Goal: Task Accomplishment & Management: Complete application form

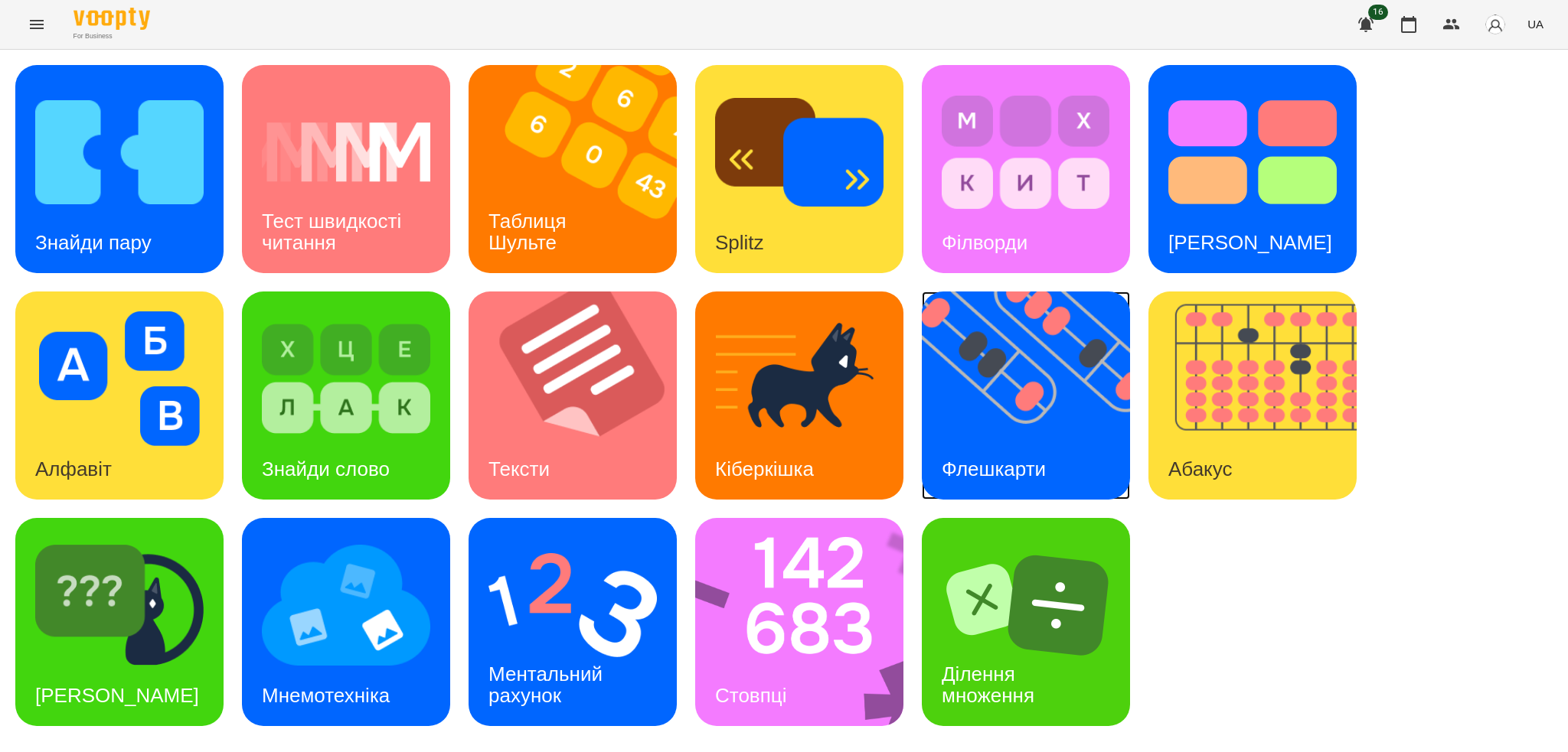
click at [1006, 419] on img at bounding box center [1036, 395] width 227 height 209
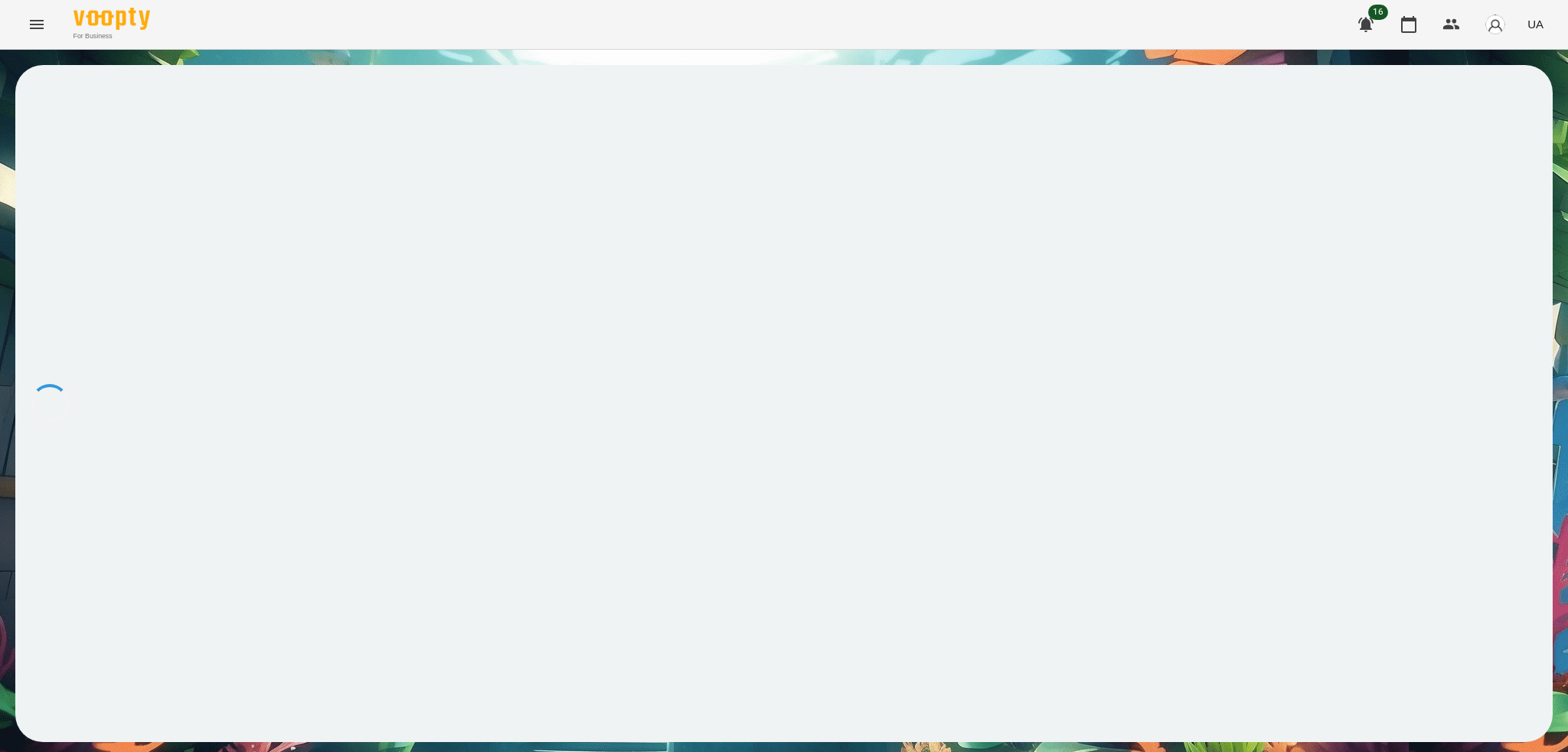
click at [1006, 419] on div at bounding box center [784, 403] width 1537 height 677
click at [56, 110] on icon at bounding box center [48, 101] width 19 height 19
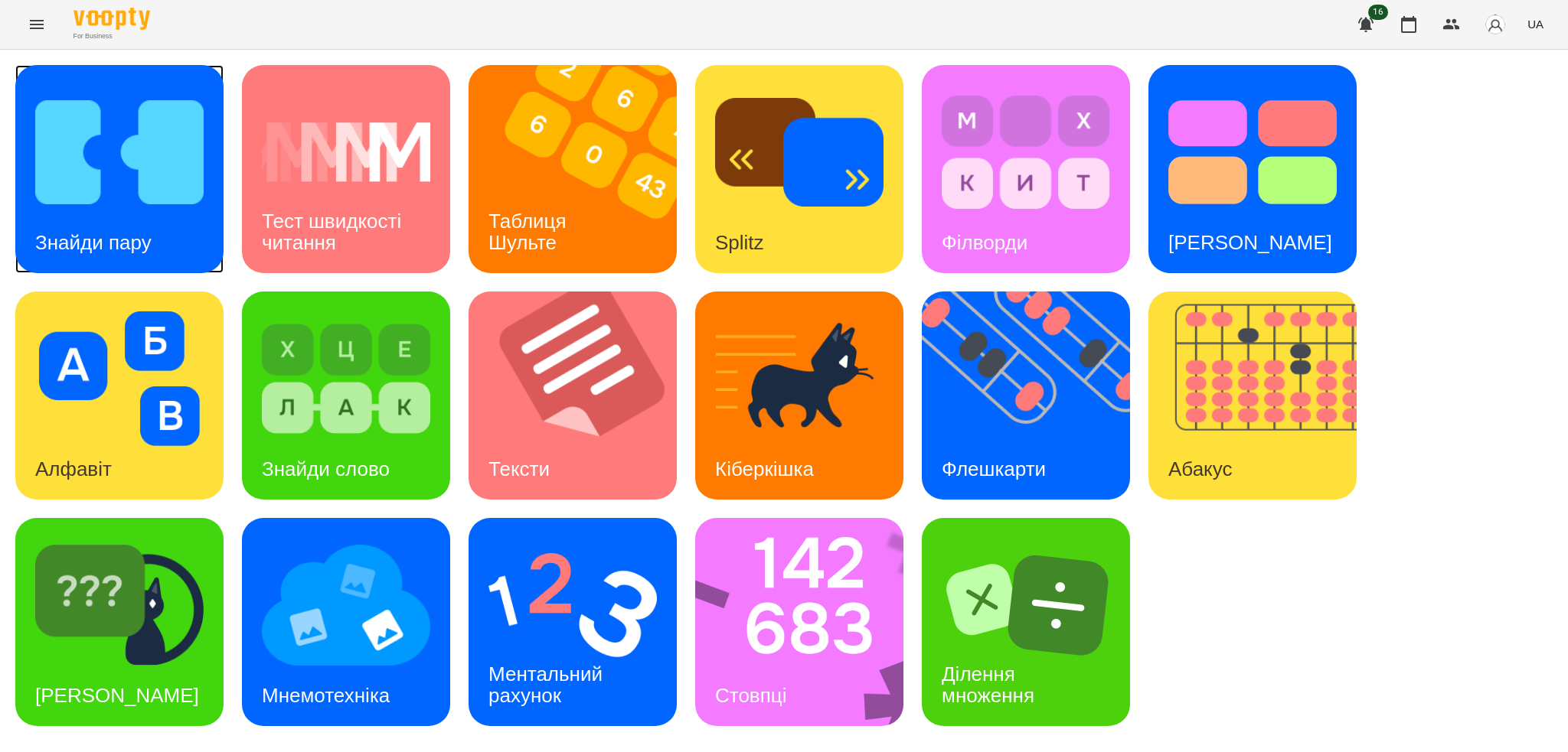
click at [176, 224] on div "Знайди пару" at bounding box center [119, 169] width 209 height 209
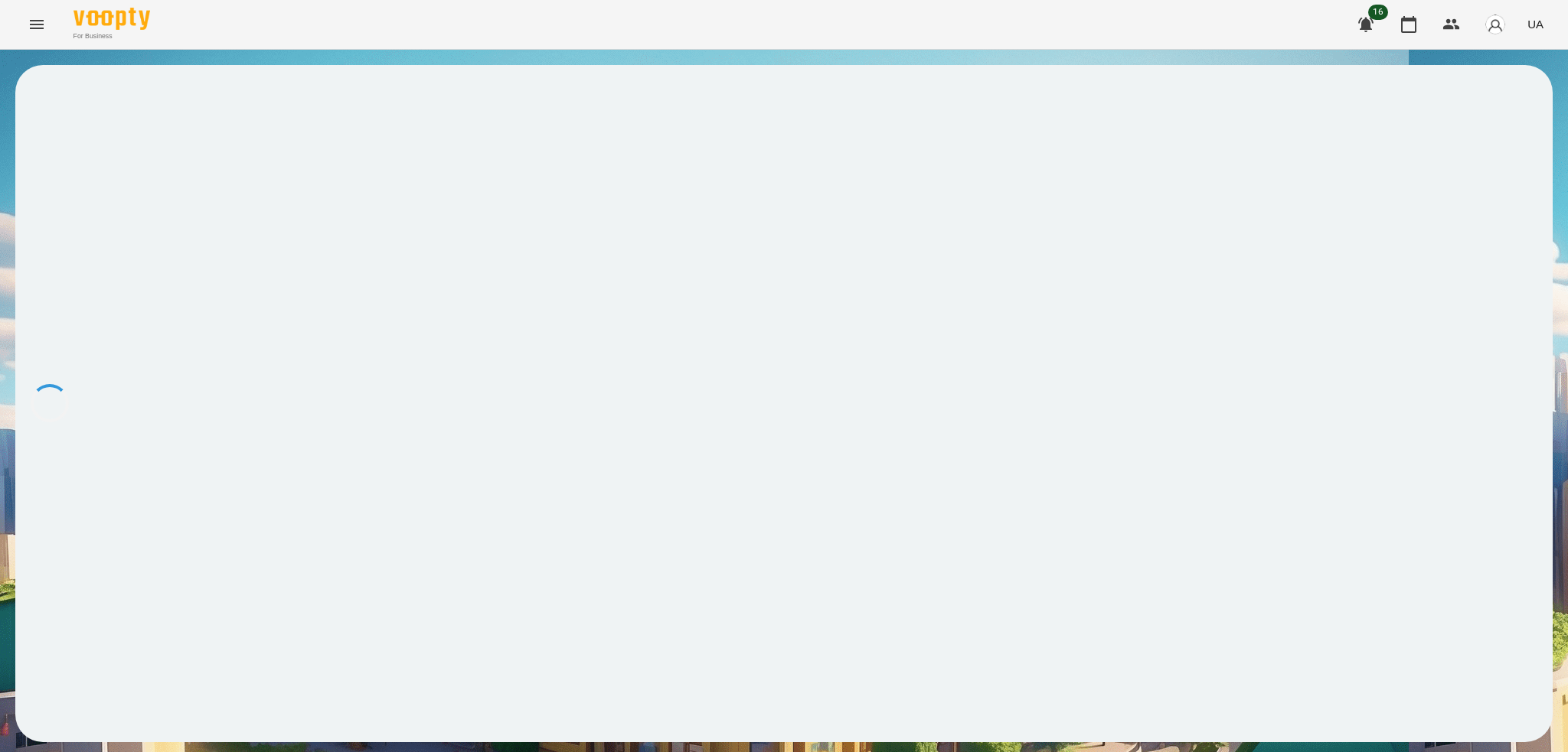
click at [176, 224] on div at bounding box center [784, 403] width 1537 height 677
click at [177, 222] on div at bounding box center [784, 403] width 1537 height 677
click at [33, 26] on icon "Menu" at bounding box center [36, 24] width 19 height 19
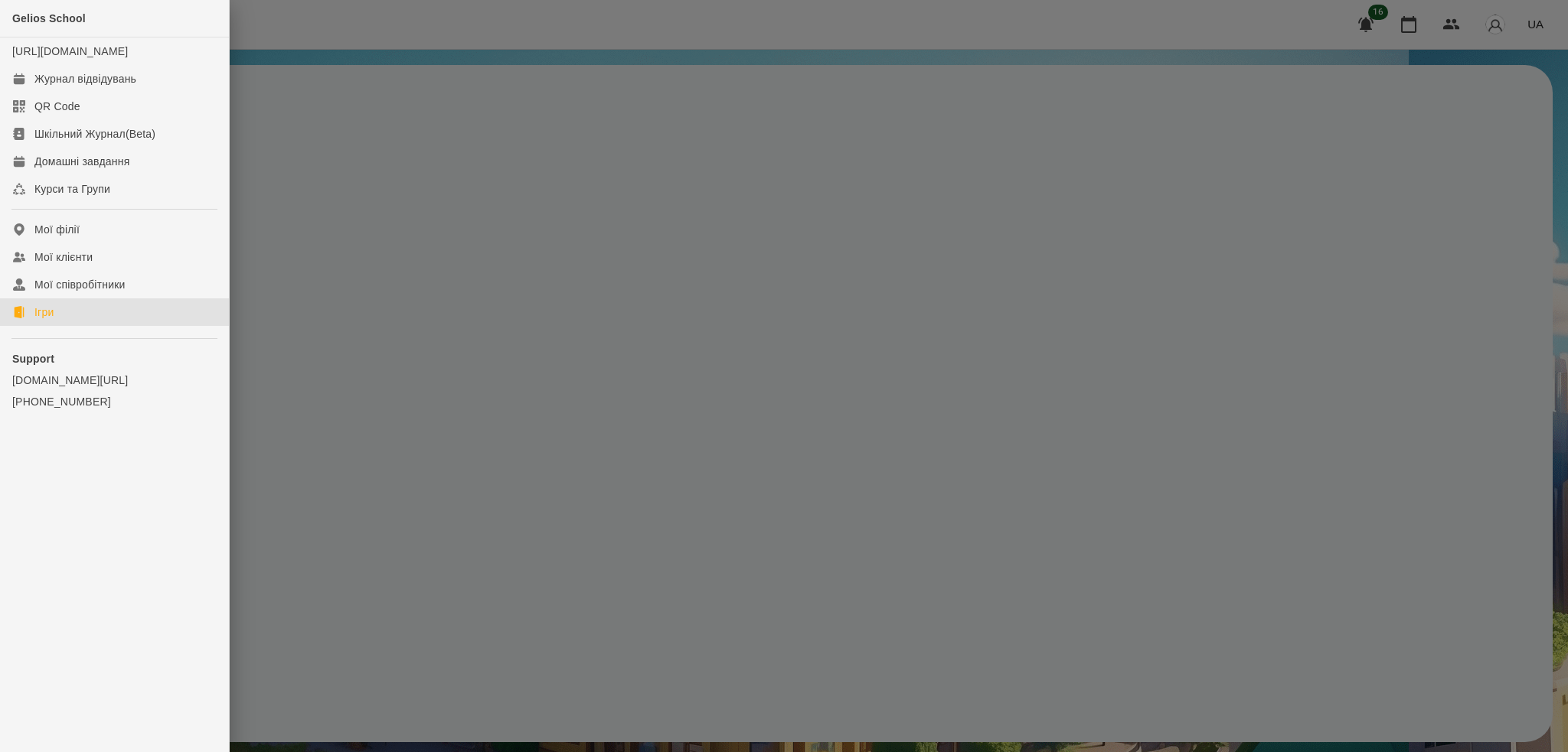
click at [43, 320] on div "Ігри" at bounding box center [44, 312] width 19 height 15
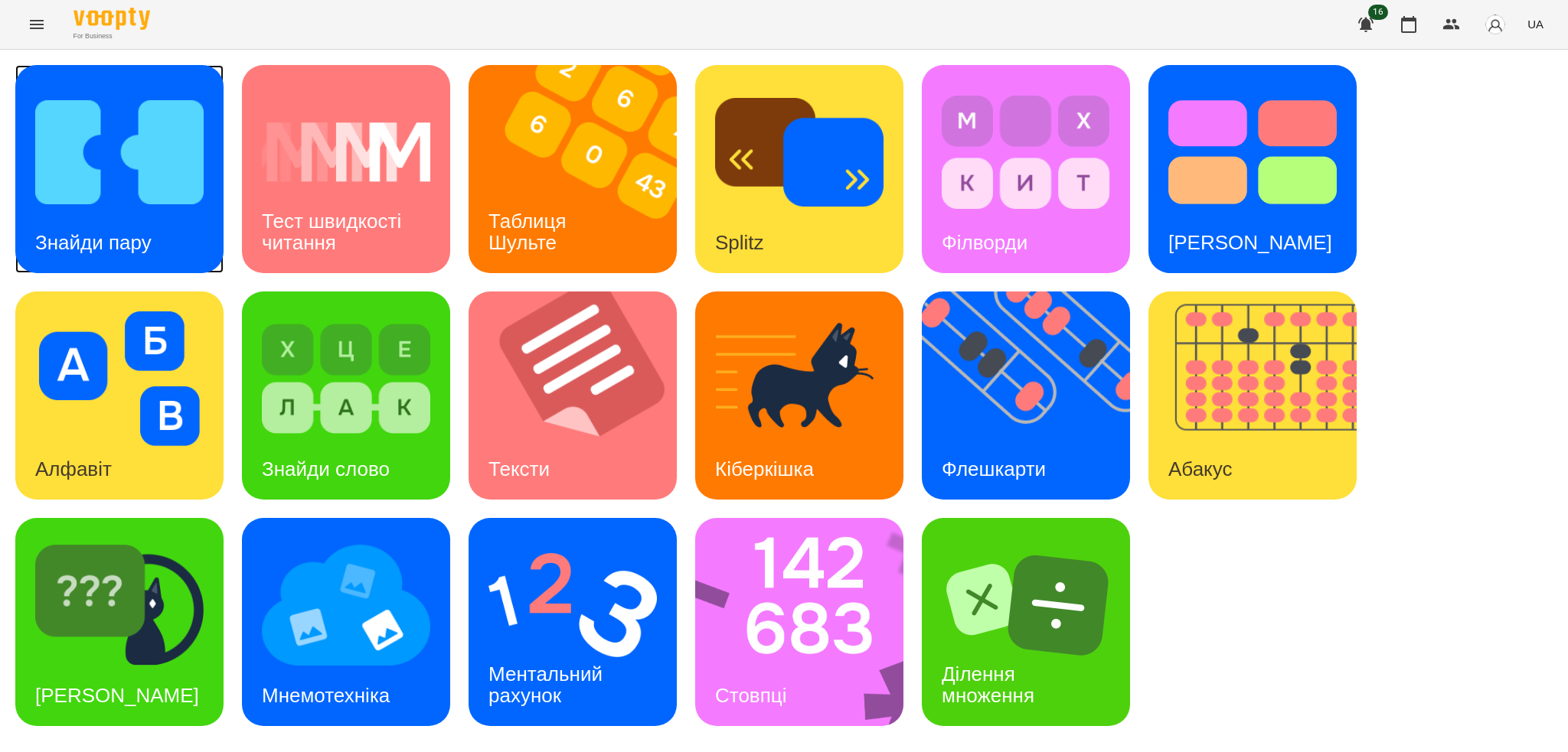
click at [167, 216] on div "Знайди пару" at bounding box center [93, 242] width 156 height 60
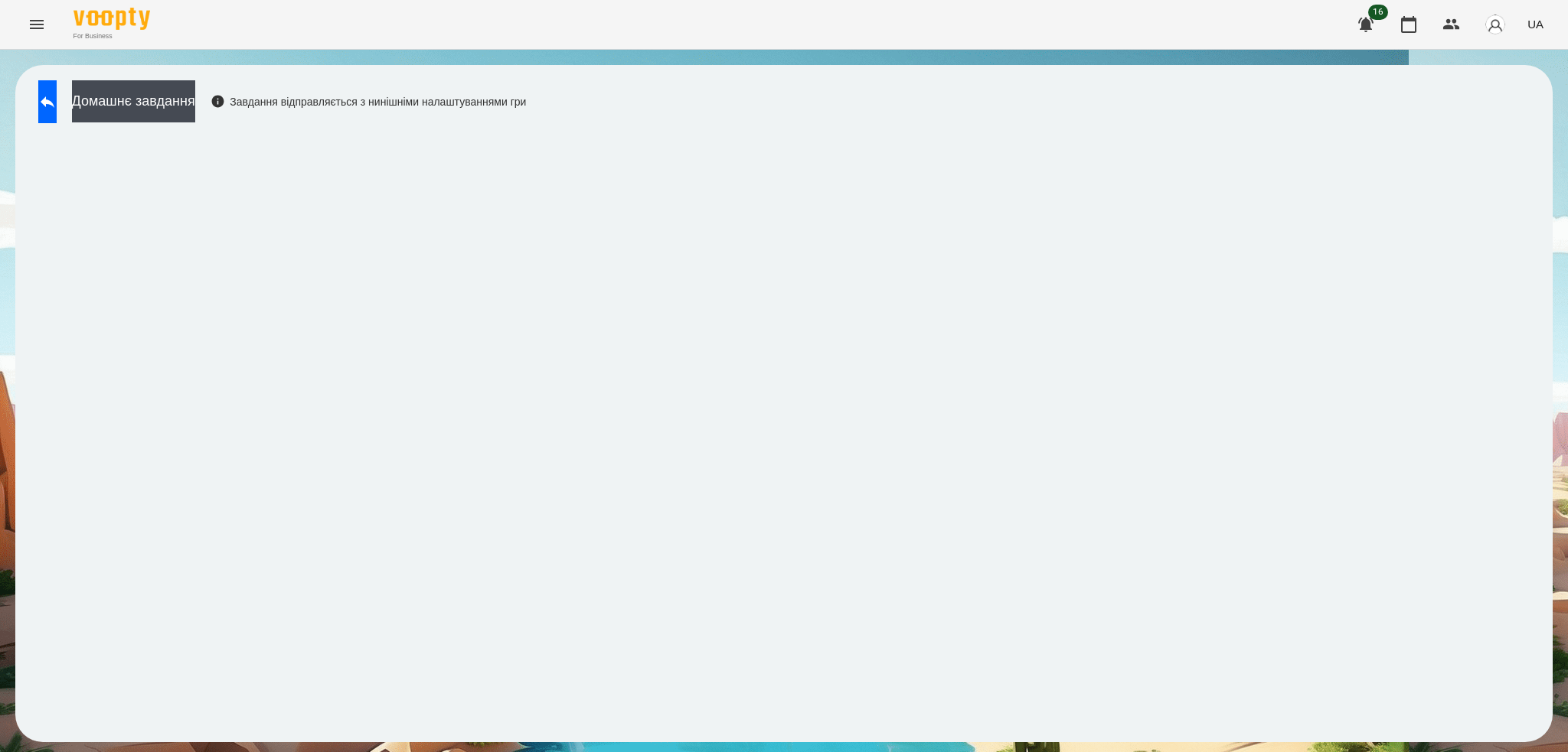
click at [56, 105] on icon at bounding box center [48, 101] width 19 height 19
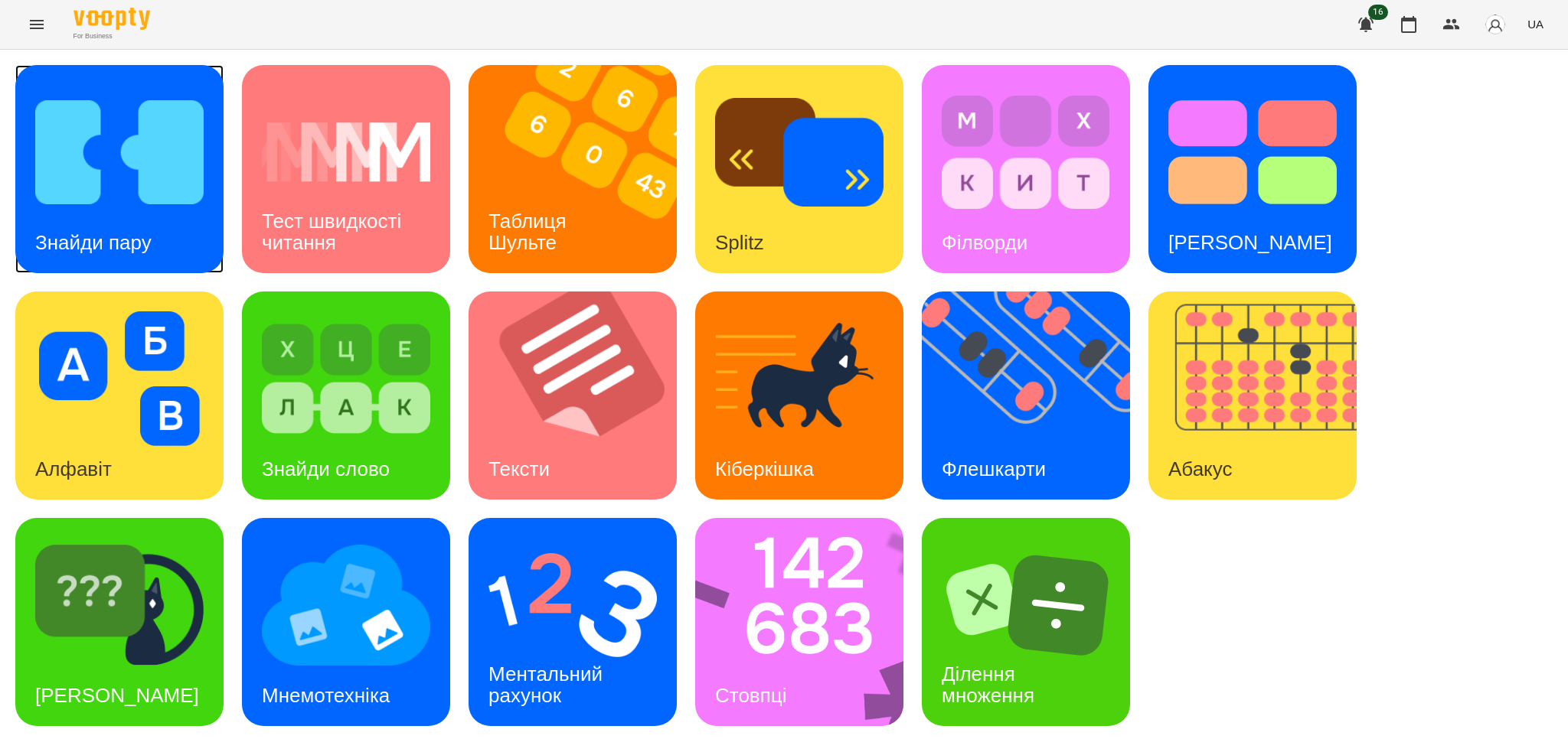
drag, startPoint x: 60, startPoint y: 111, endPoint x: 135, endPoint y: 4, distance: 130.7
click at [60, 111] on img at bounding box center [119, 152] width 168 height 134
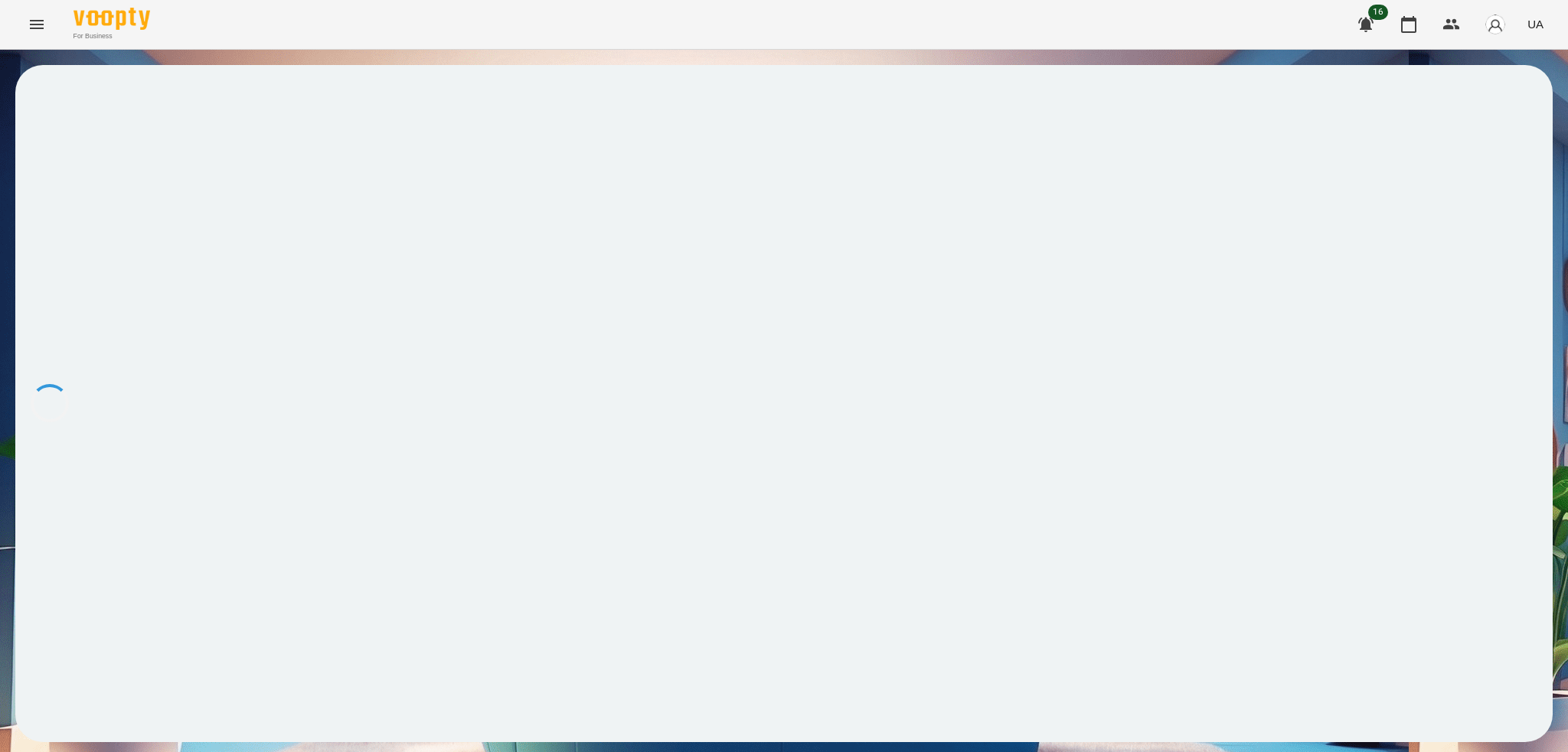
drag, startPoint x: 135, startPoint y: 4, endPoint x: 589, endPoint y: 616, distance: 762.0
click at [589, 616] on div at bounding box center [784, 403] width 1537 height 677
click at [37, 22] on icon "Menu" at bounding box center [36, 24] width 14 height 9
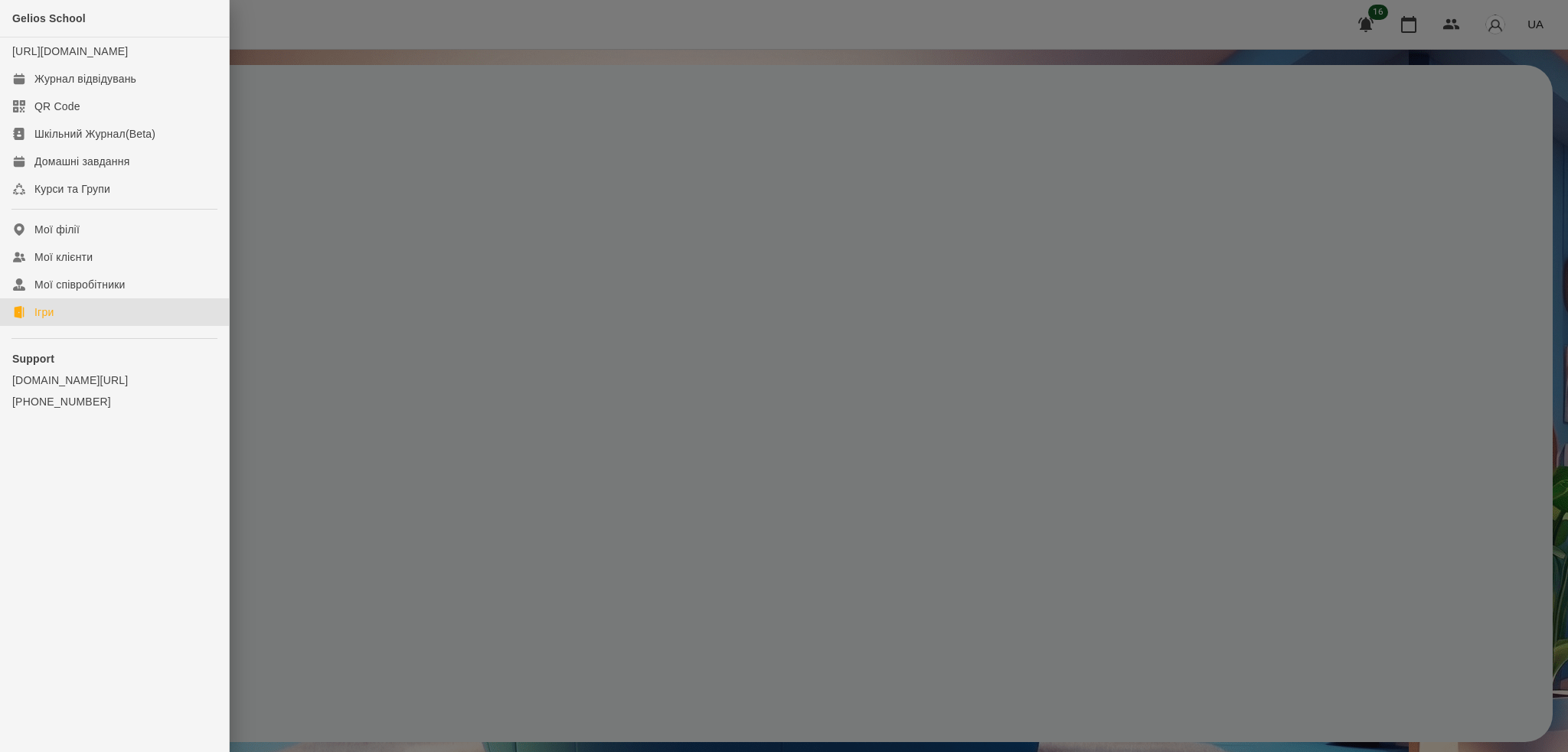
click at [56, 326] on link "Ігри" at bounding box center [114, 312] width 229 height 27
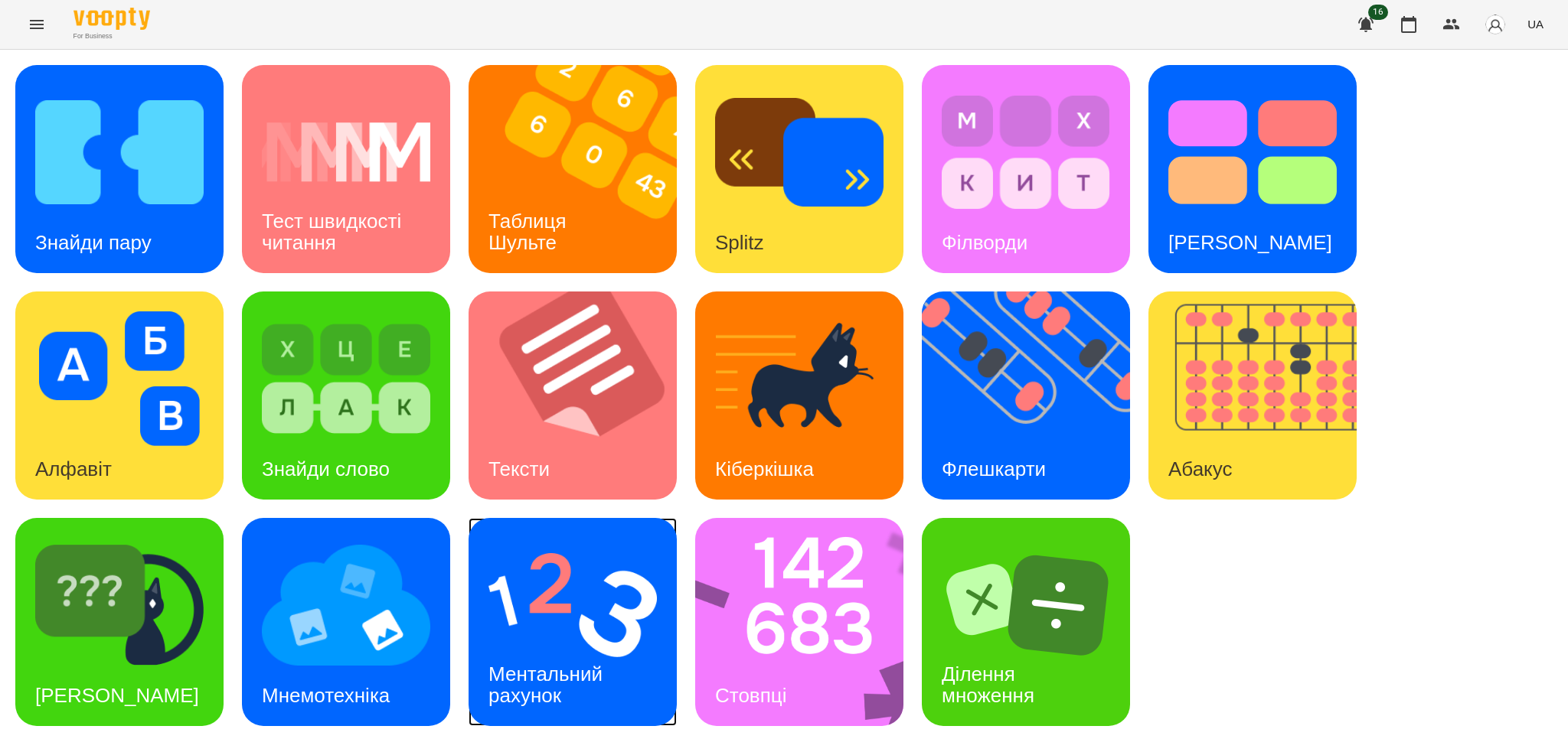
click at [602, 651] on div "Ментальний рахунок" at bounding box center [548, 685] width 159 height 82
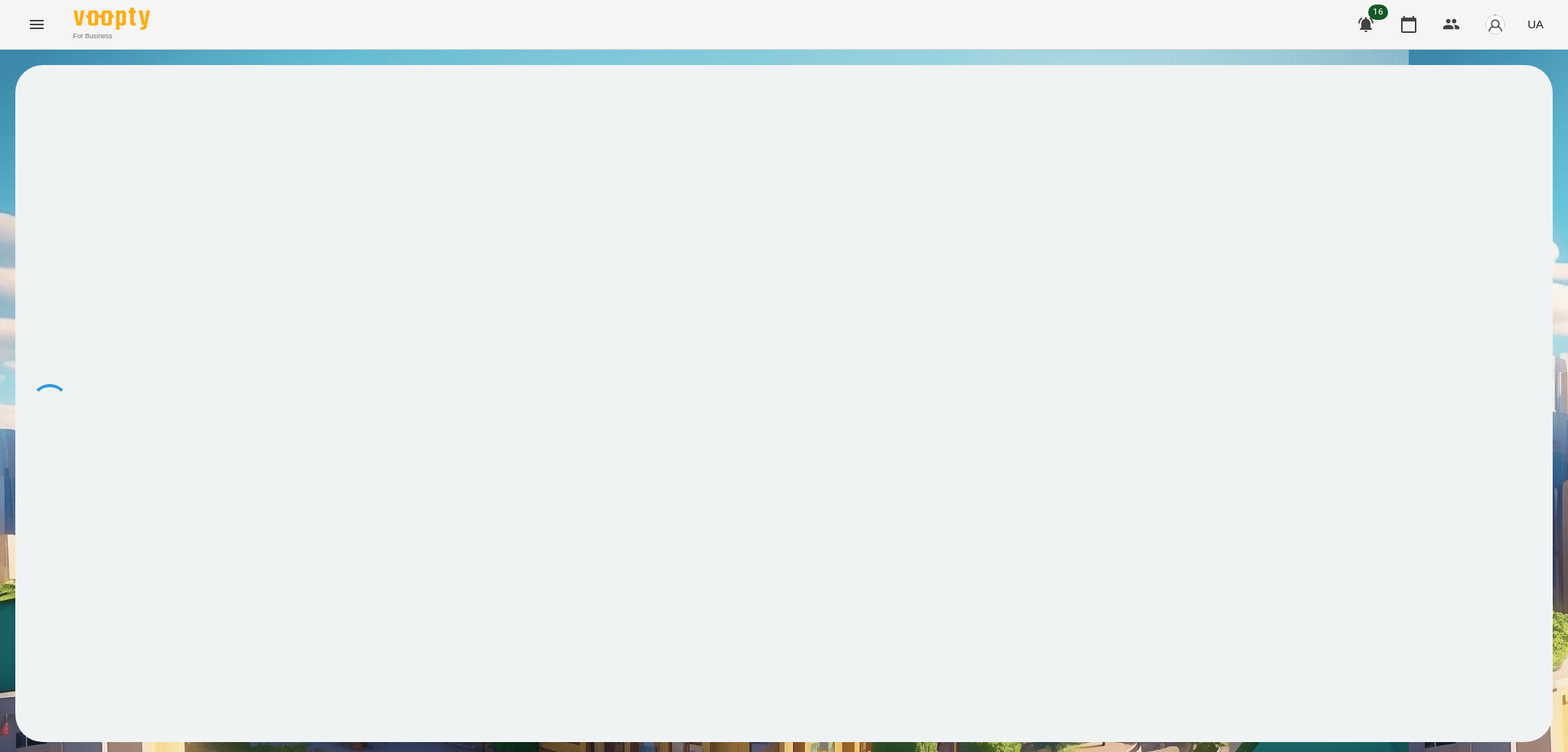
click at [35, 23] on icon "Menu" at bounding box center [36, 24] width 19 height 19
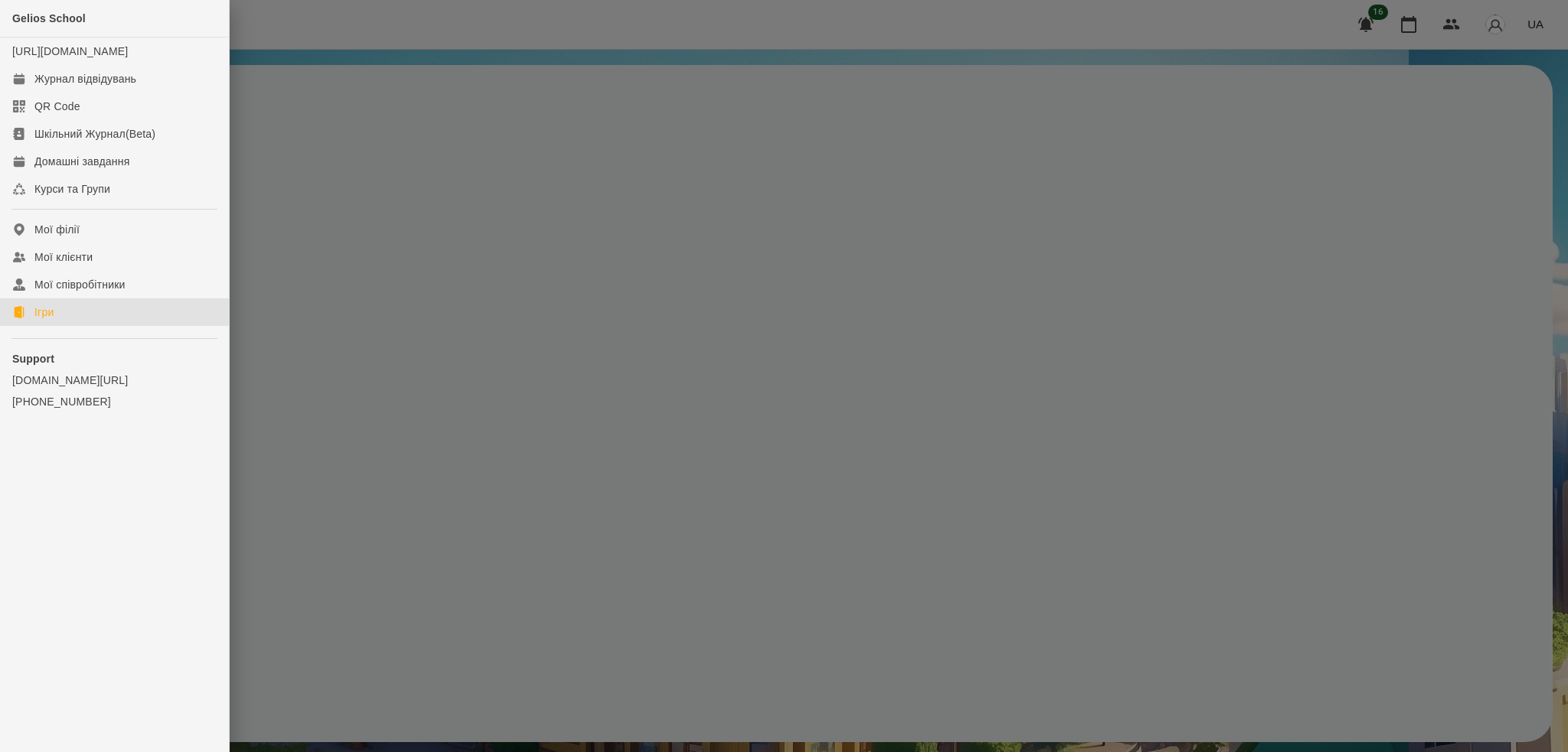
click at [54, 320] on div "Ігри" at bounding box center [44, 312] width 19 height 15
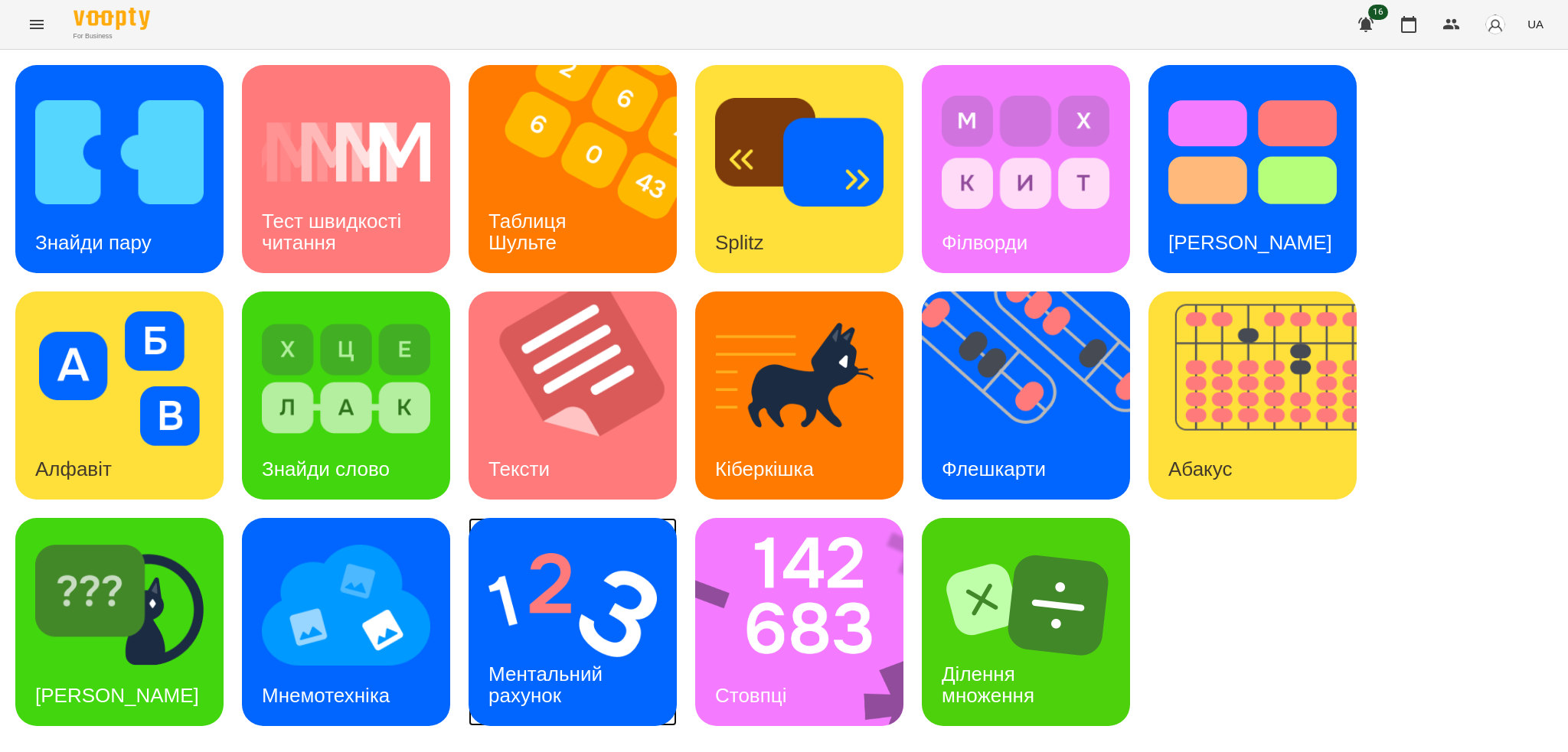
click at [602, 684] on h3 "Ментальний рахунок" at bounding box center [548, 684] width 119 height 43
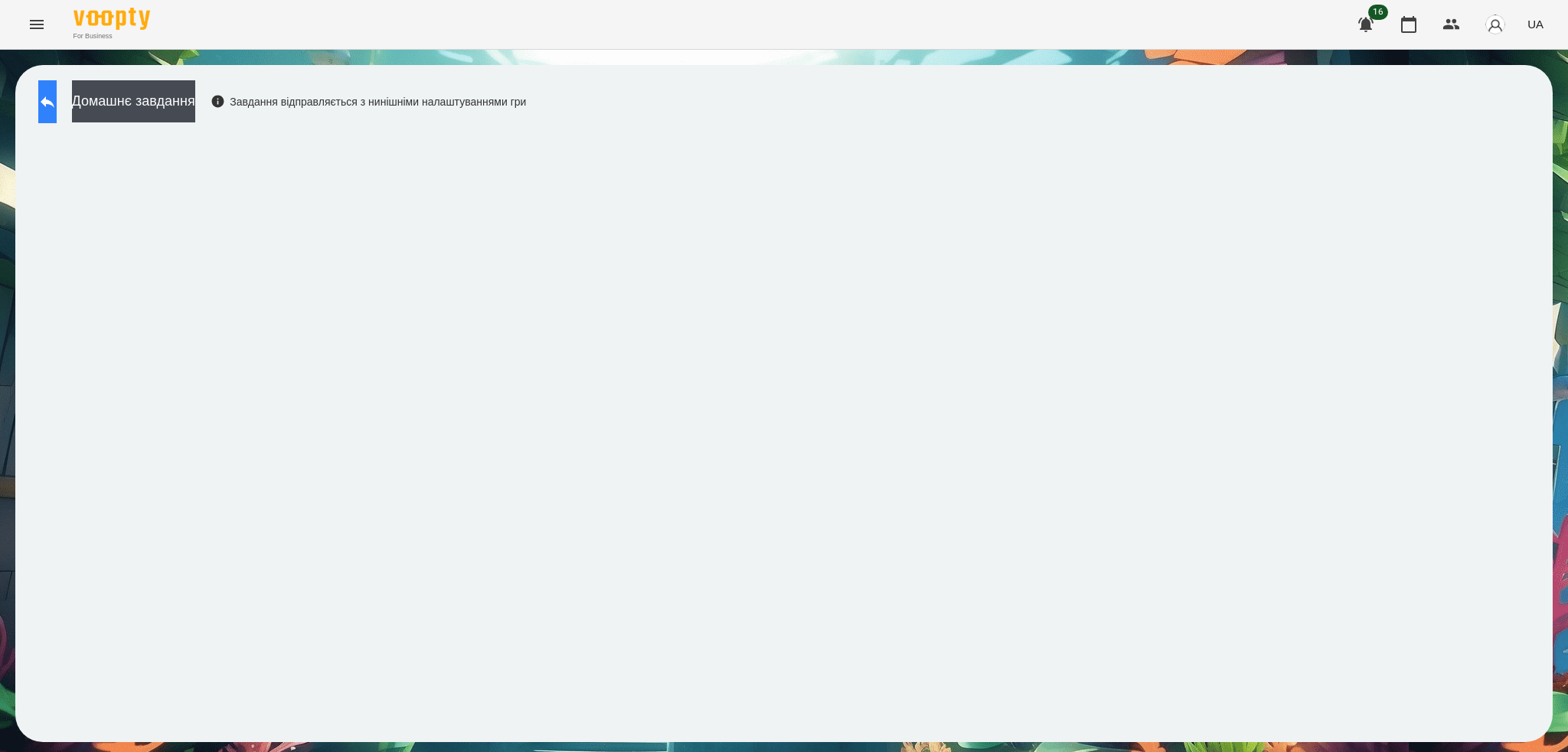
click at [56, 105] on icon at bounding box center [48, 101] width 19 height 19
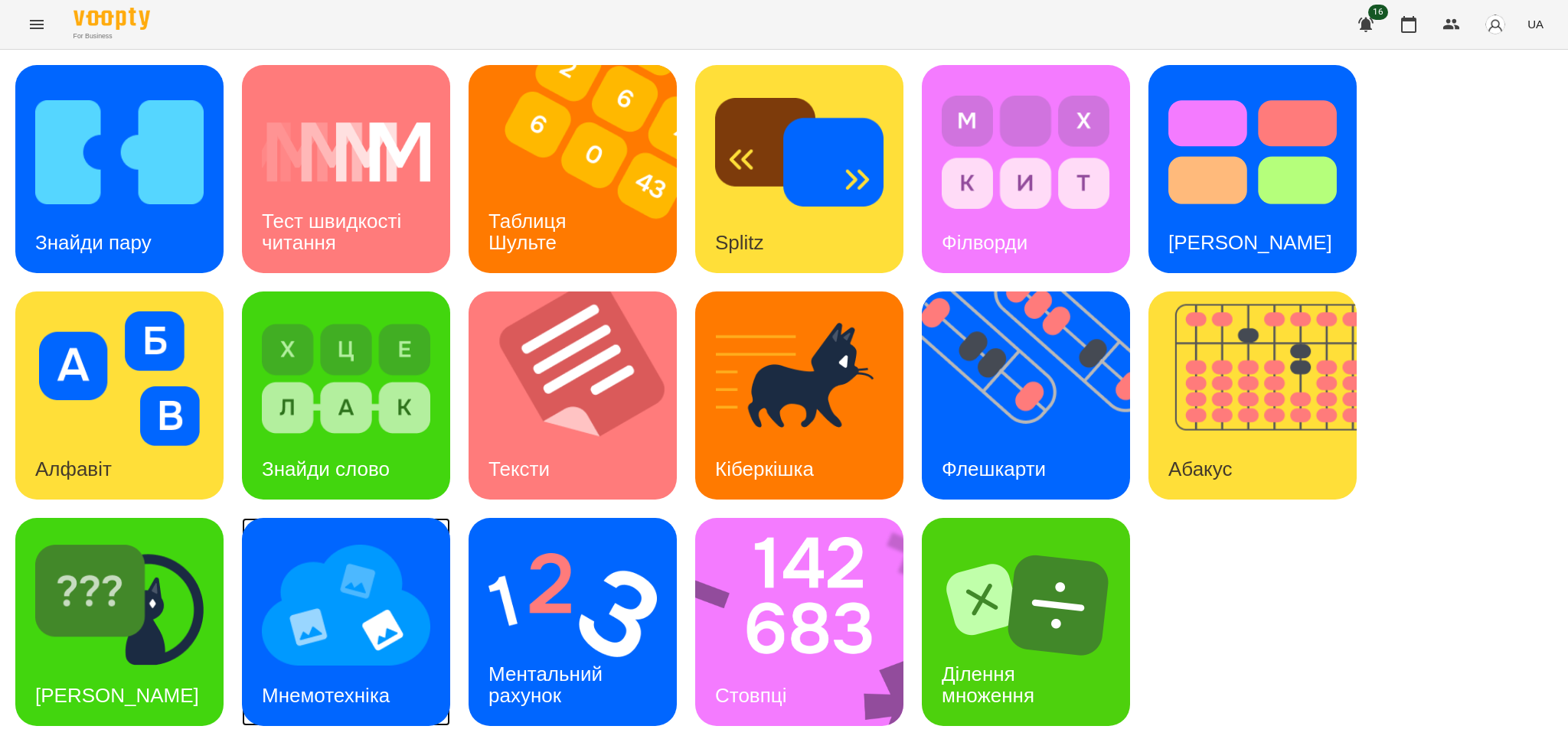
click at [370, 667] on div "Мнемотехніка" at bounding box center [325, 696] width 168 height 60
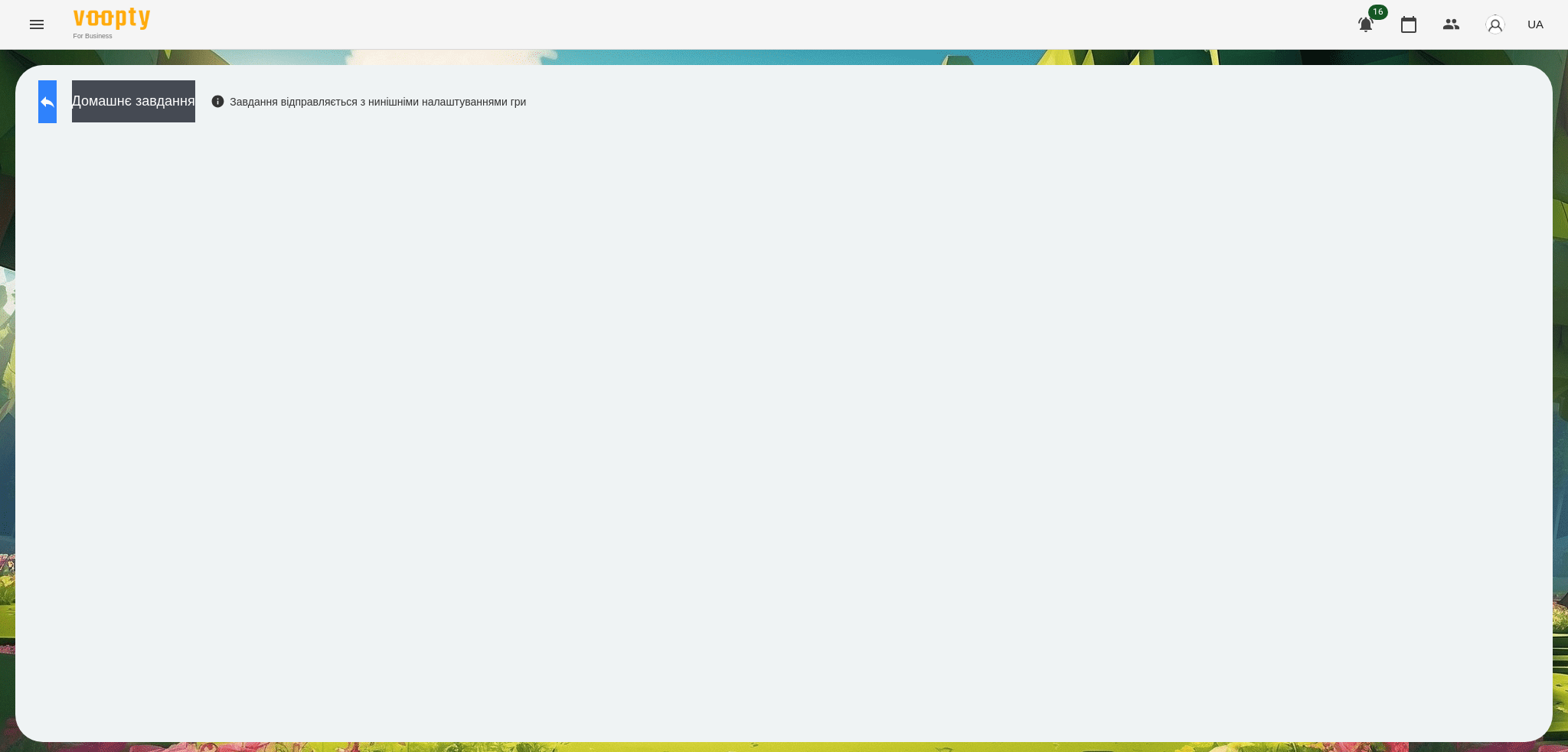
click at [50, 101] on button at bounding box center [48, 101] width 19 height 43
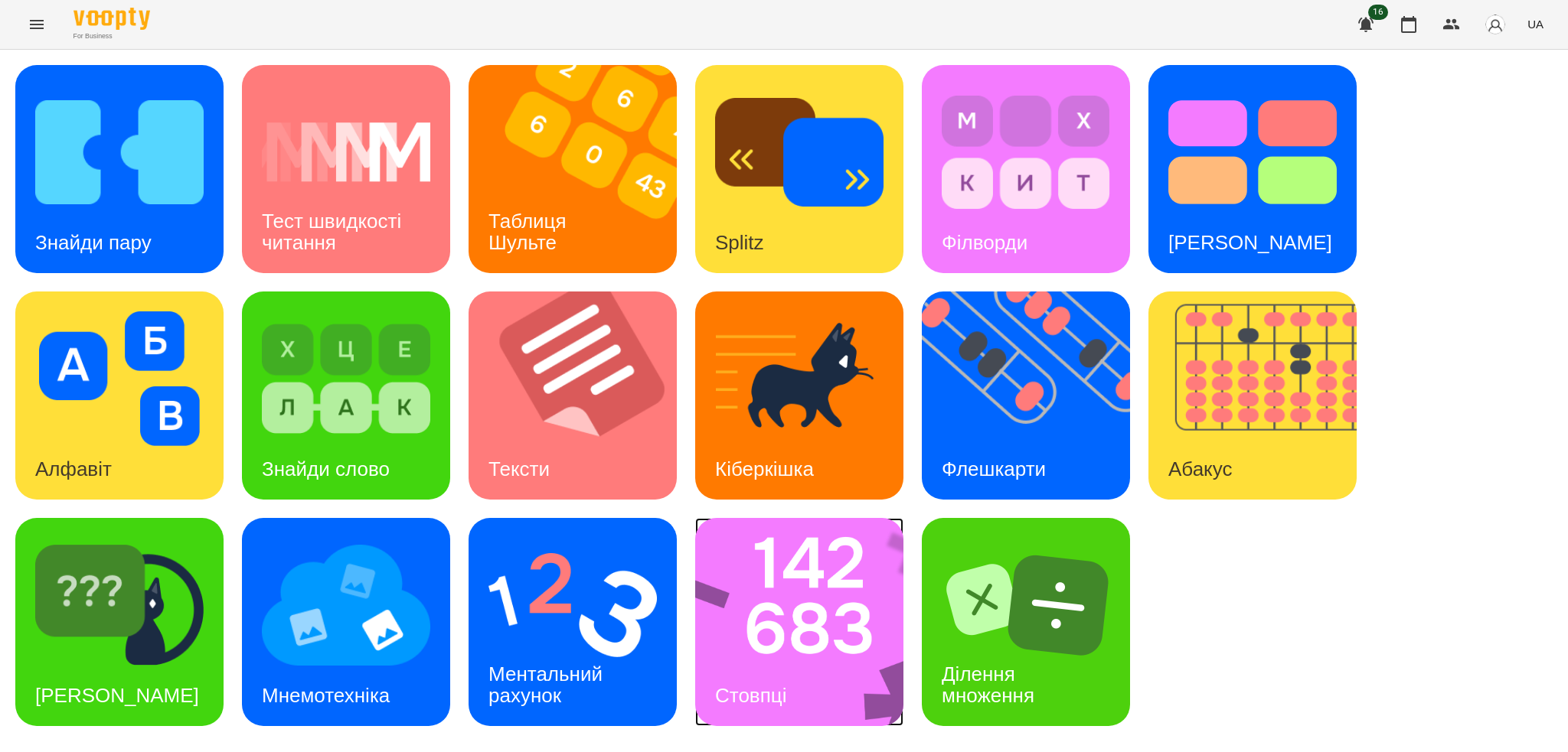
click at [825, 663] on img at bounding box center [809, 622] width 228 height 209
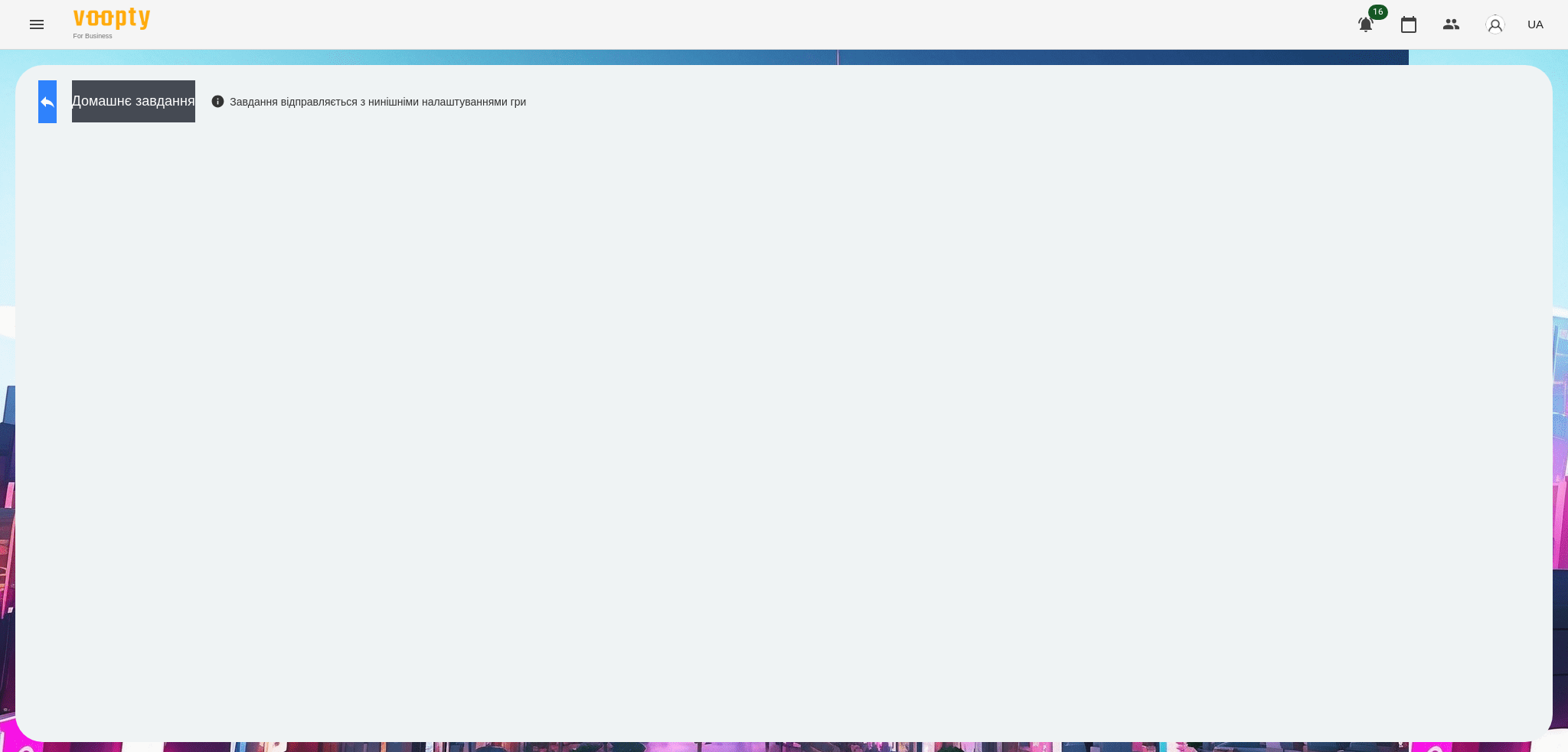
click at [56, 108] on button at bounding box center [48, 101] width 19 height 43
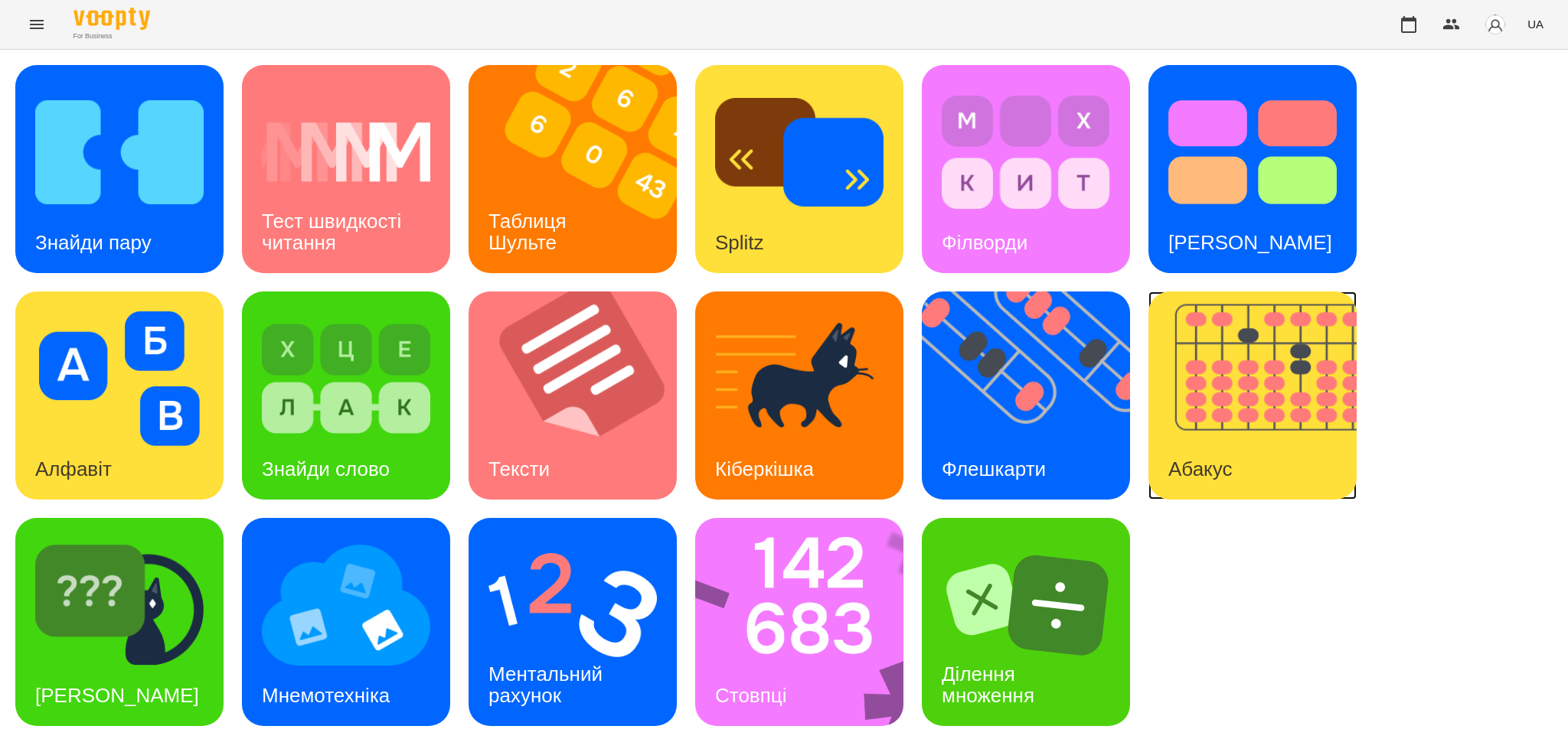
click at [1227, 417] on img at bounding box center [1262, 395] width 227 height 209
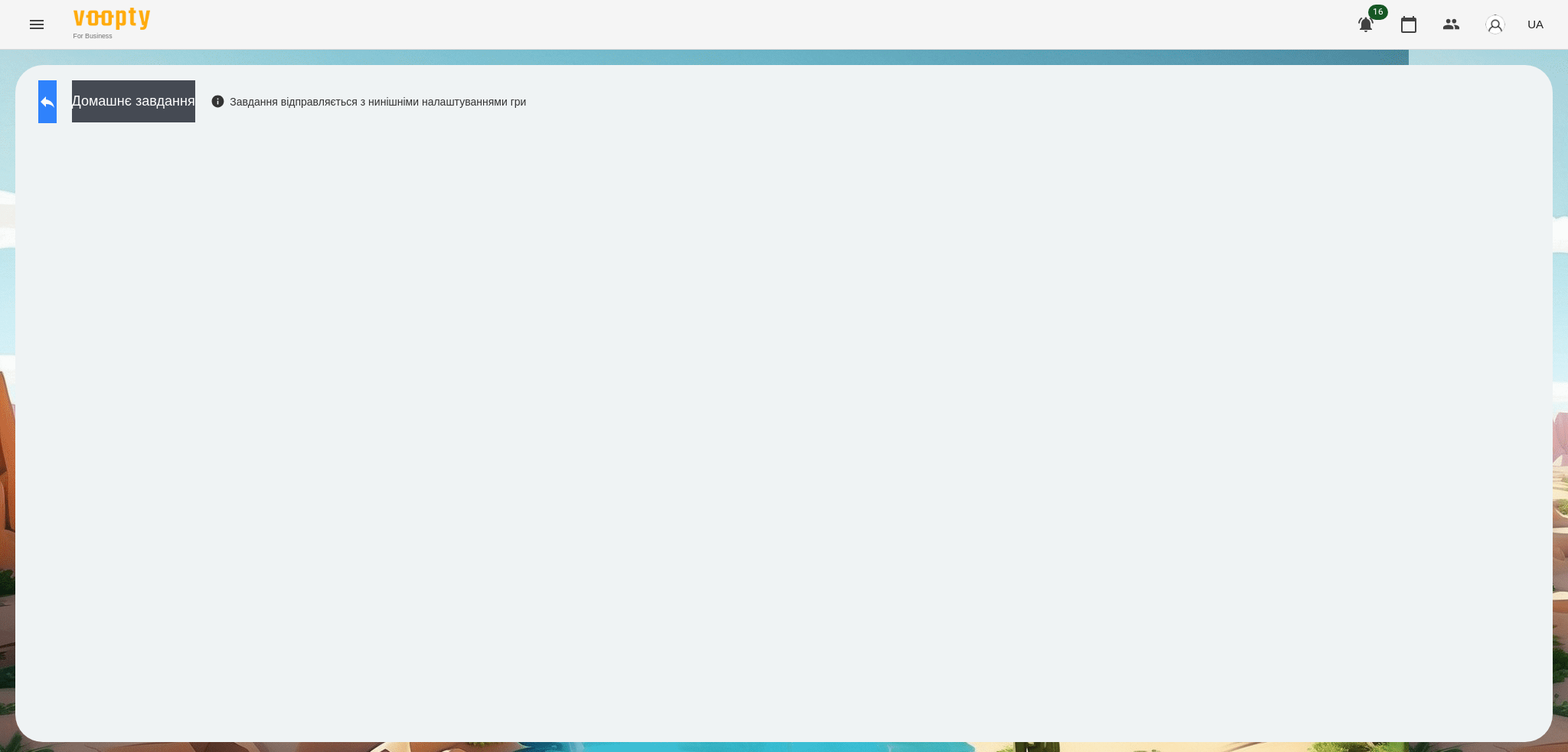
click at [56, 109] on button at bounding box center [48, 101] width 19 height 43
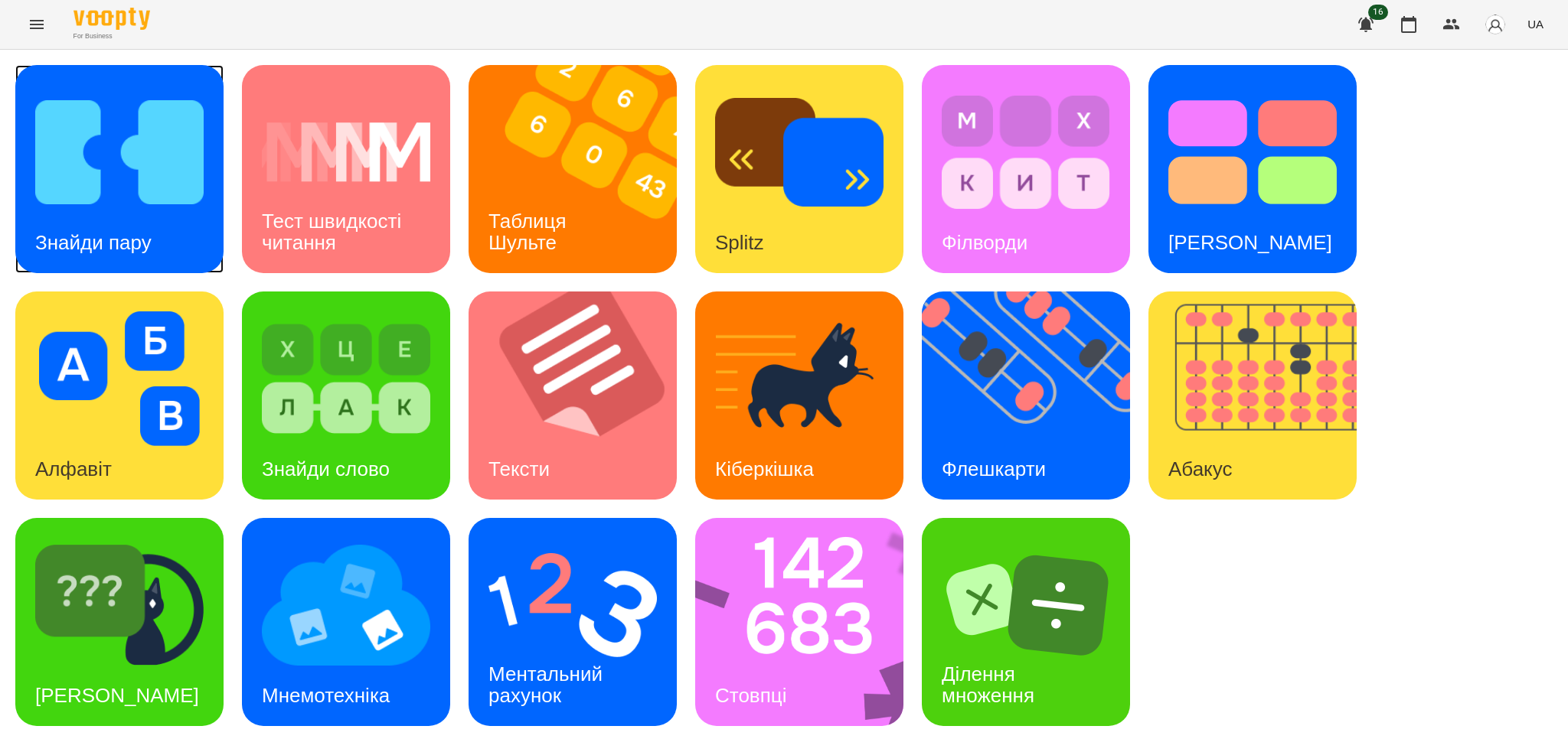
click at [145, 255] on div "Знайди пару" at bounding box center [93, 242] width 156 height 60
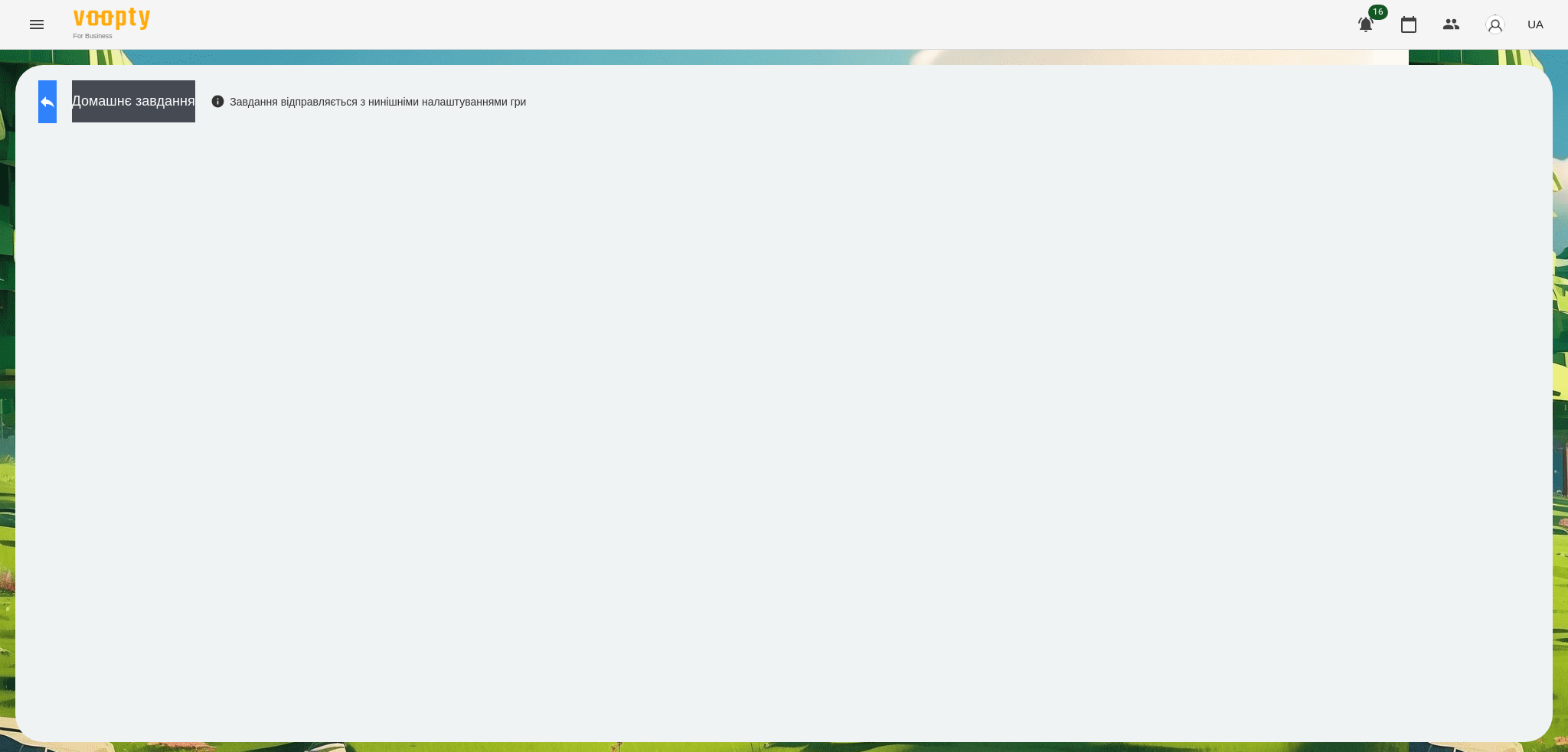
click at [55, 87] on button at bounding box center [48, 101] width 19 height 43
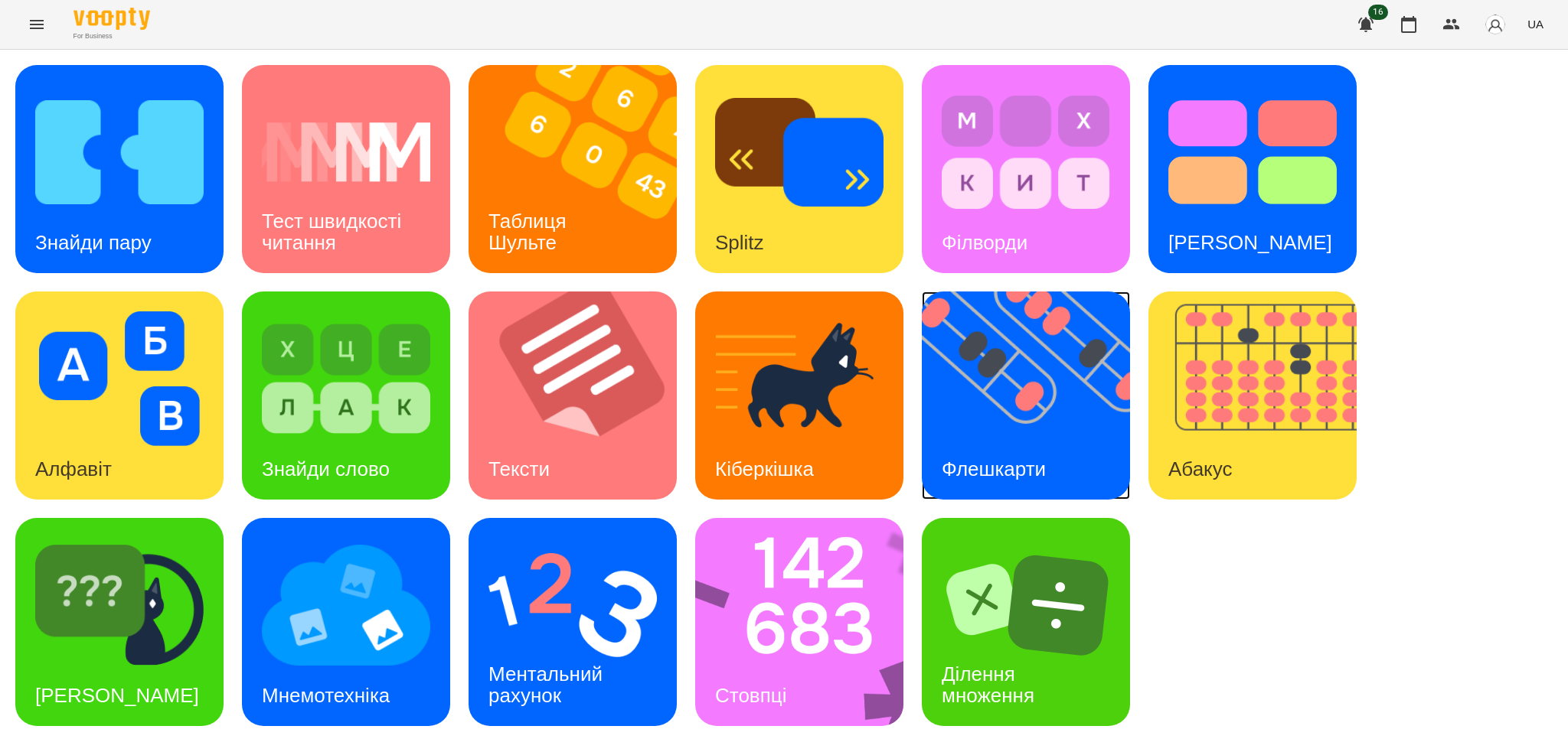
click at [1058, 407] on img at bounding box center [1036, 395] width 227 height 209
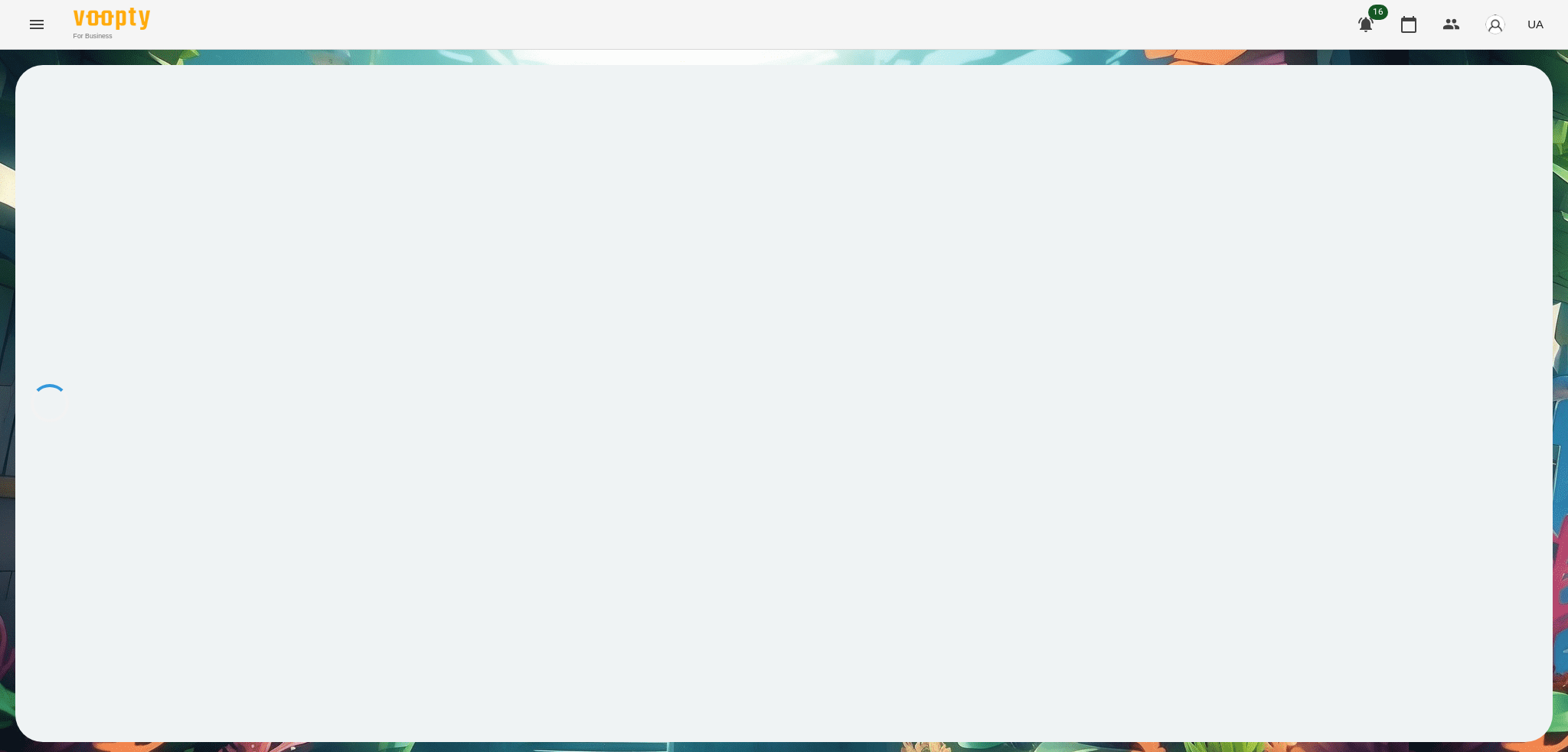
click at [1058, 407] on div at bounding box center [784, 403] width 1537 height 677
click at [54, 99] on icon at bounding box center [47, 102] width 14 height 11
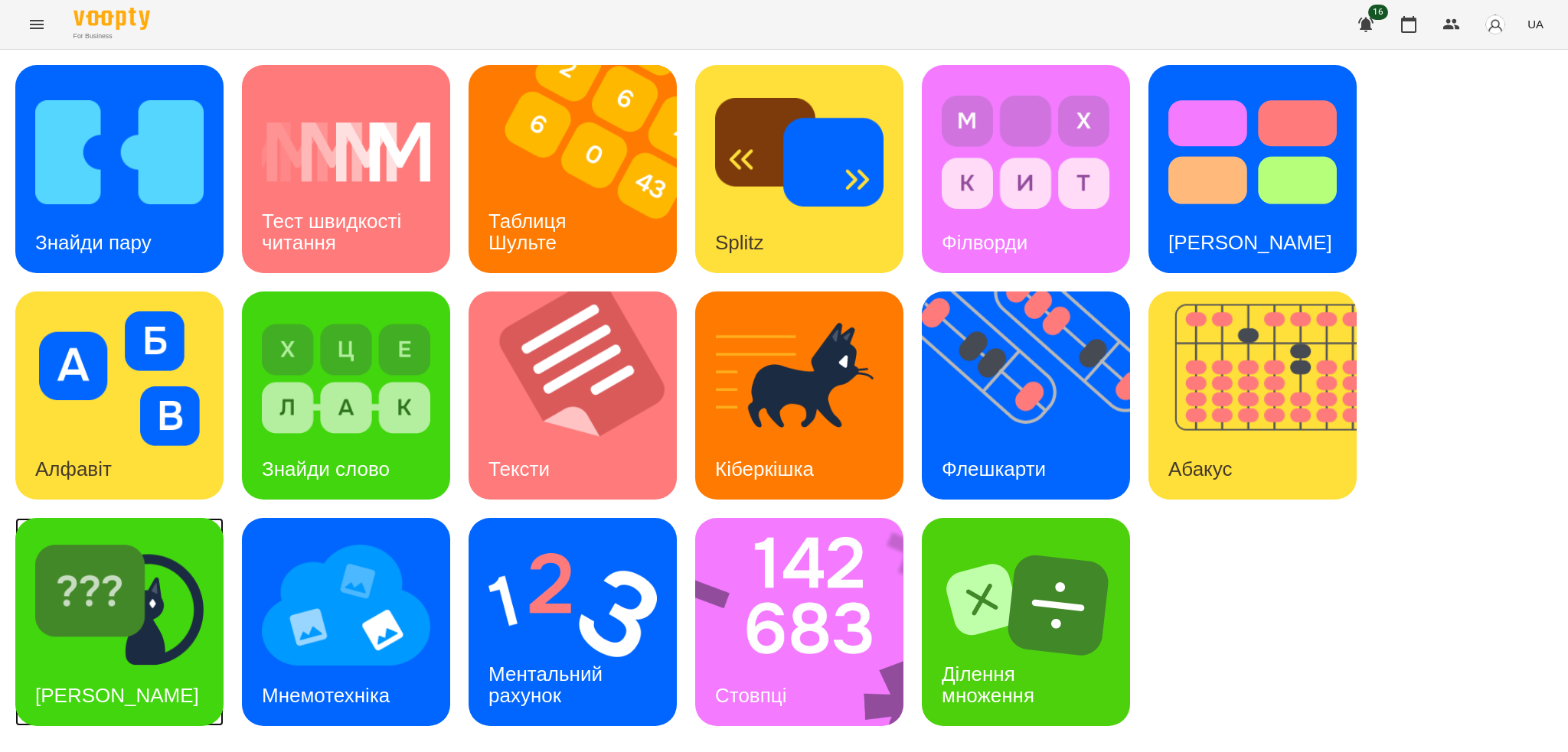
click at [201, 619] on img at bounding box center [119, 605] width 168 height 134
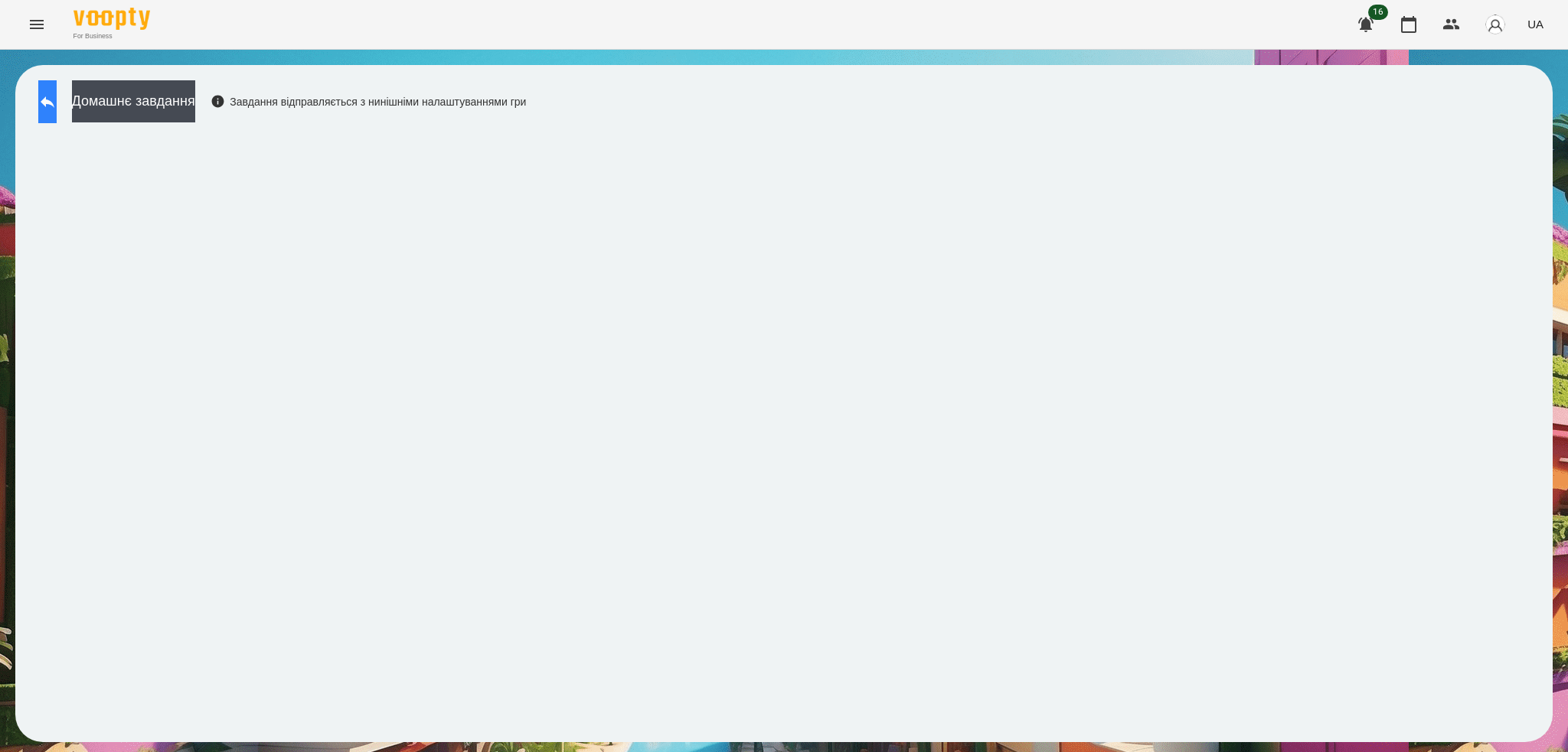
click at [56, 104] on icon at bounding box center [48, 101] width 19 height 19
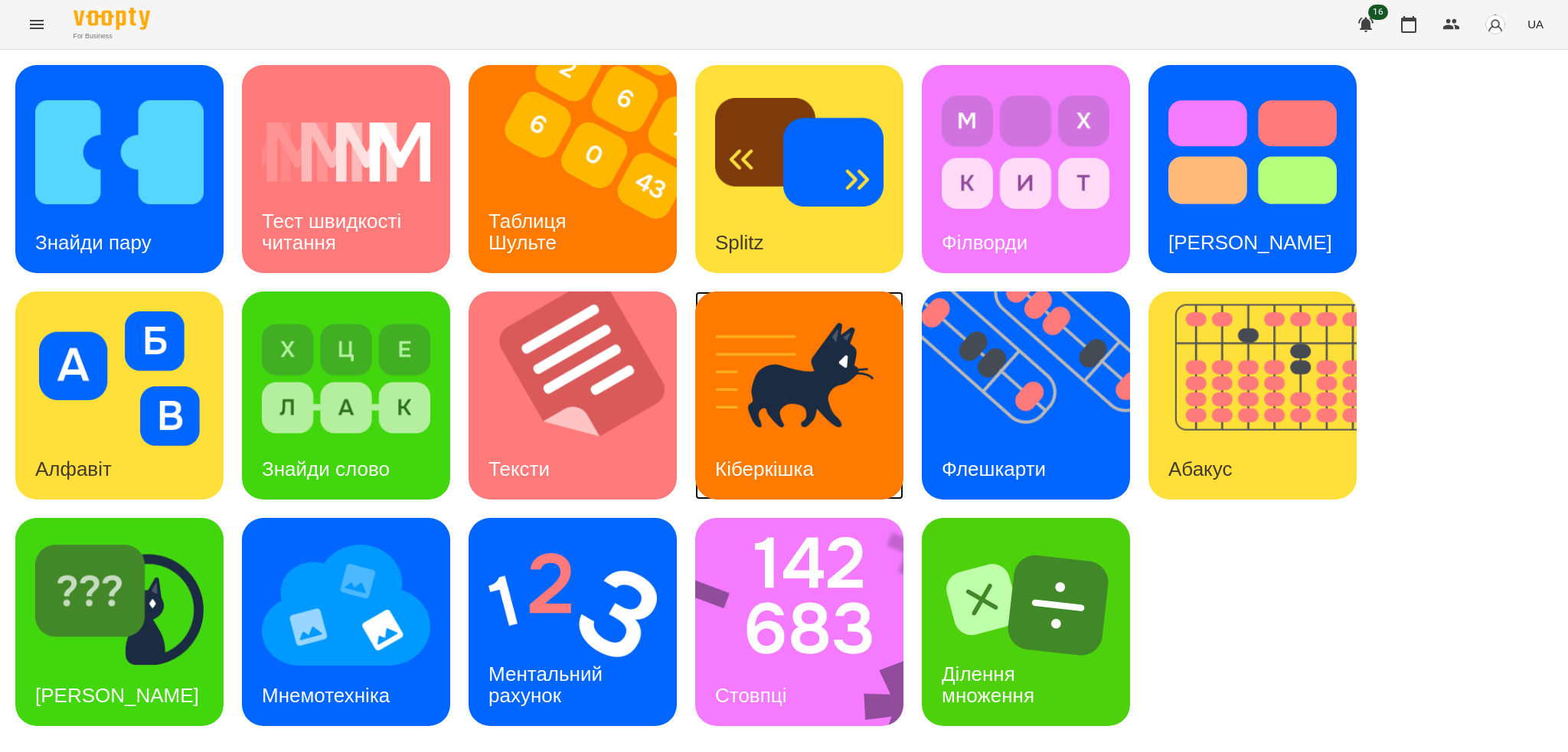
click at [826, 456] on div "Кіберкішка" at bounding box center [764, 469] width 139 height 60
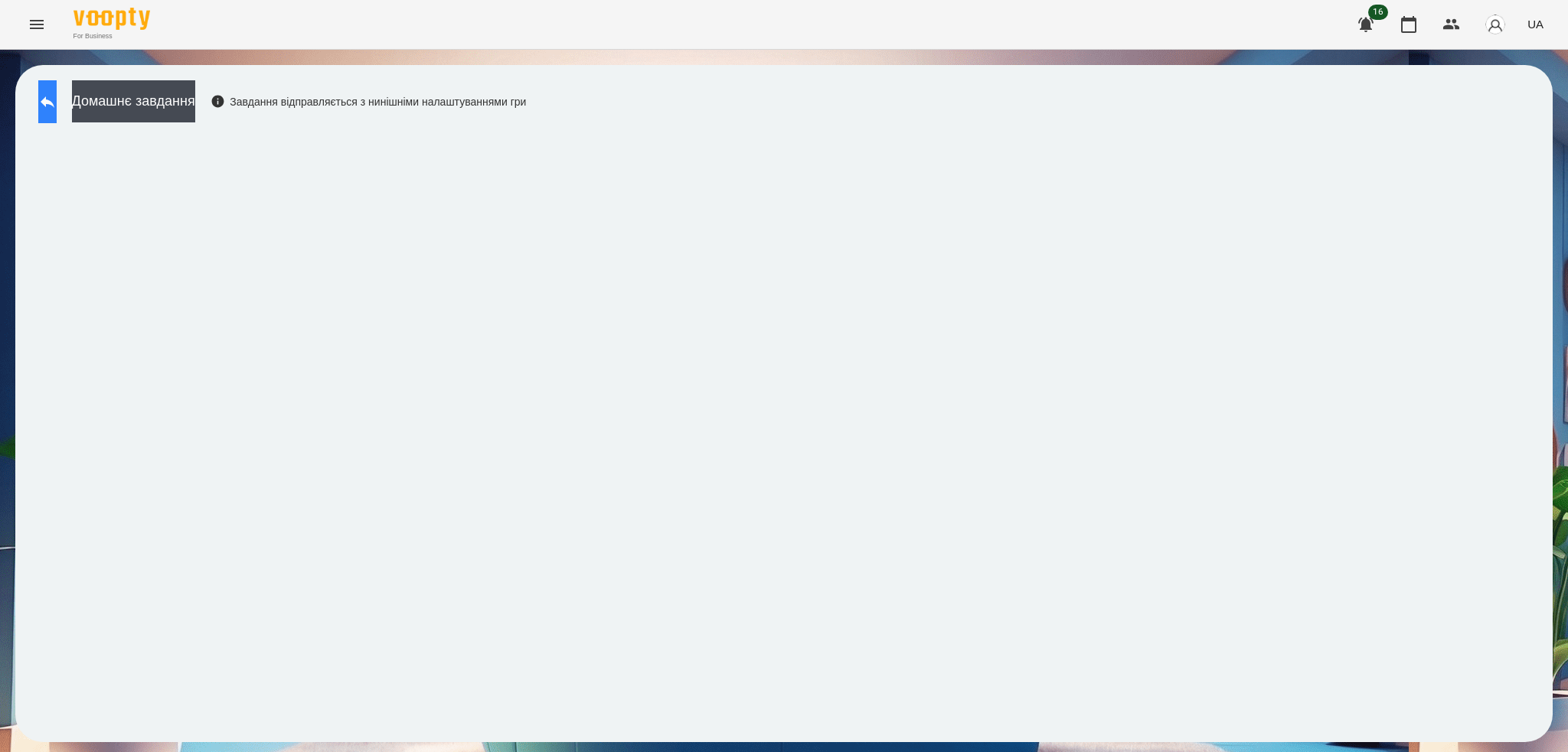
click at [56, 105] on icon at bounding box center [48, 101] width 19 height 19
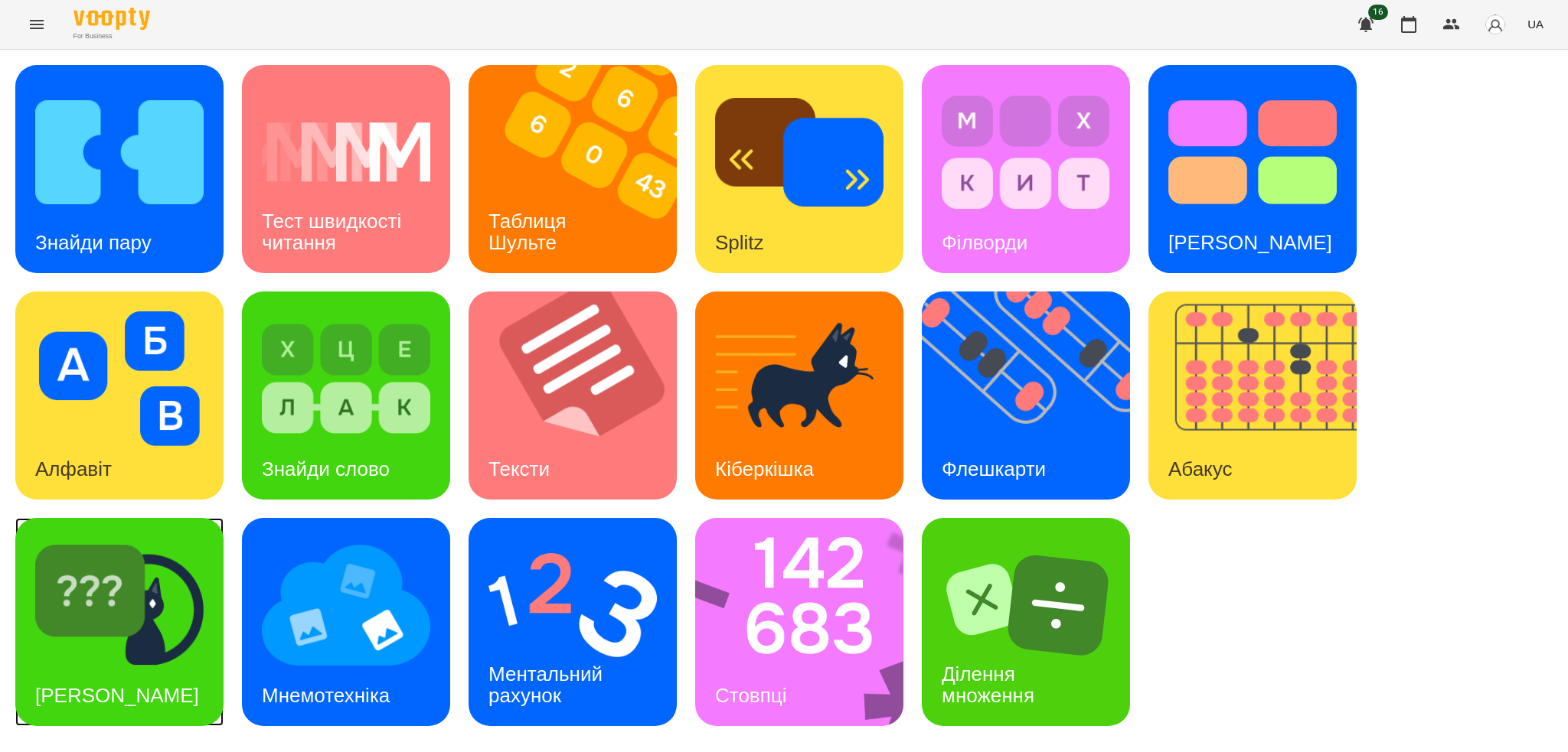
click at [162, 693] on div "[PERSON_NAME]" at bounding box center [119, 622] width 209 height 209
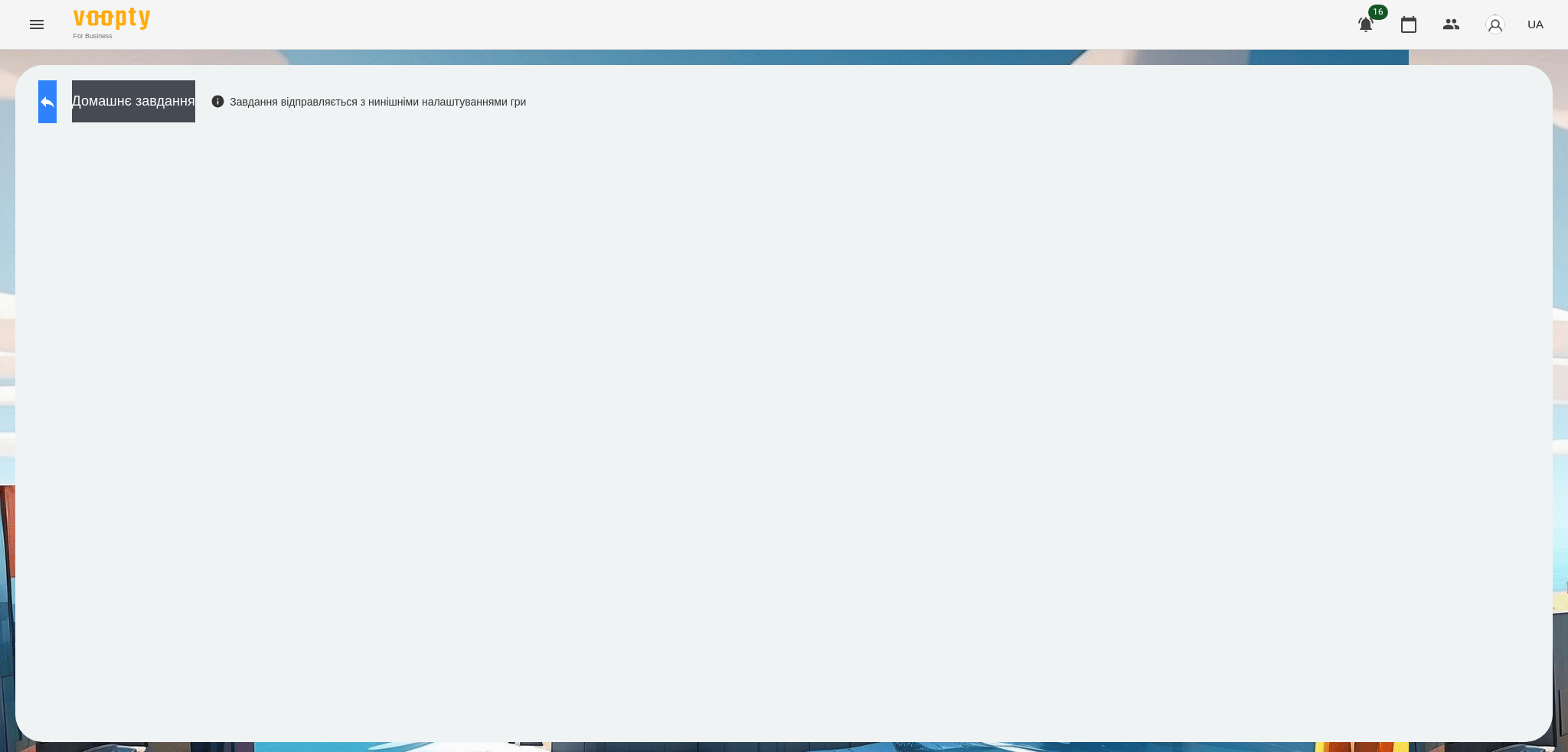
click at [56, 104] on icon at bounding box center [48, 101] width 19 height 19
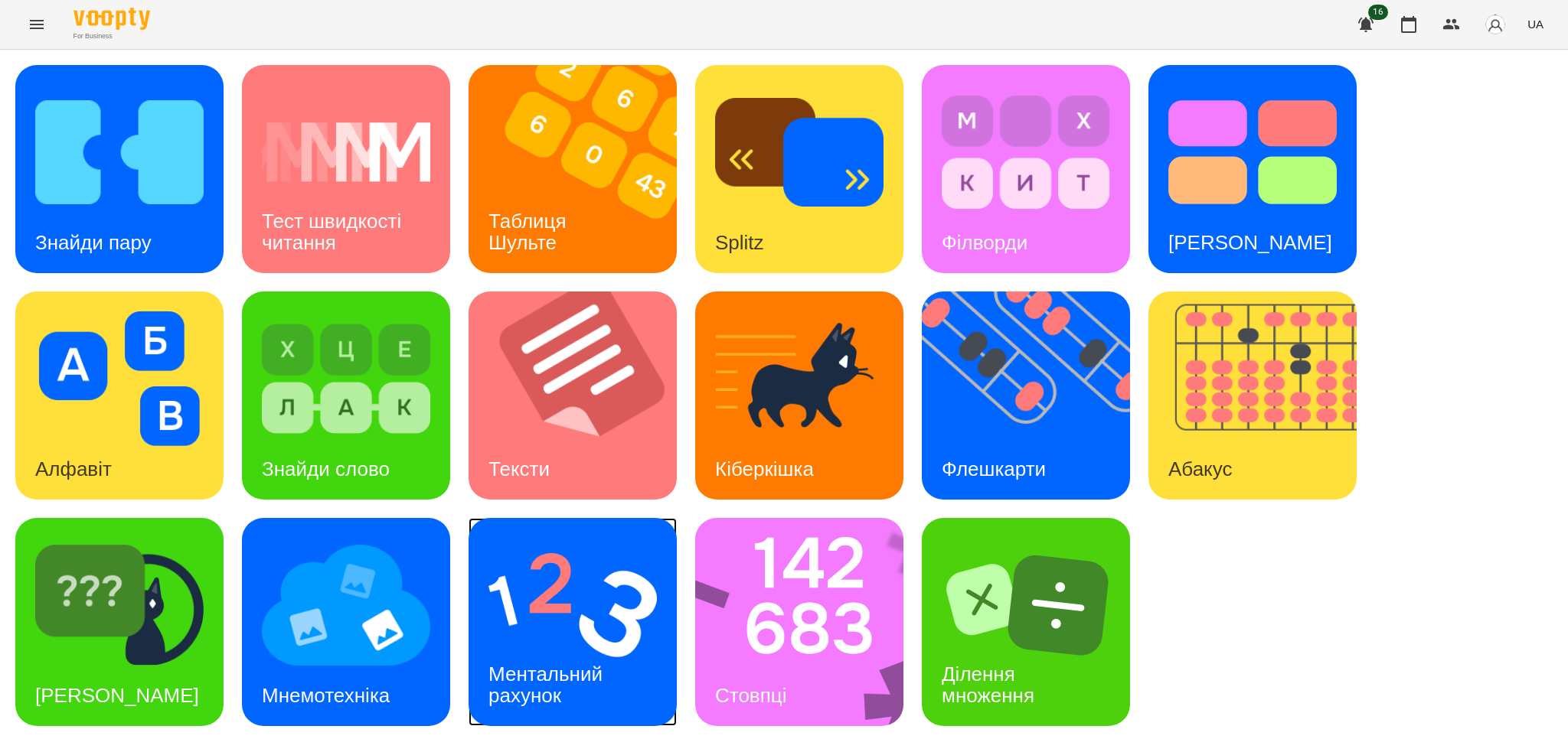
click at [566, 644] on div "Ментальний рахунок" at bounding box center [548, 685] width 159 height 82
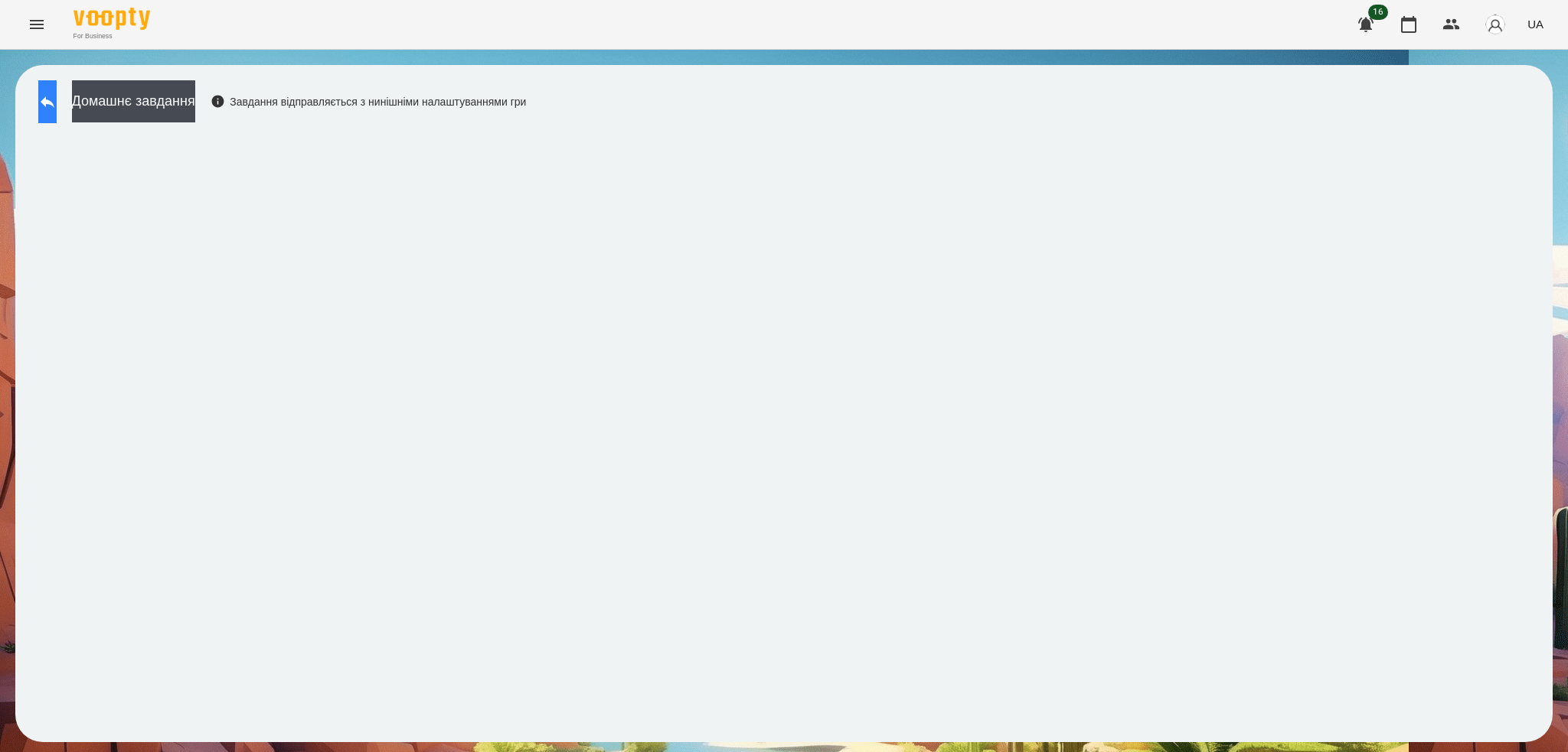
click at [56, 105] on icon at bounding box center [48, 101] width 19 height 19
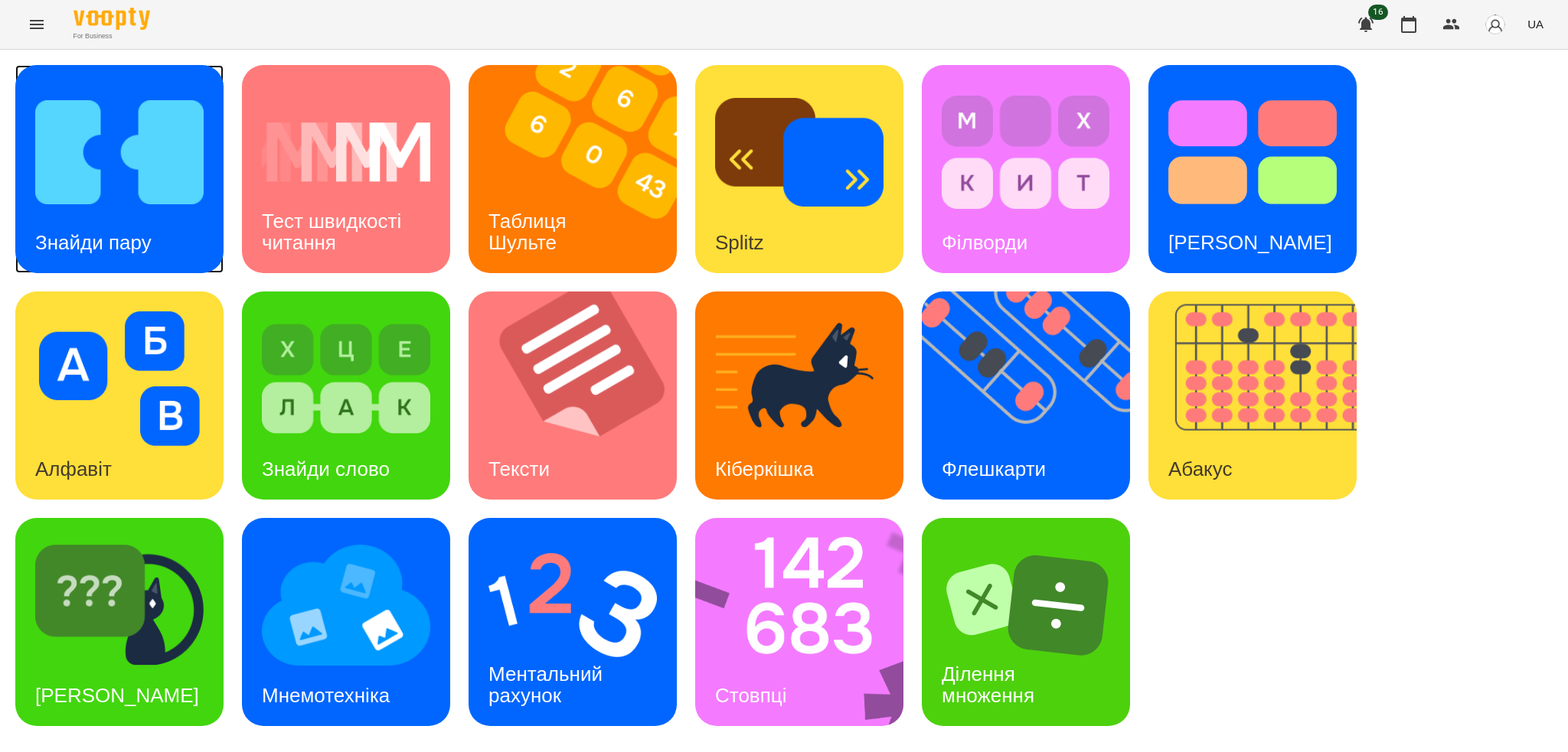
click at [101, 226] on div "Знайди пару" at bounding box center [93, 242] width 156 height 60
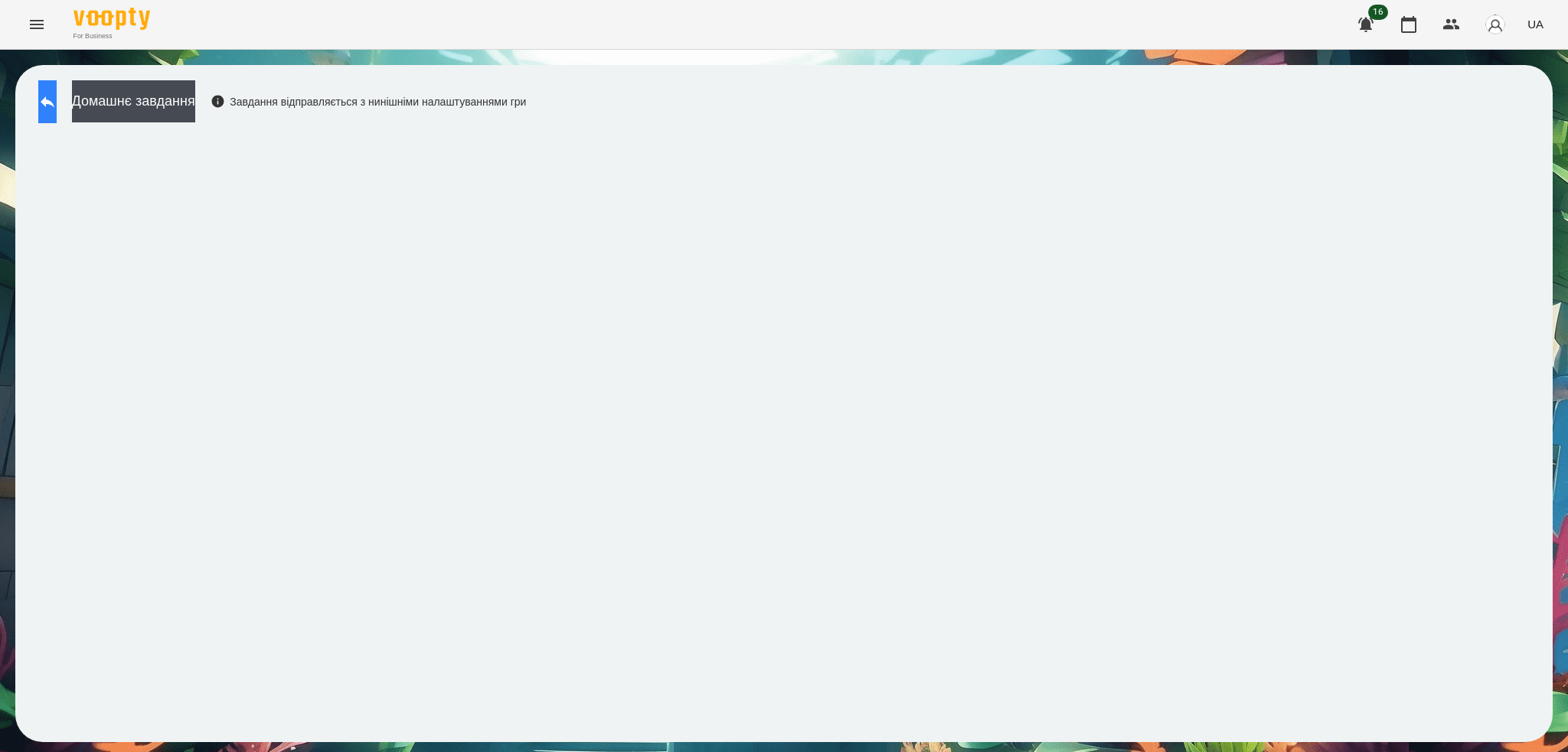
click at [56, 103] on icon at bounding box center [48, 101] width 19 height 19
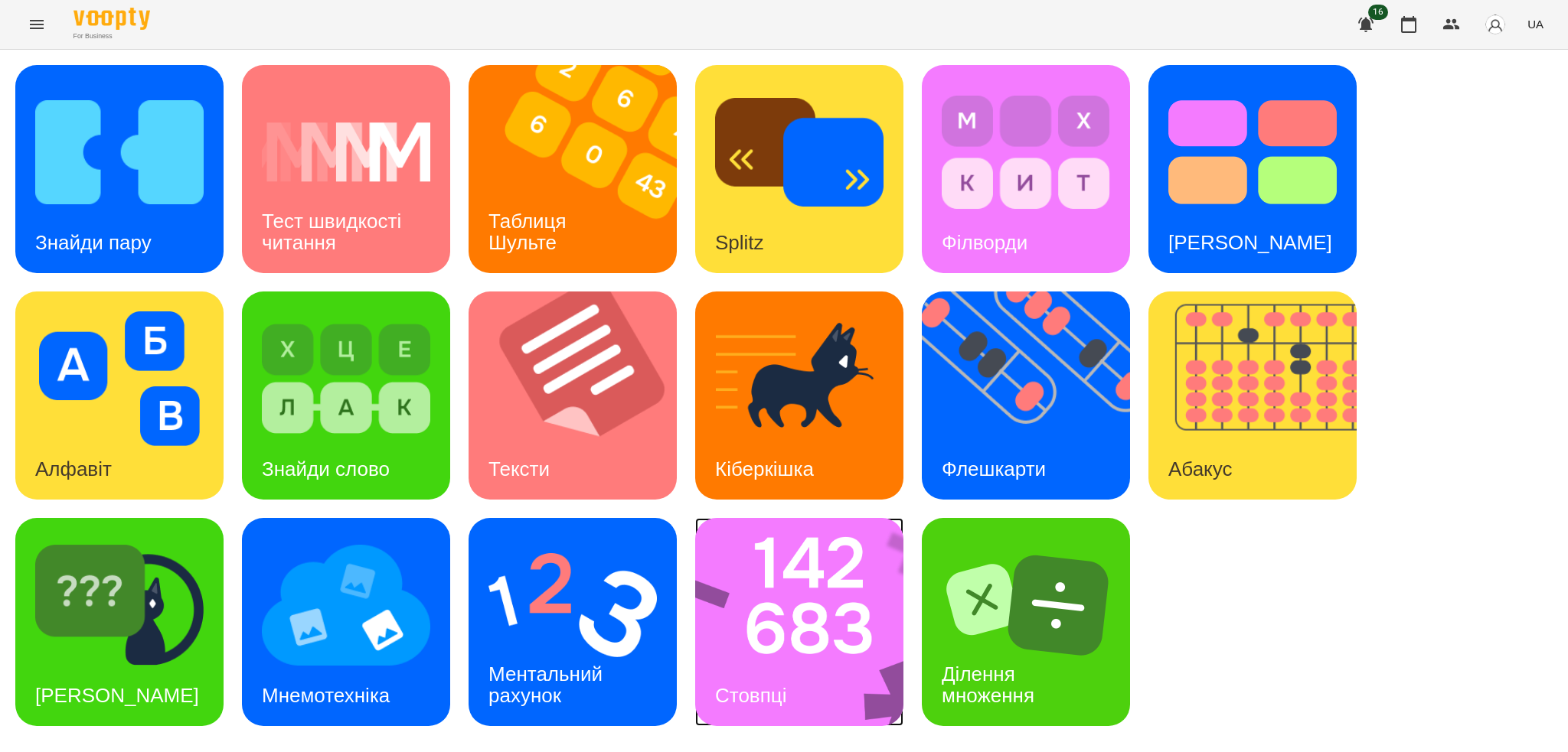
click at [791, 628] on img at bounding box center [809, 622] width 228 height 209
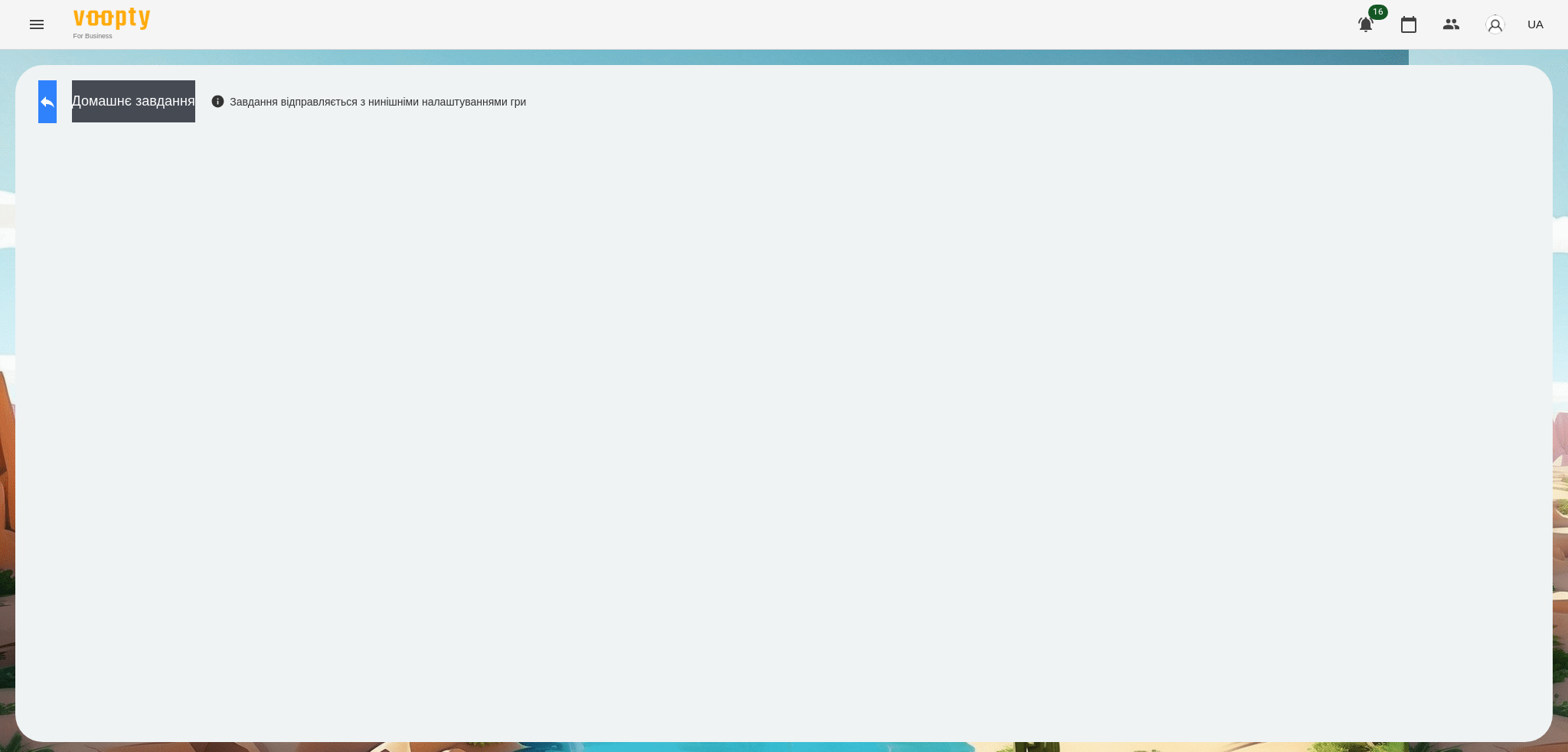
click at [56, 112] on button at bounding box center [48, 101] width 19 height 43
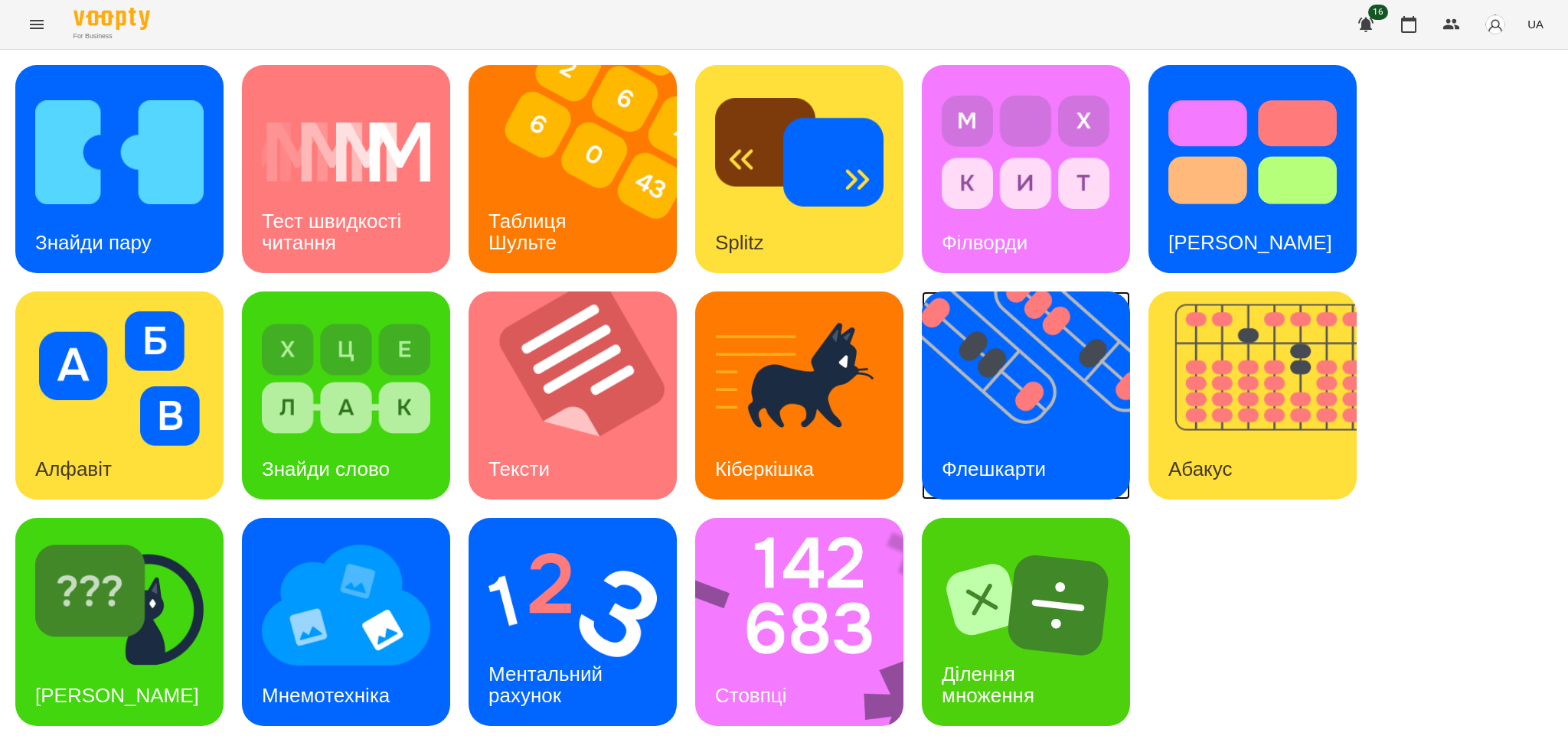
click at [976, 395] on img at bounding box center [1036, 395] width 227 height 209
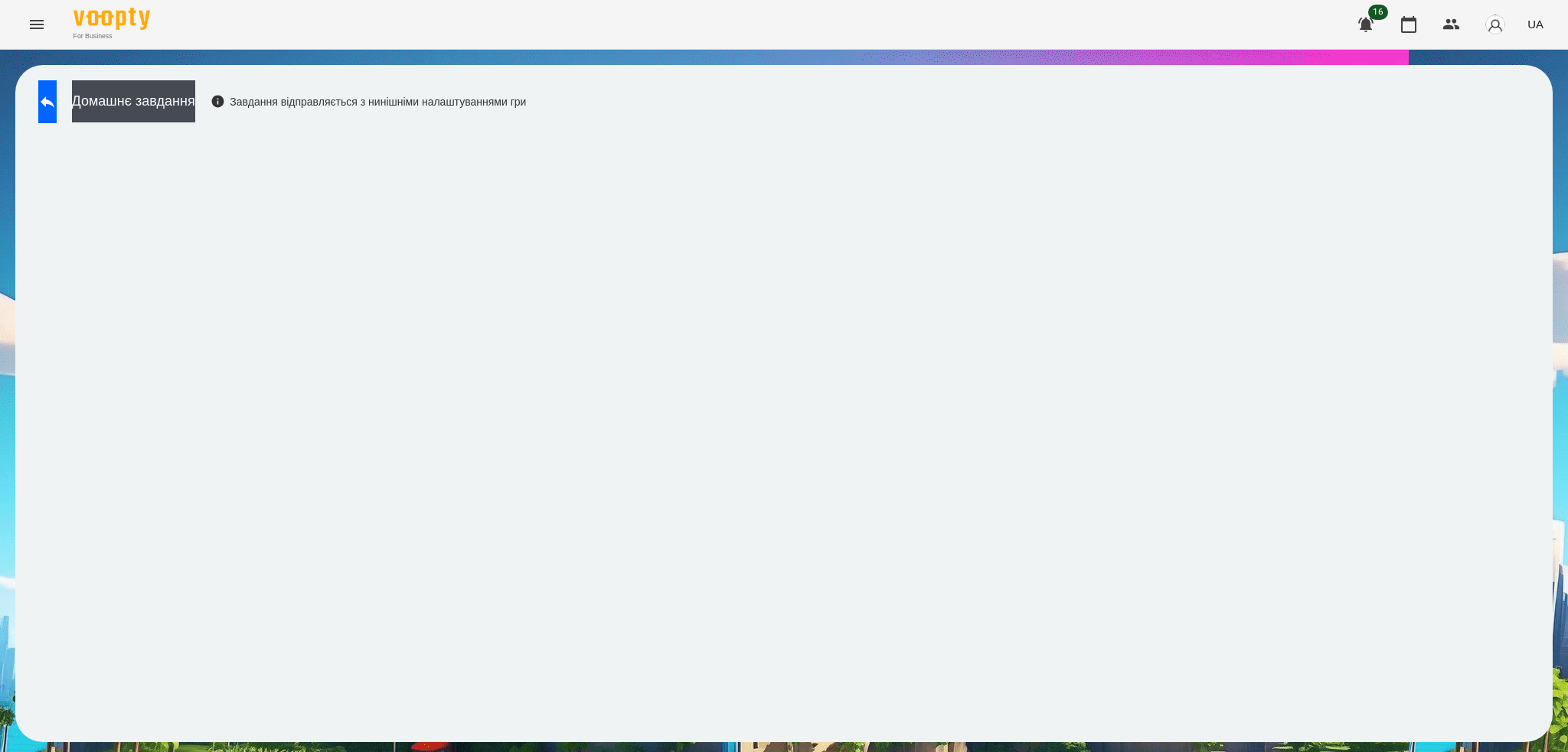
click at [172, 126] on div "Домашнє завдання Завдання відправляється з нинішніми налаштуваннями гри" at bounding box center [278, 105] width 495 height 51
click at [174, 101] on button "Домашнє завдання" at bounding box center [133, 101] width 123 height 42
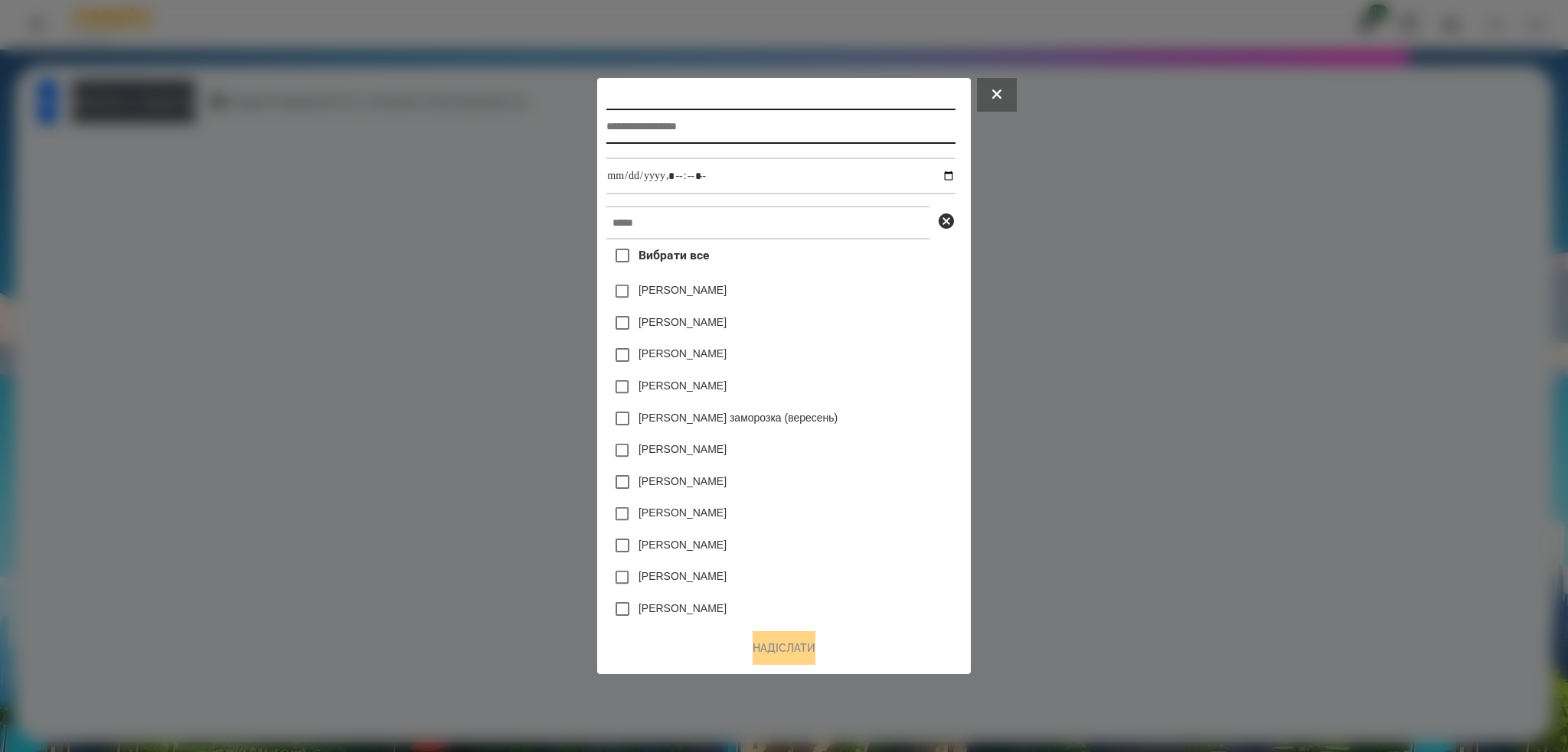
click at [682, 123] on input "text" at bounding box center [780, 126] width 349 height 35
type input "**********"
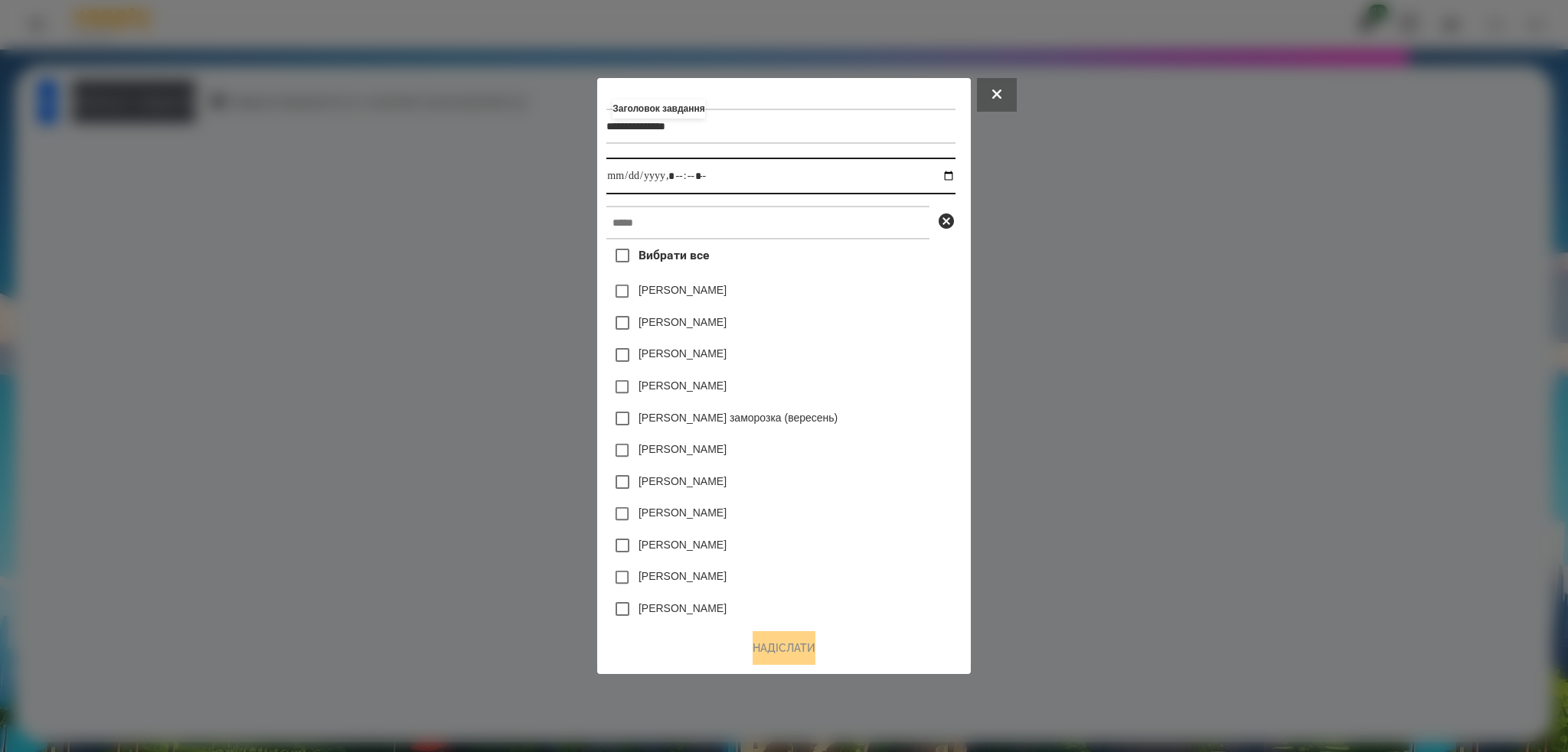
click at [954, 176] on input "datetime-local" at bounding box center [780, 176] width 349 height 37
type input "**********"
click at [734, 185] on input "datetime-local" at bounding box center [780, 176] width 349 height 37
click at [692, 211] on input "text" at bounding box center [767, 223] width 323 height 34
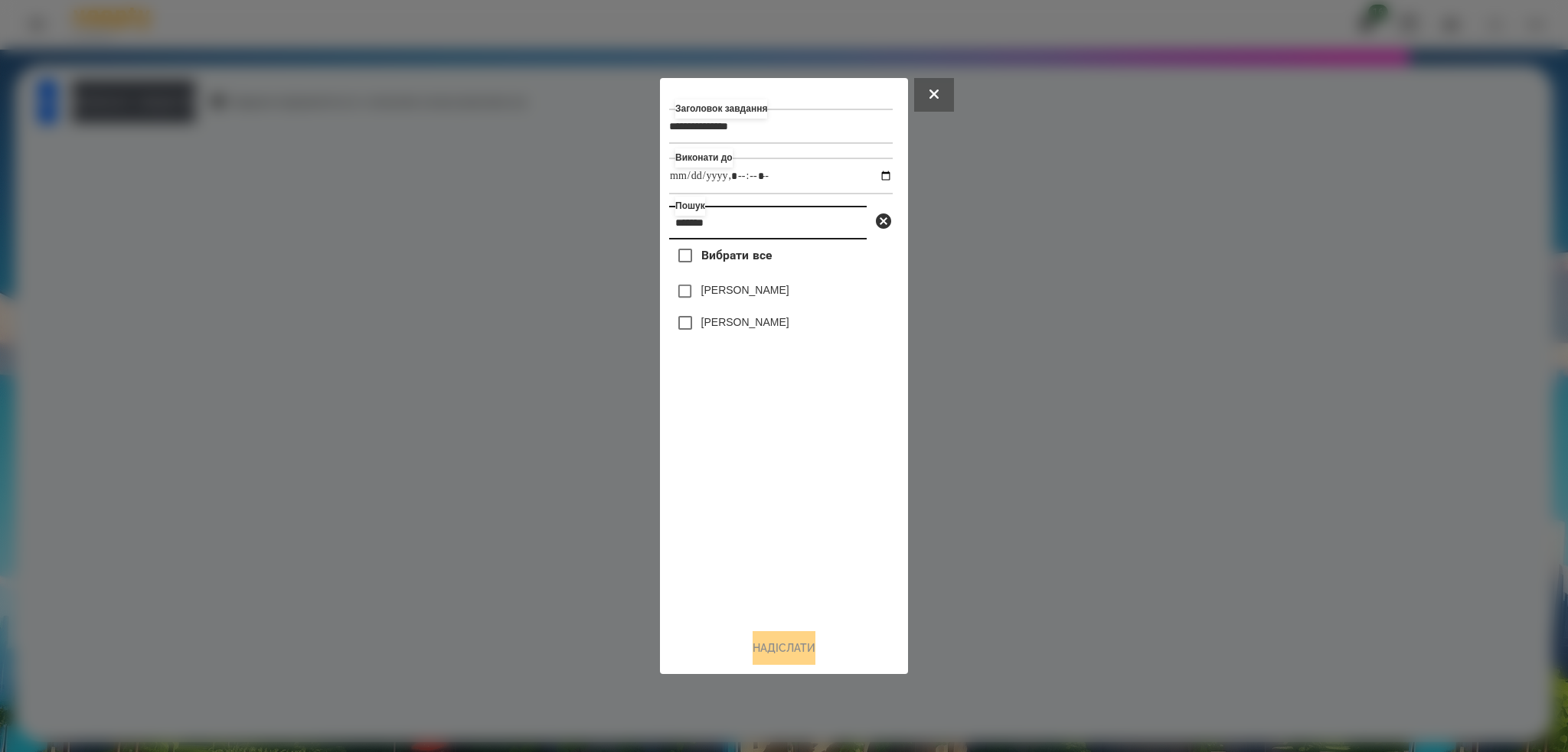
type input "*******"
click at [788, 655] on button "Надіслати" at bounding box center [784, 648] width 63 height 34
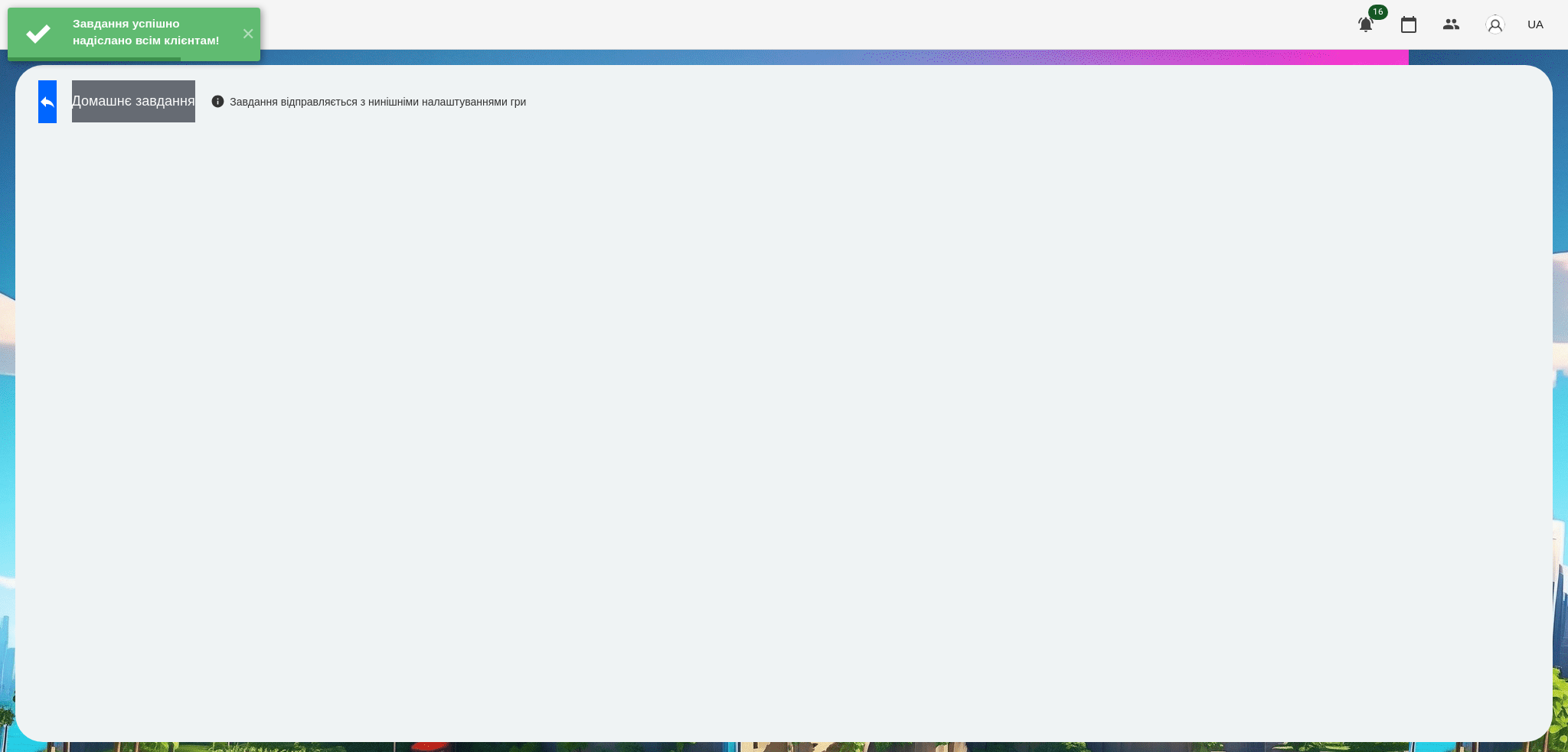
click at [195, 107] on button "Домашнє завдання" at bounding box center [133, 101] width 123 height 42
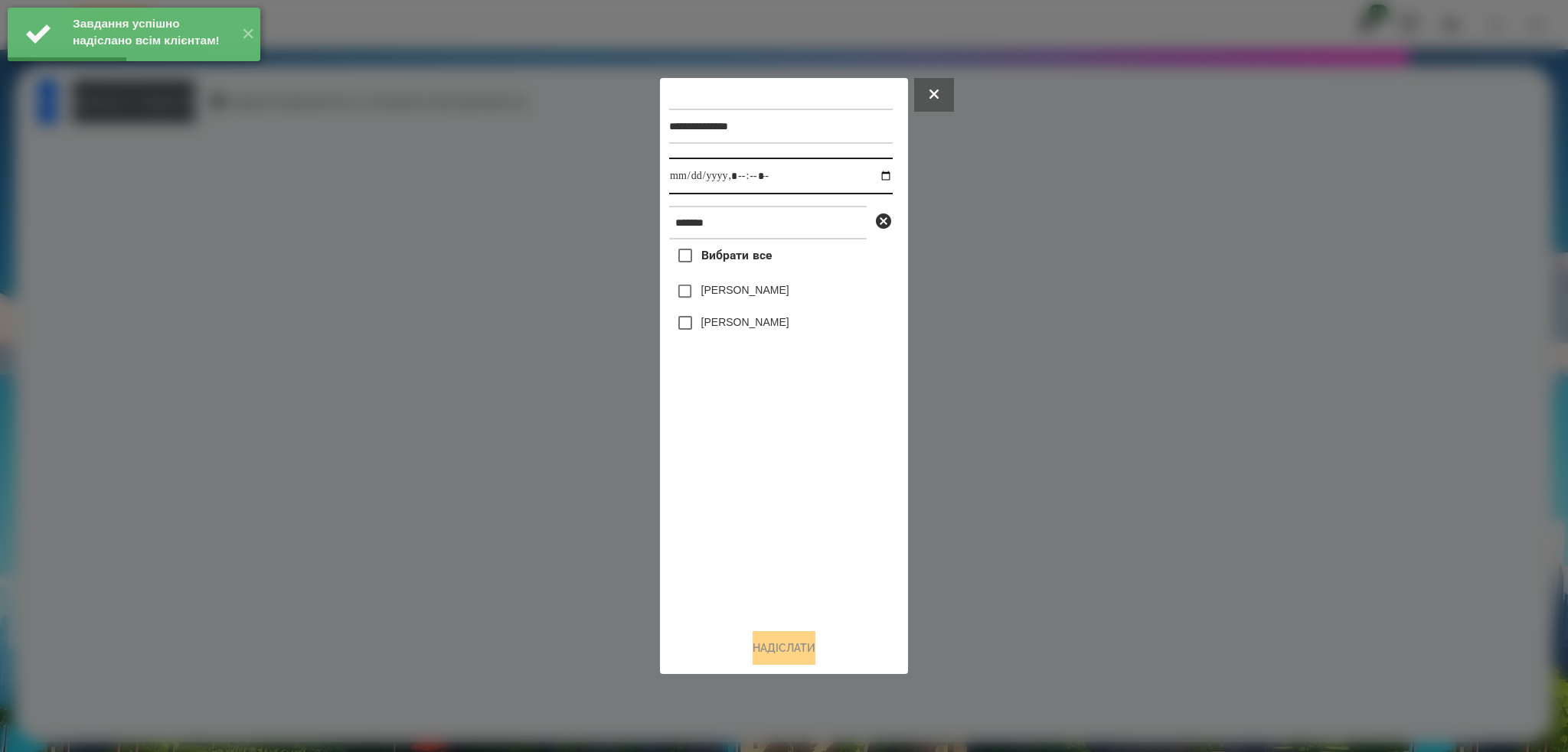
click at [875, 177] on input "datetime-local" at bounding box center [781, 176] width 224 height 37
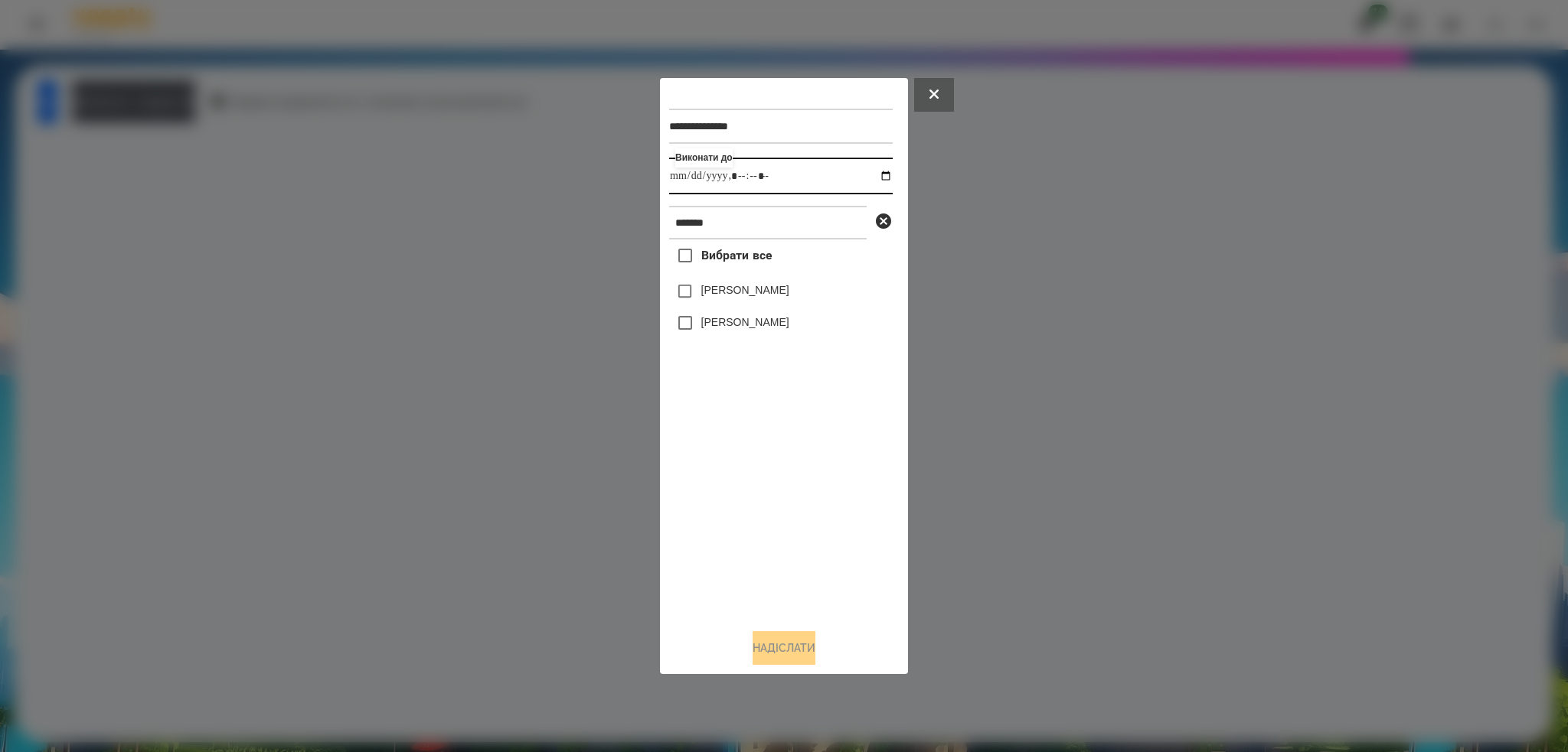
type input "**********"
click at [683, 289] on div "**********" at bounding box center [784, 351] width 230 height 529
click at [763, 664] on button "Надіслати" at bounding box center [784, 648] width 63 height 34
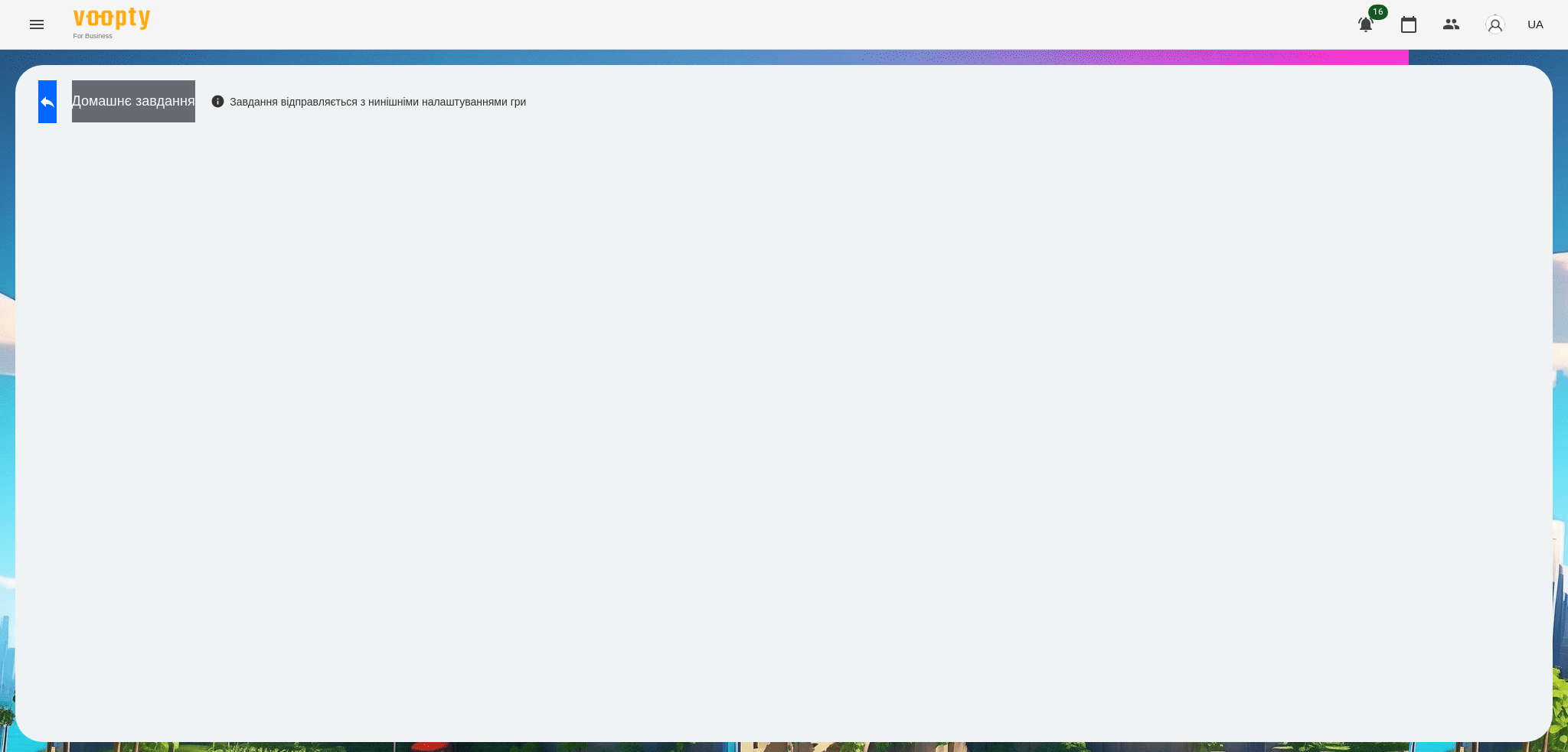
click at [195, 86] on button "Домашнє завдання" at bounding box center [133, 101] width 123 height 42
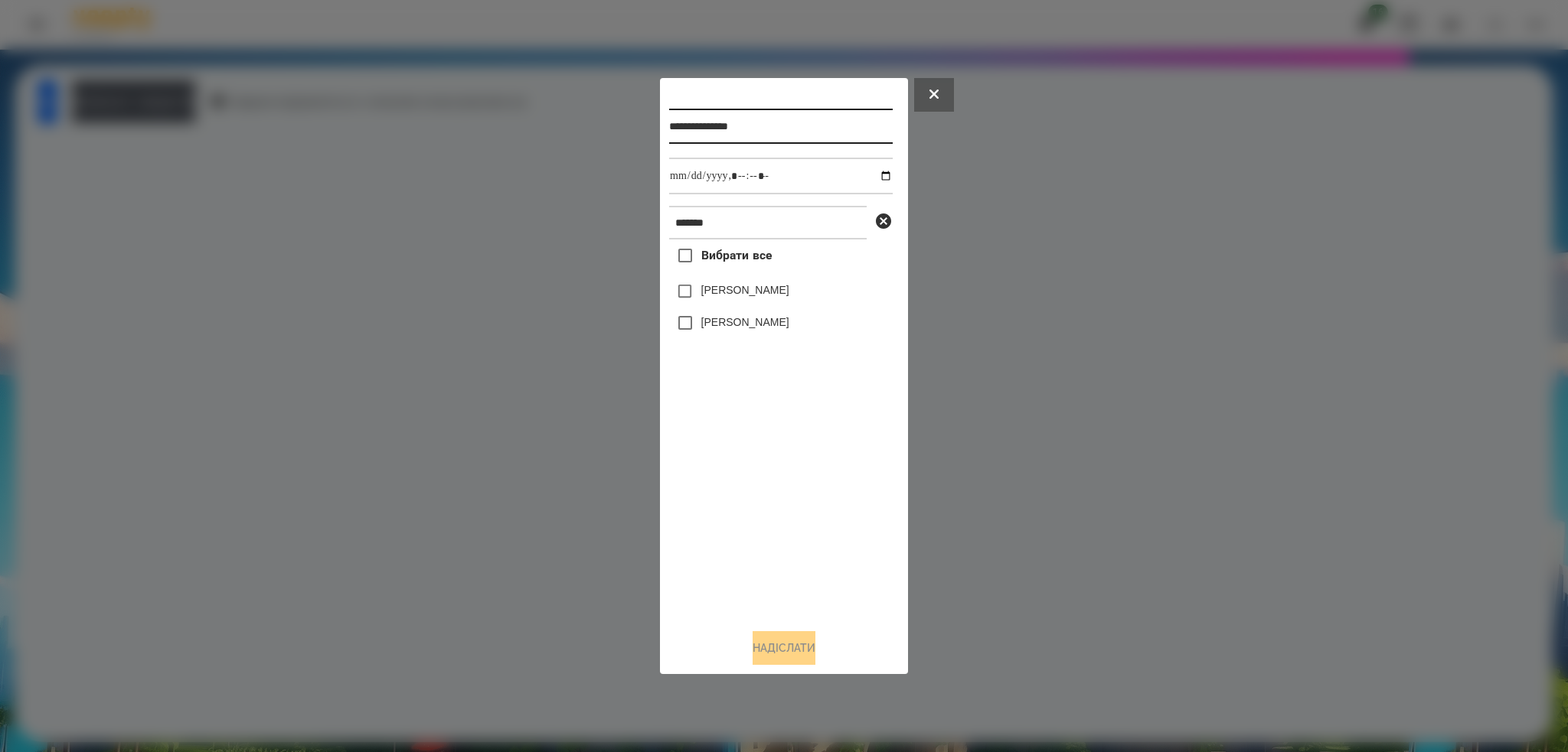
click at [788, 119] on input "**********" at bounding box center [781, 126] width 224 height 35
type input "**********"
click at [875, 178] on input "datetime-local" at bounding box center [781, 176] width 224 height 37
type input "**********"
click at [813, 177] on input "datetime-local" at bounding box center [781, 176] width 224 height 37
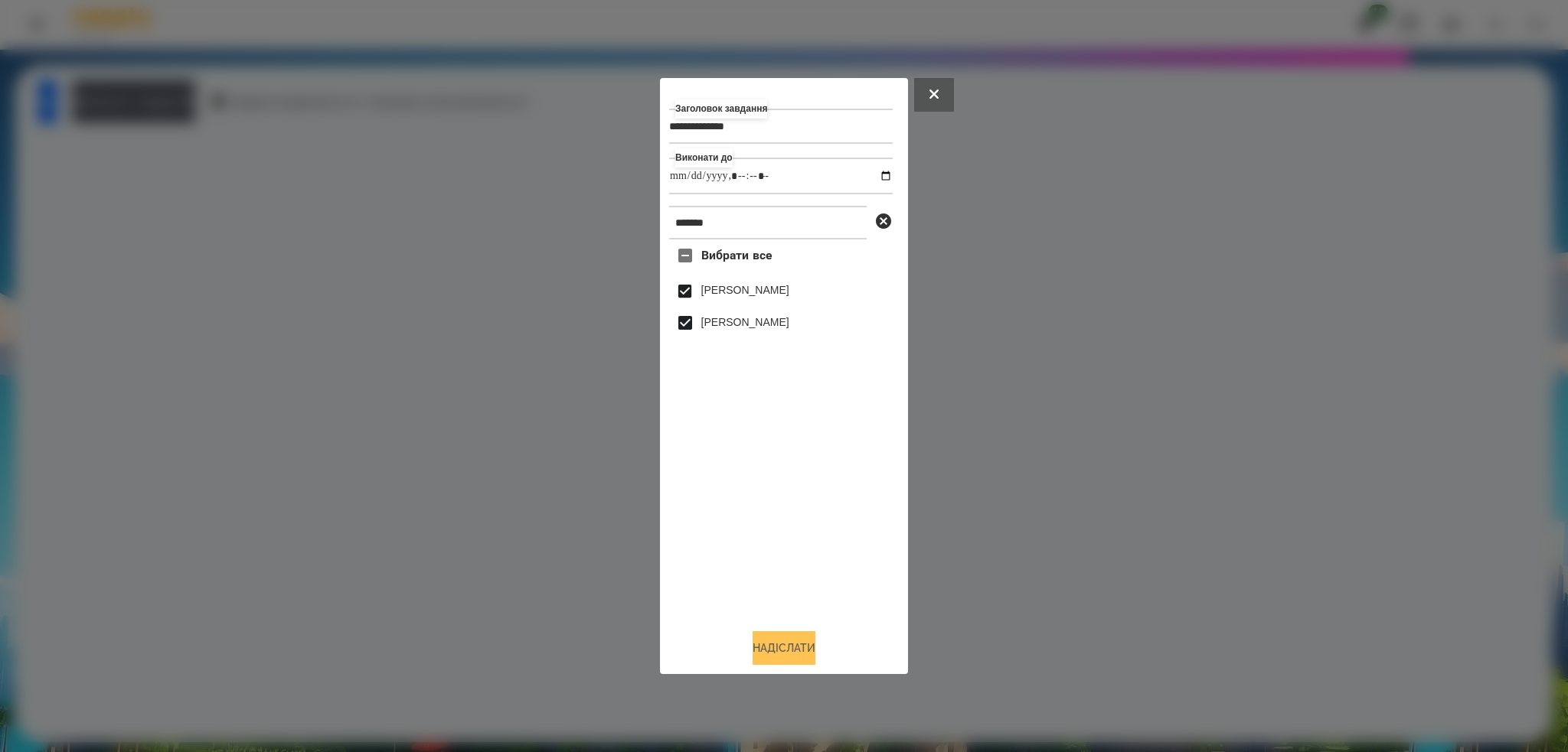
click at [766, 644] on button "Надіслати" at bounding box center [784, 648] width 63 height 34
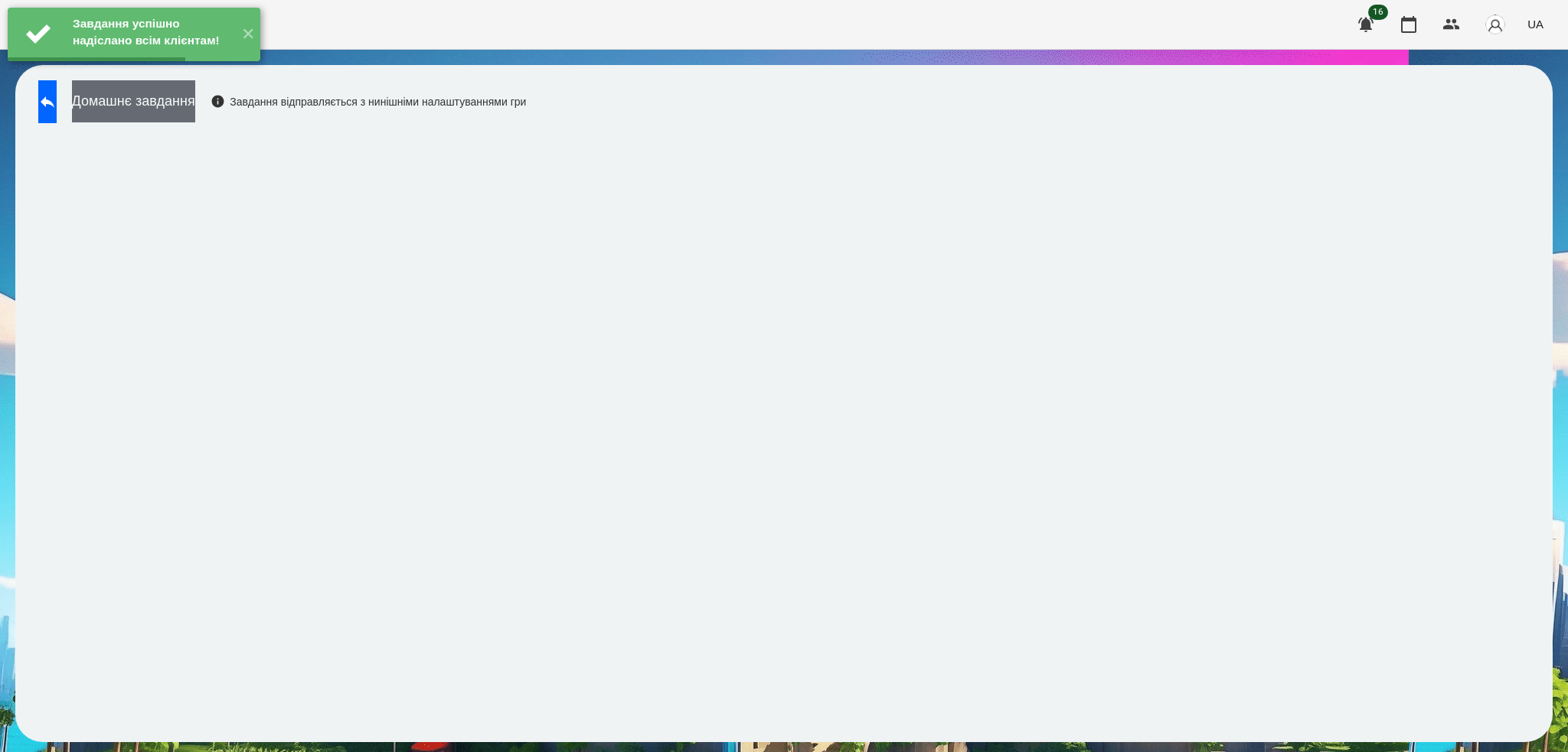
click at [189, 109] on button "Домашнє завдання" at bounding box center [133, 101] width 123 height 42
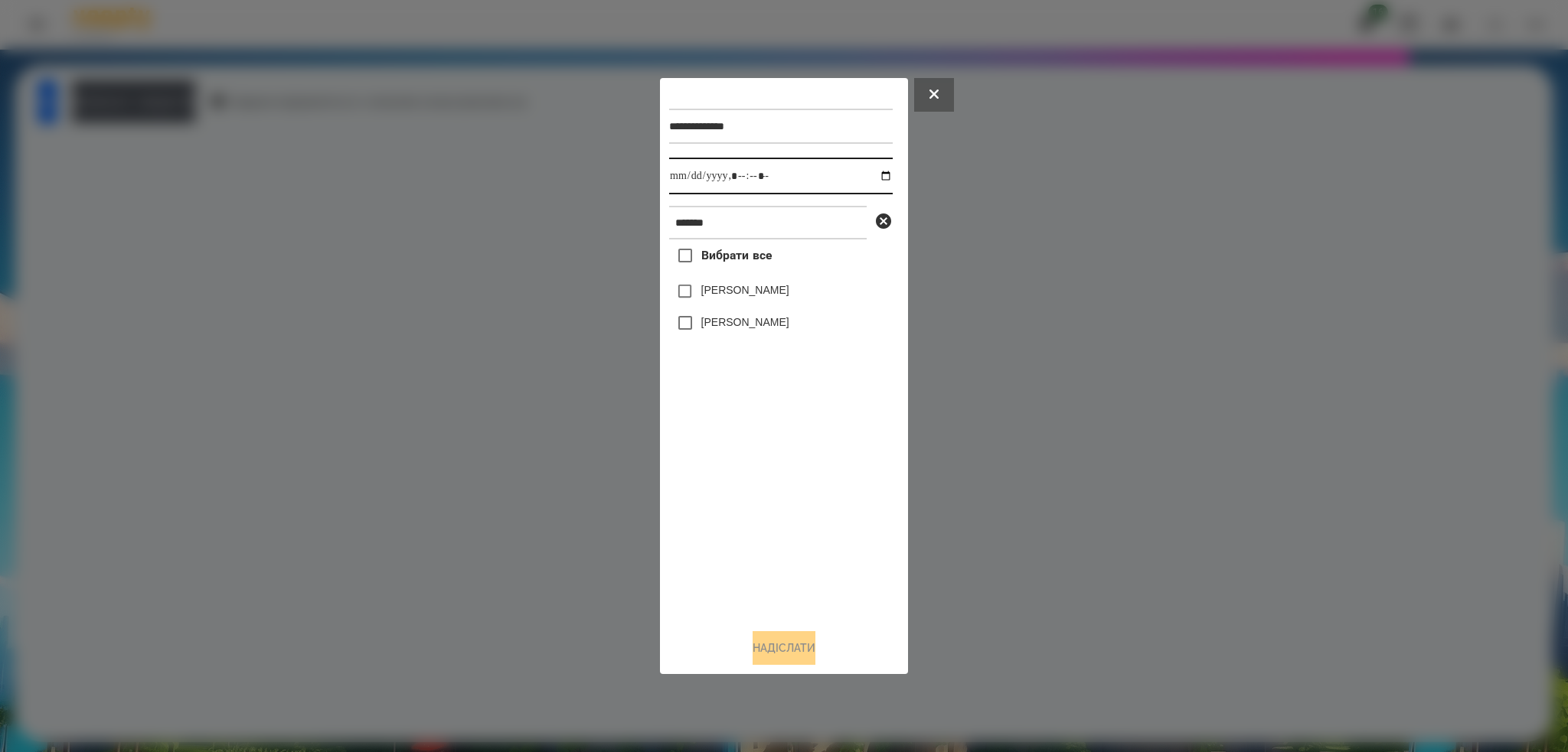
click at [876, 177] on input "datetime-local" at bounding box center [781, 176] width 224 height 37
type input "**********"
click at [685, 291] on div "**********" at bounding box center [784, 351] width 230 height 529
click at [768, 654] on button "Надіслати" at bounding box center [784, 648] width 63 height 34
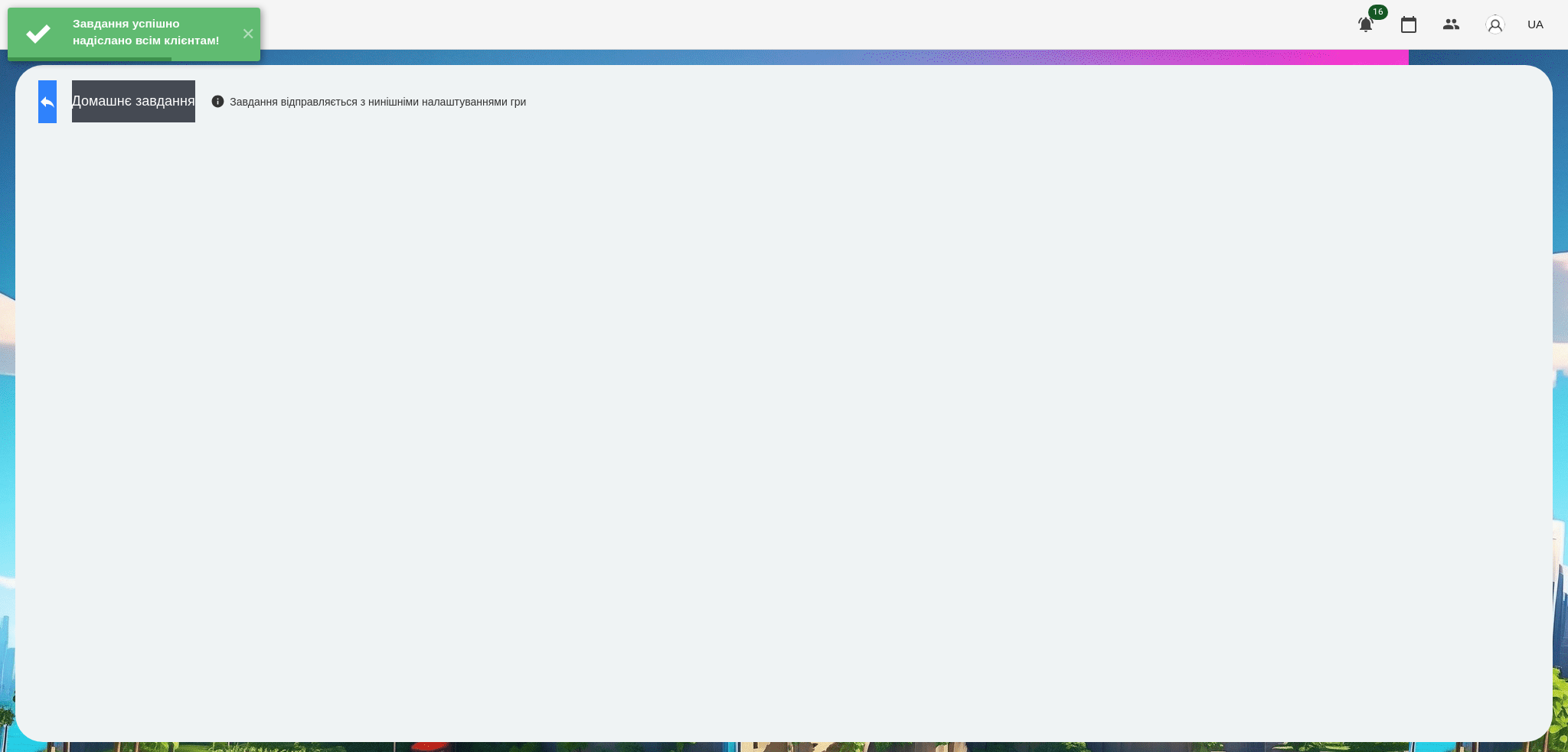
click at [56, 101] on button at bounding box center [48, 101] width 19 height 43
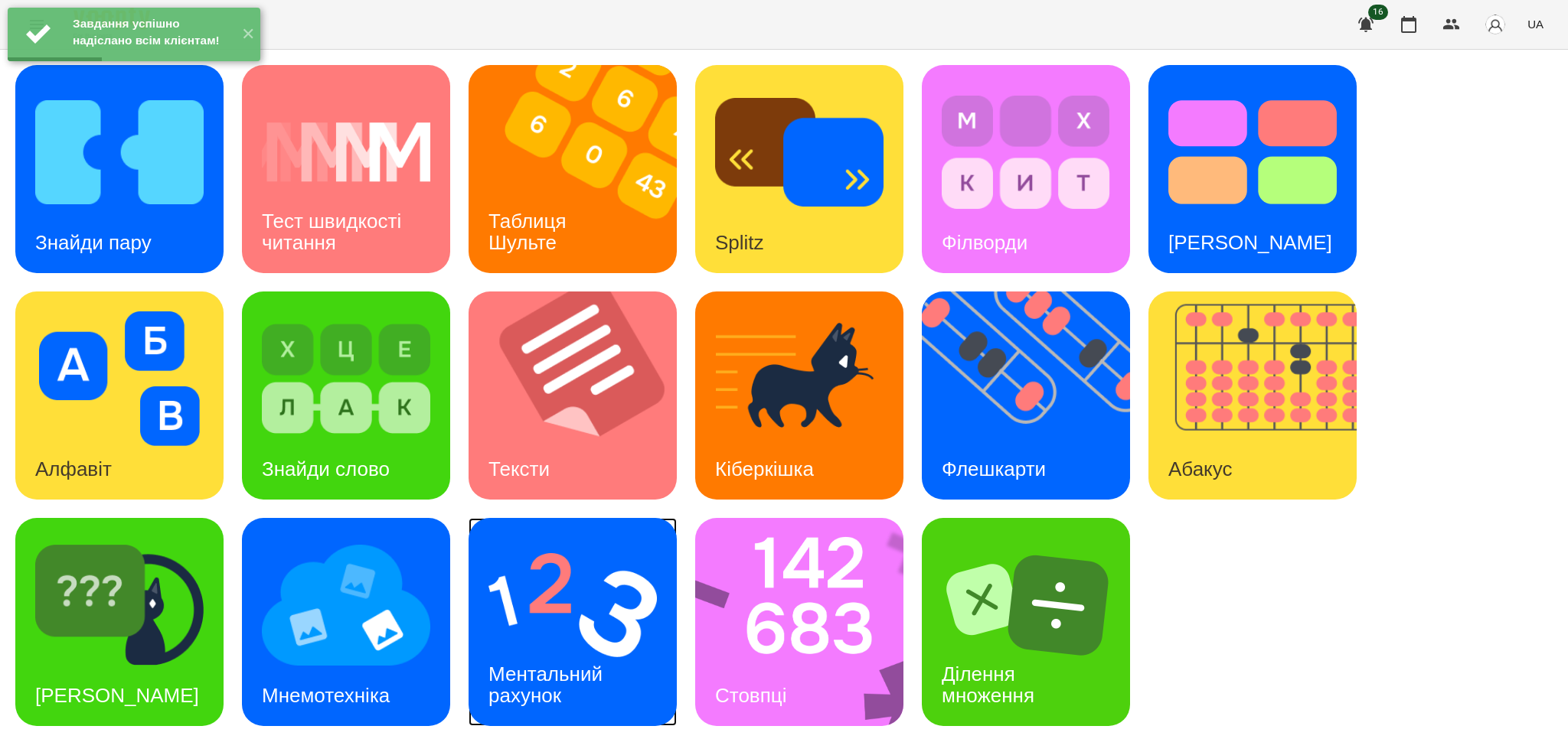
click at [608, 593] on img at bounding box center [573, 605] width 168 height 134
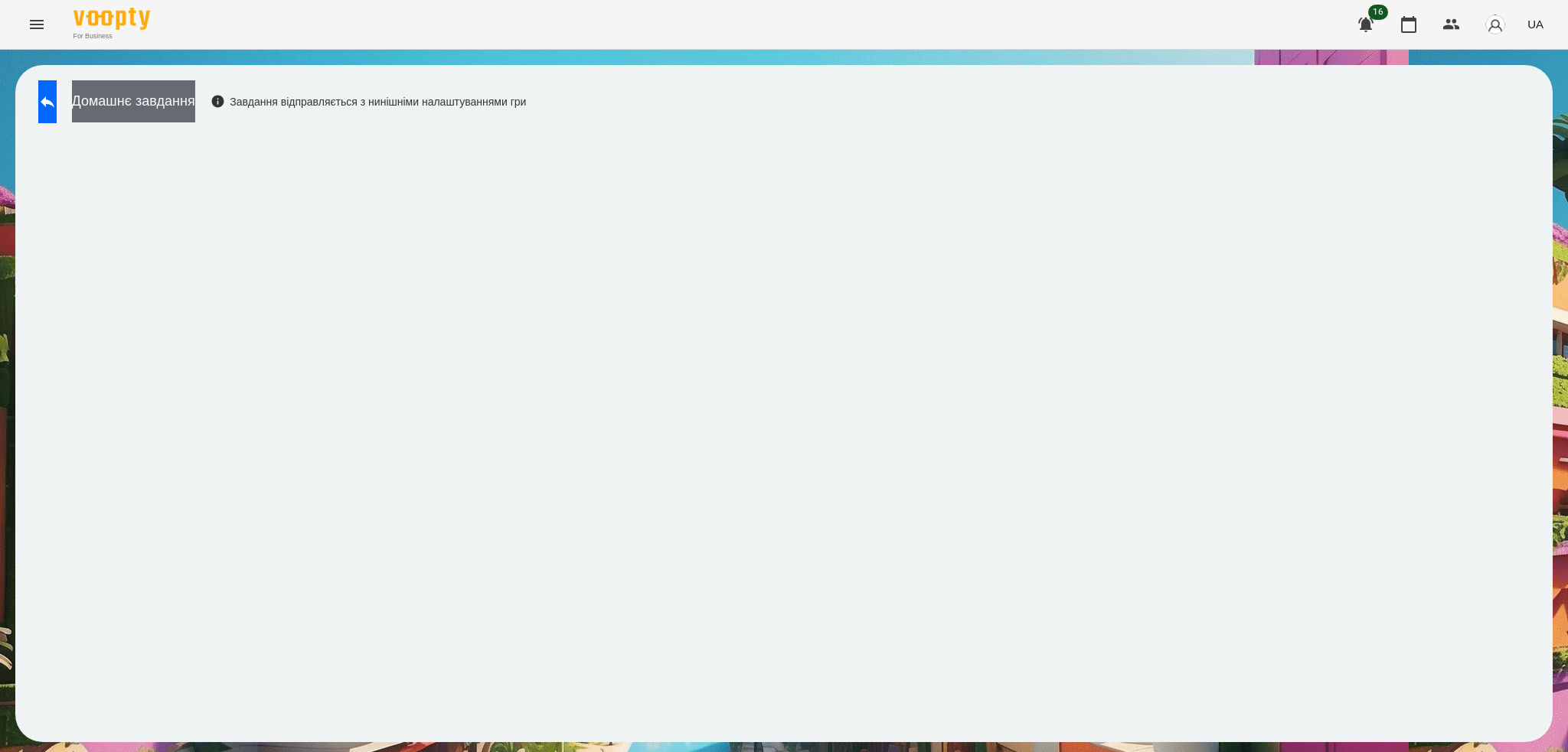
click at [195, 108] on button "Домашнє завдання" at bounding box center [133, 101] width 123 height 42
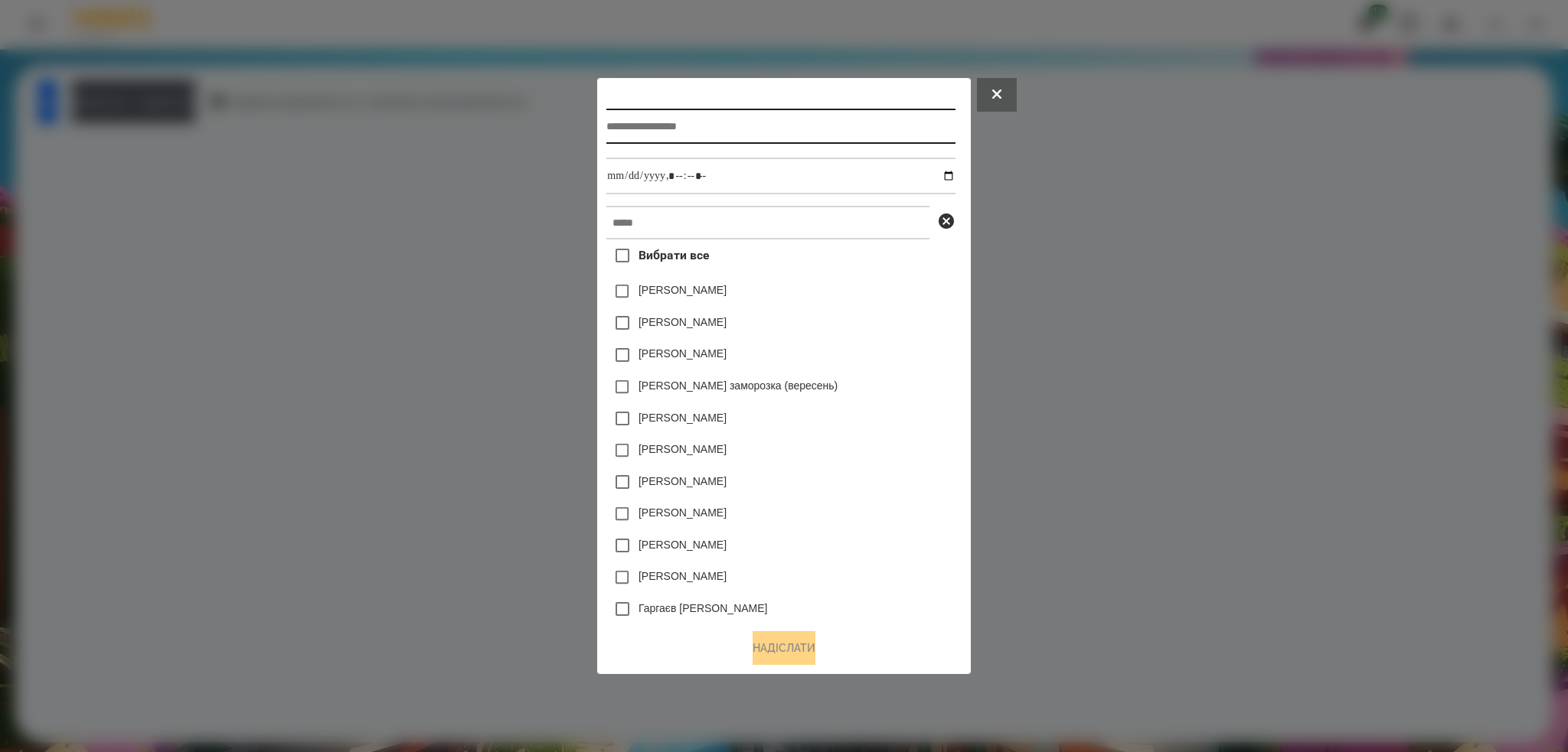
click at [684, 124] on input "text" at bounding box center [780, 126] width 349 height 35
type input "**********"
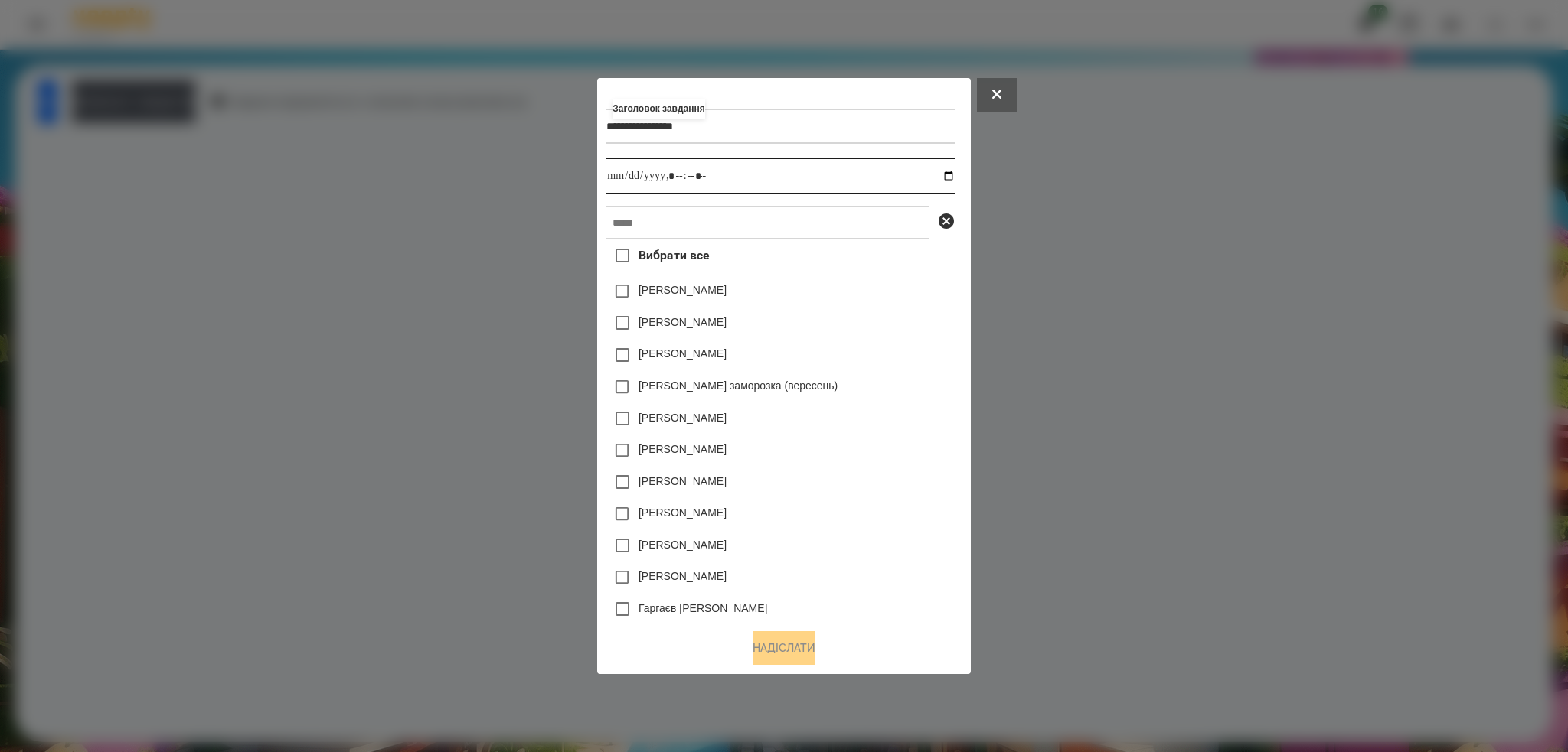
click at [951, 173] on input "datetime-local" at bounding box center [780, 176] width 349 height 37
type input "**********"
click at [740, 174] on input "datetime-local" at bounding box center [780, 176] width 349 height 37
click at [688, 232] on input "text" at bounding box center [767, 223] width 323 height 34
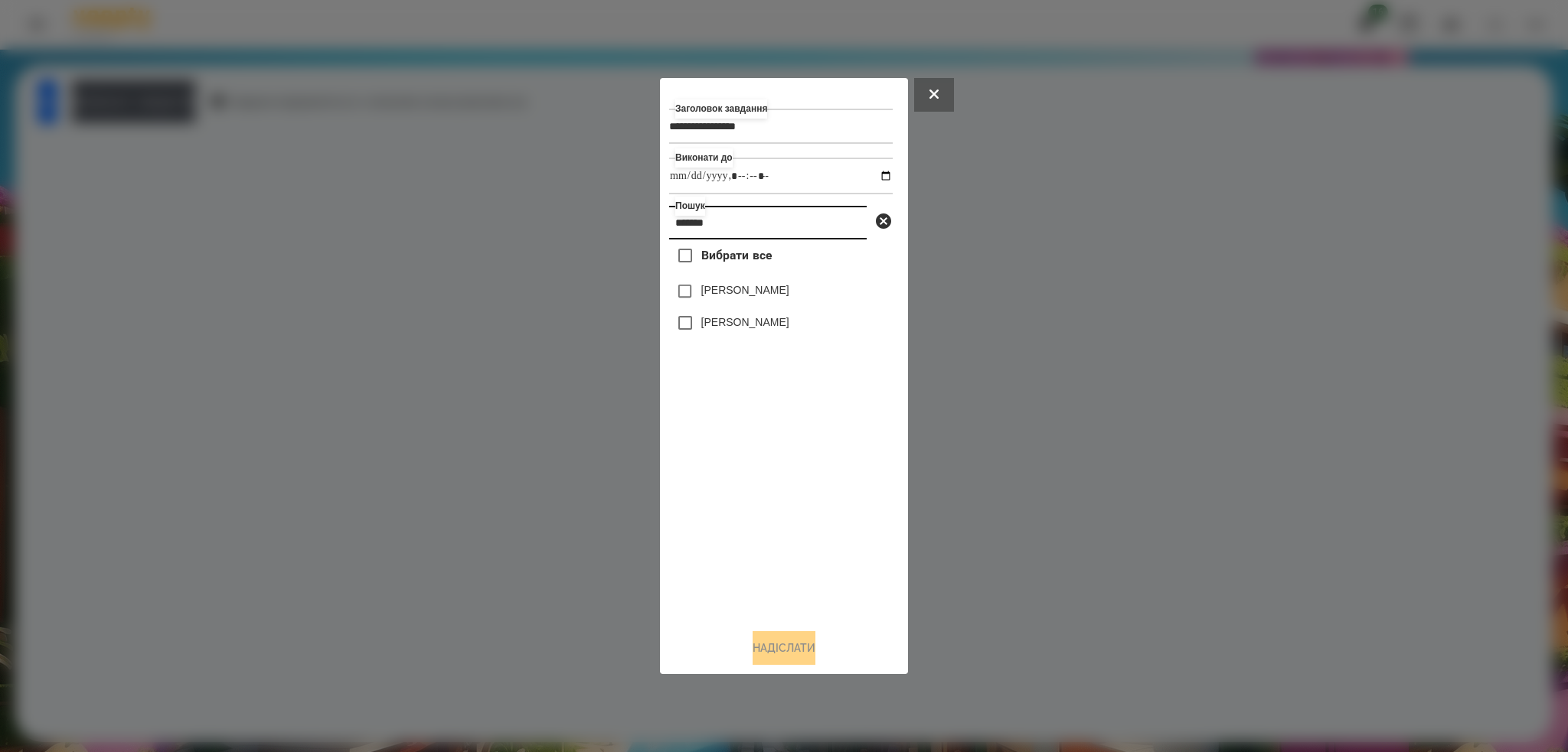
type input "*******"
click at [772, 649] on button "Надіслати" at bounding box center [784, 648] width 63 height 34
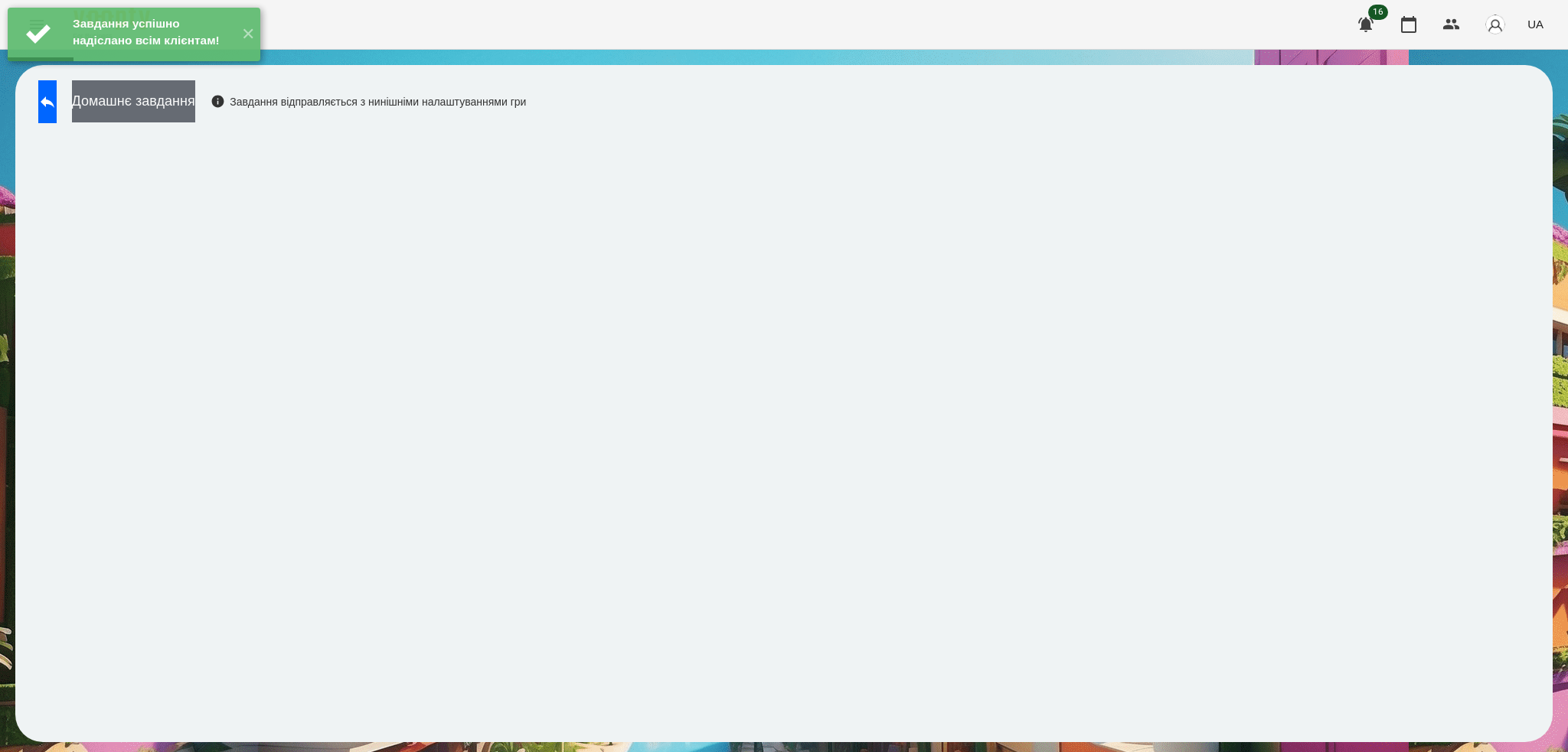
click at [195, 107] on button "Домашнє завдання" at bounding box center [133, 101] width 123 height 42
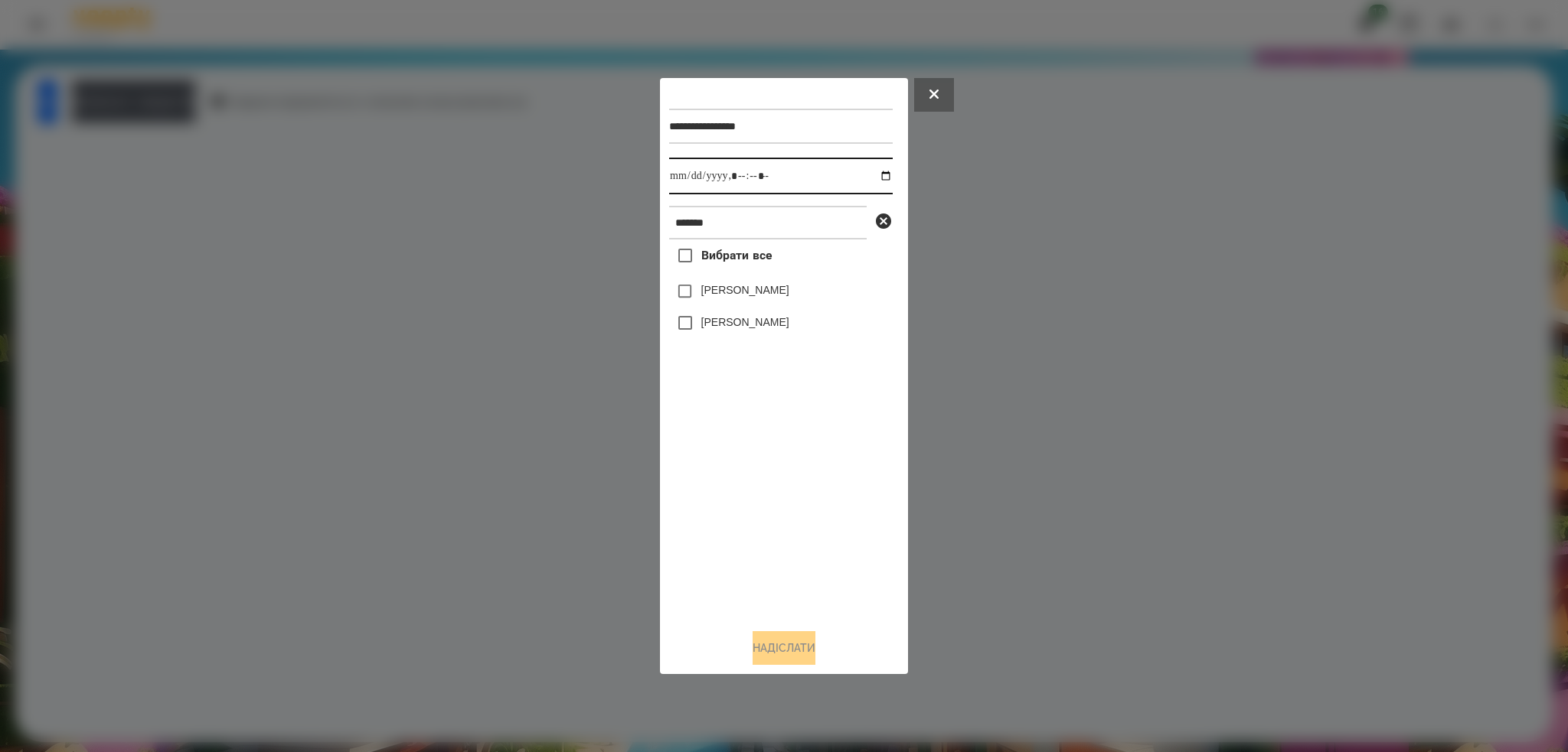
click at [873, 177] on input "datetime-local" at bounding box center [781, 176] width 224 height 37
type input "**********"
click at [790, 169] on input "datetime-local" at bounding box center [781, 176] width 224 height 37
click at [761, 652] on button "Надіслати" at bounding box center [784, 648] width 63 height 34
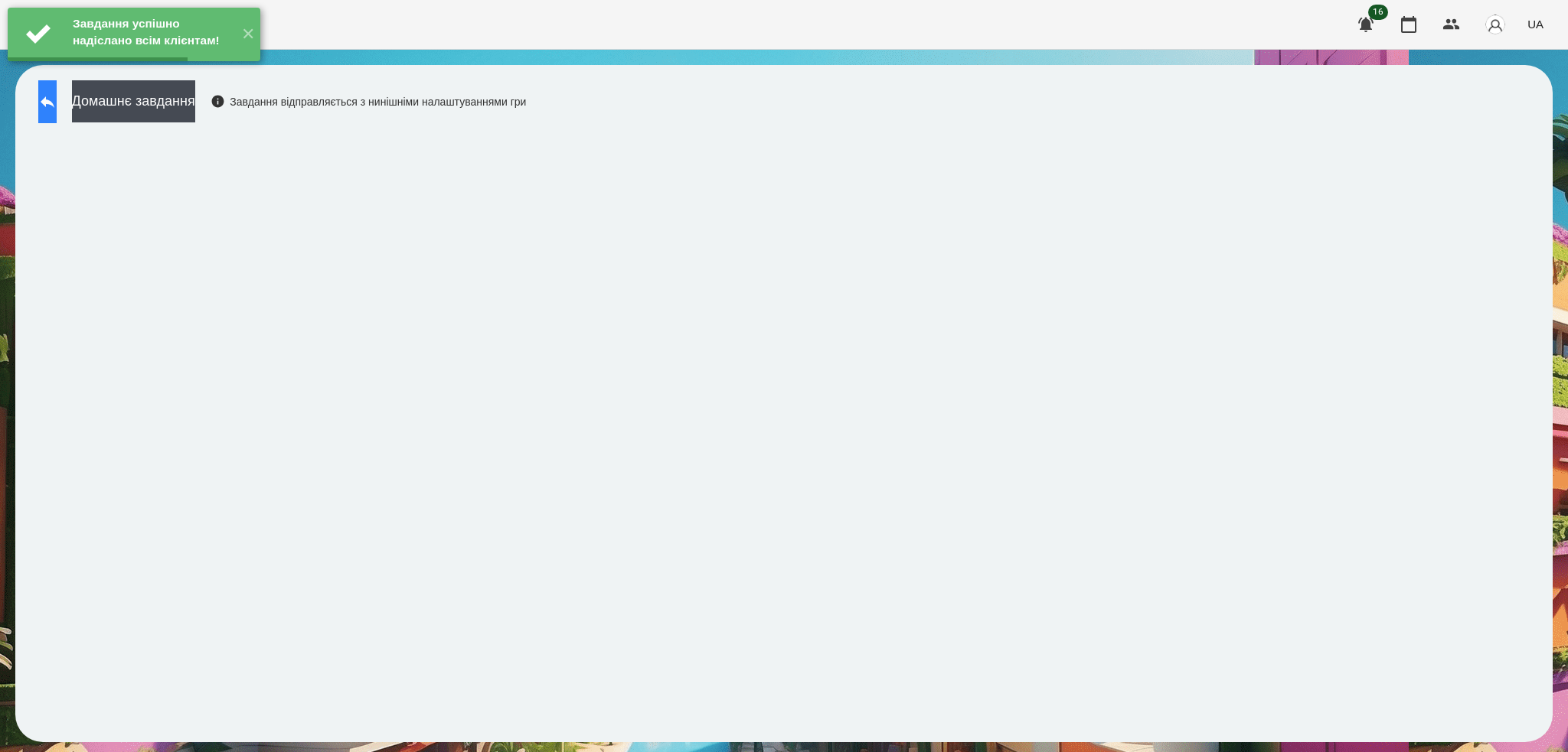
click at [56, 105] on icon at bounding box center [48, 101] width 19 height 19
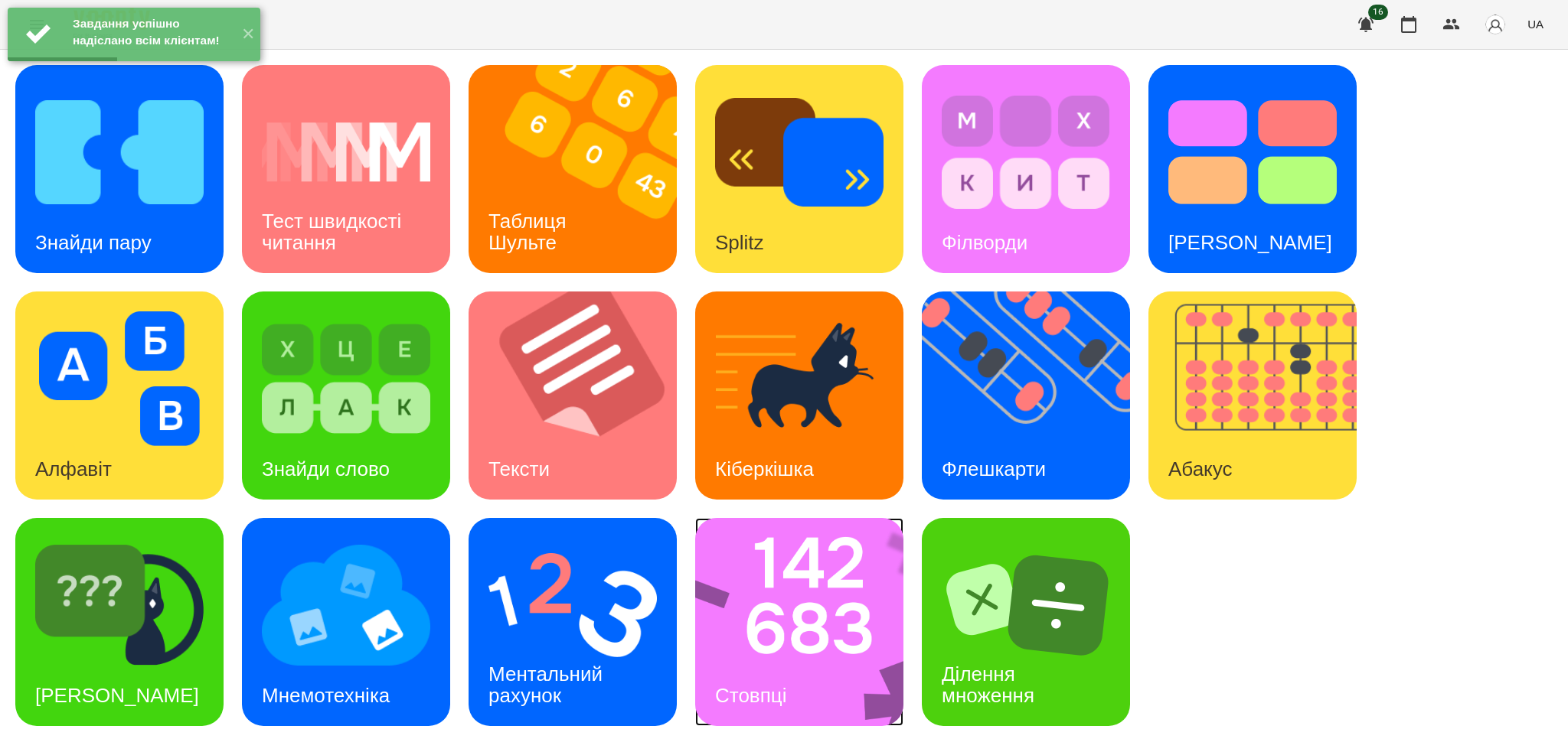
click at [757, 654] on img at bounding box center [809, 622] width 228 height 209
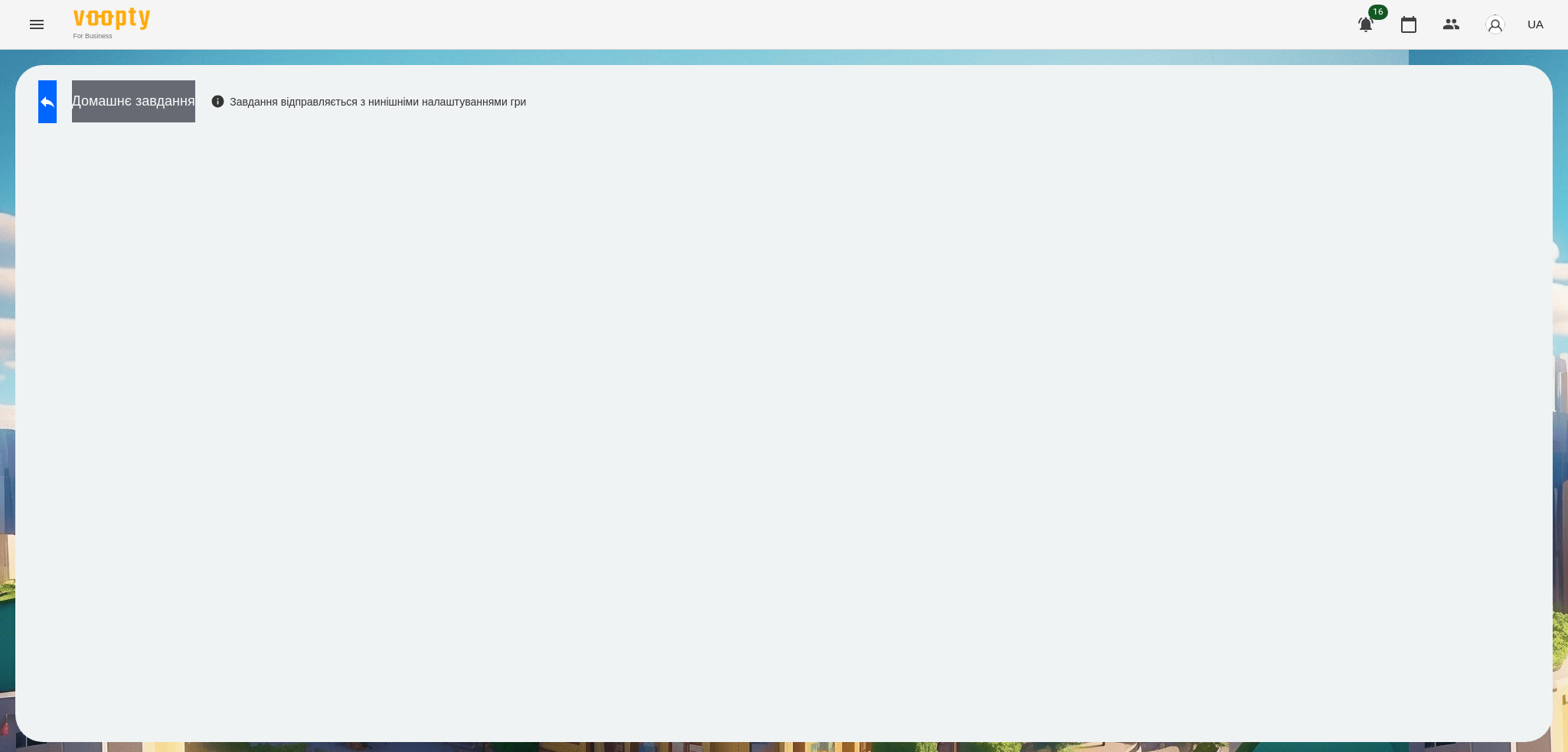
click at [195, 110] on button "Домашнє завдання" at bounding box center [133, 101] width 123 height 42
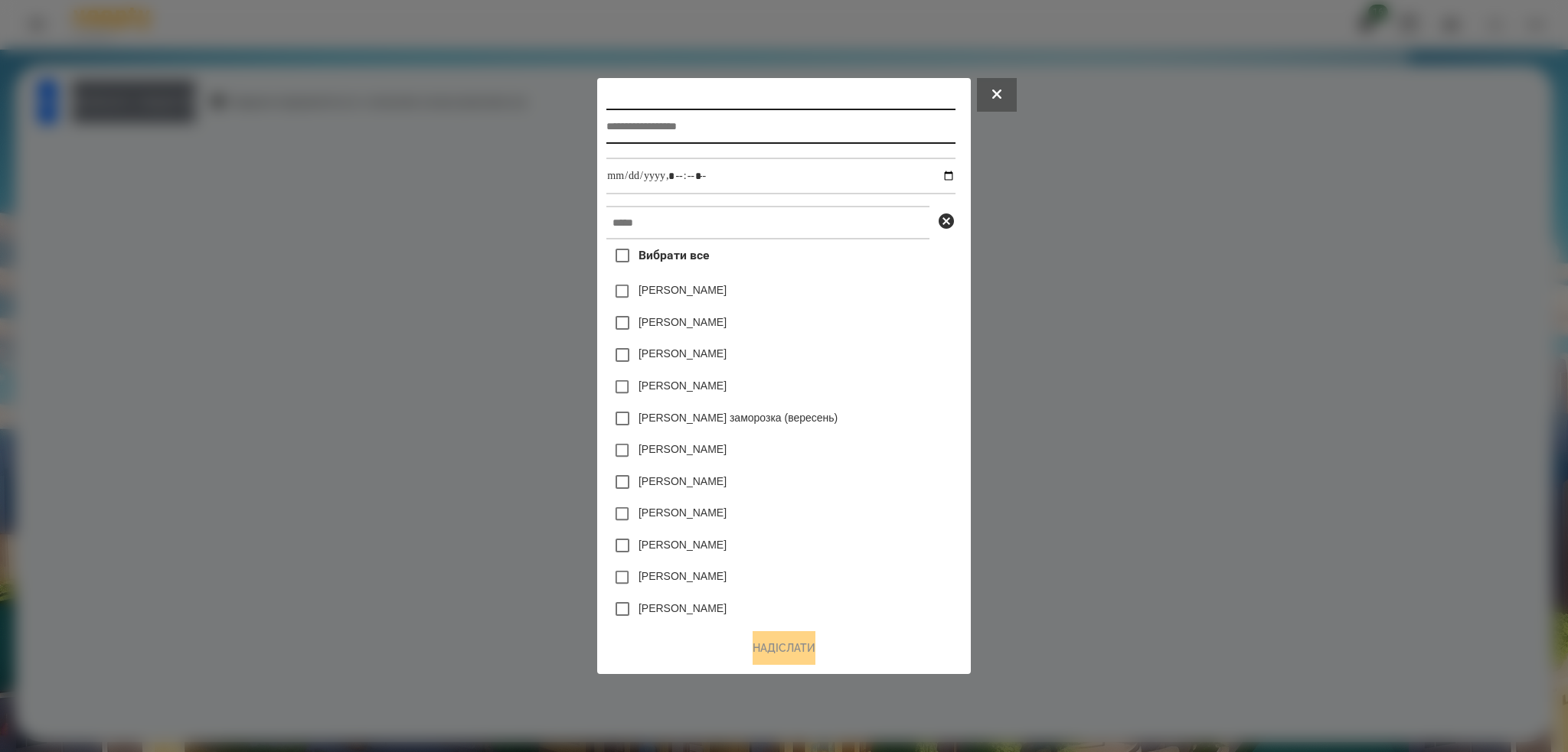
click at [723, 128] on input "text" at bounding box center [780, 126] width 349 height 35
type input "*"
type input "*******"
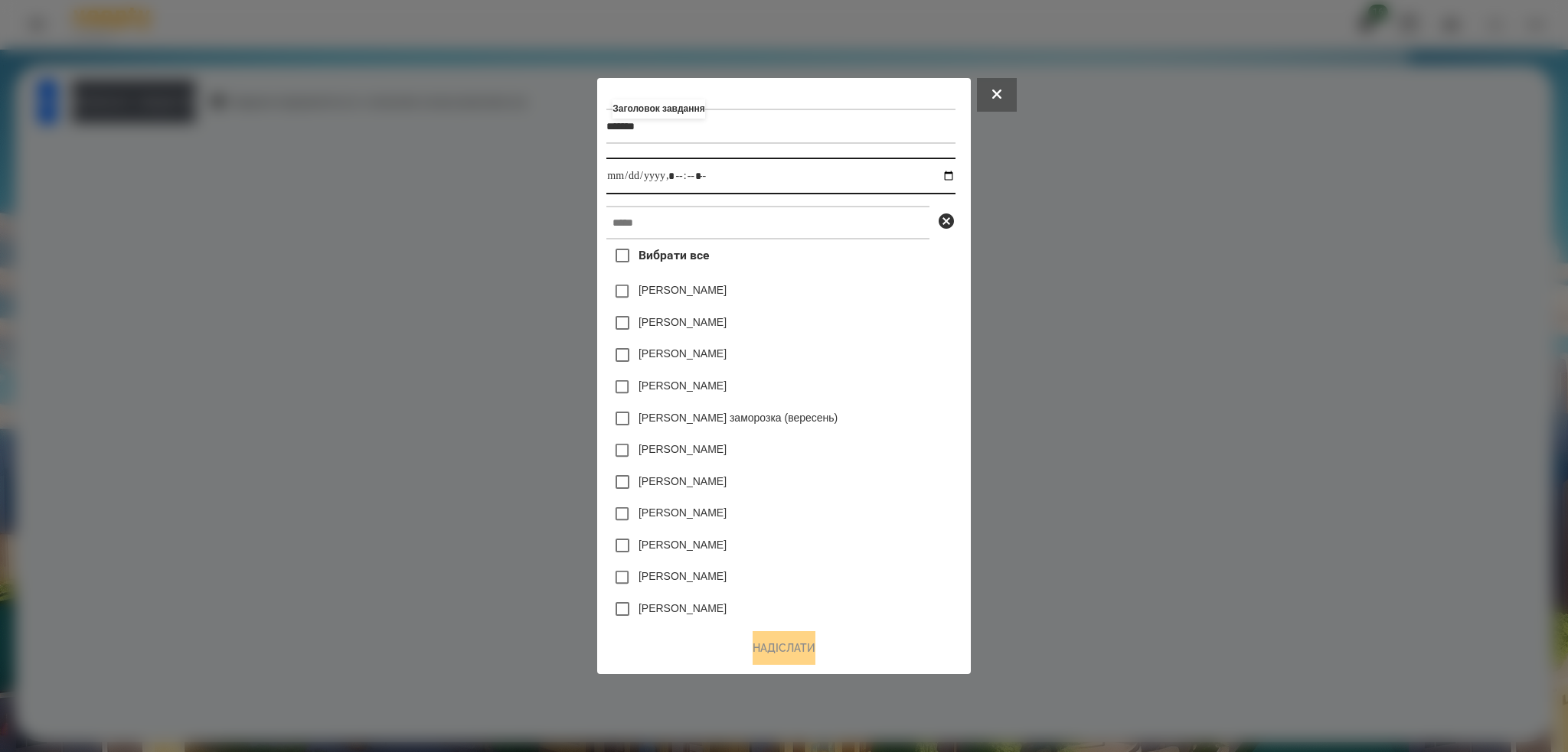
click at [954, 177] on input "datetime-local" at bounding box center [780, 176] width 349 height 37
type input "**********"
click at [723, 177] on input "datetime-local" at bounding box center [780, 176] width 349 height 37
click at [654, 225] on input "text" at bounding box center [767, 223] width 323 height 34
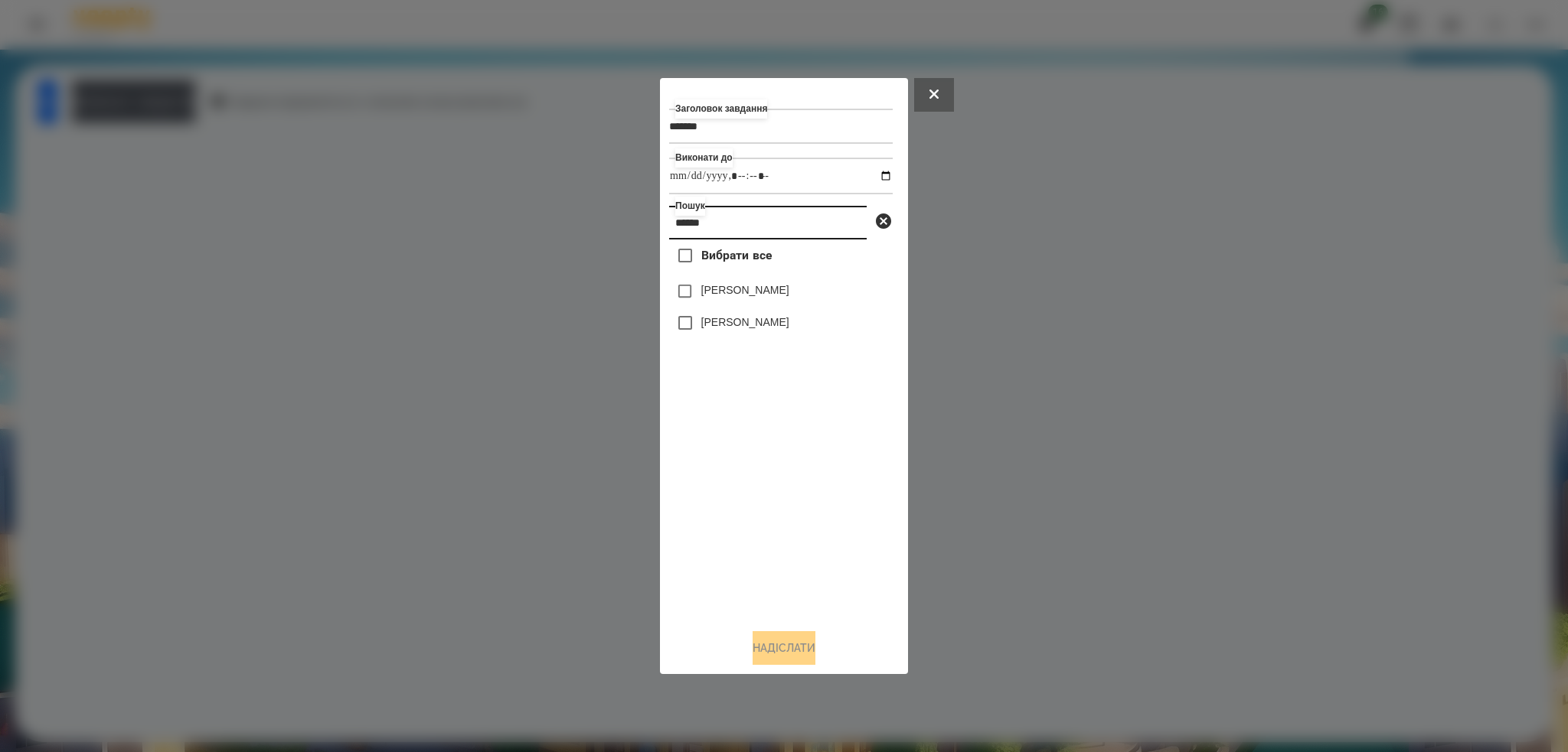
type input "******"
click at [772, 632] on button "Надіслати" at bounding box center [784, 648] width 63 height 34
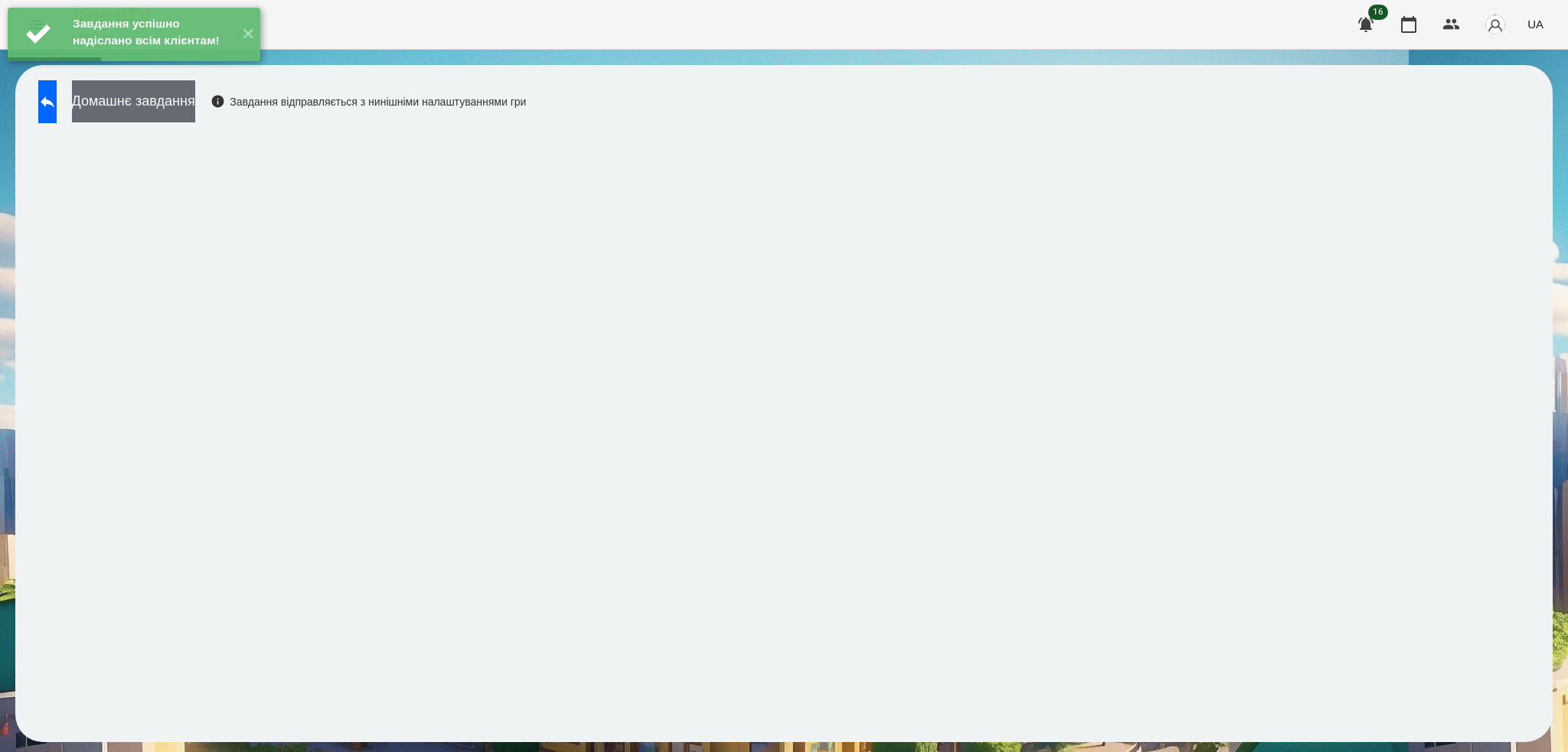
click at [195, 109] on button "Домашнє завдання" at bounding box center [133, 101] width 123 height 42
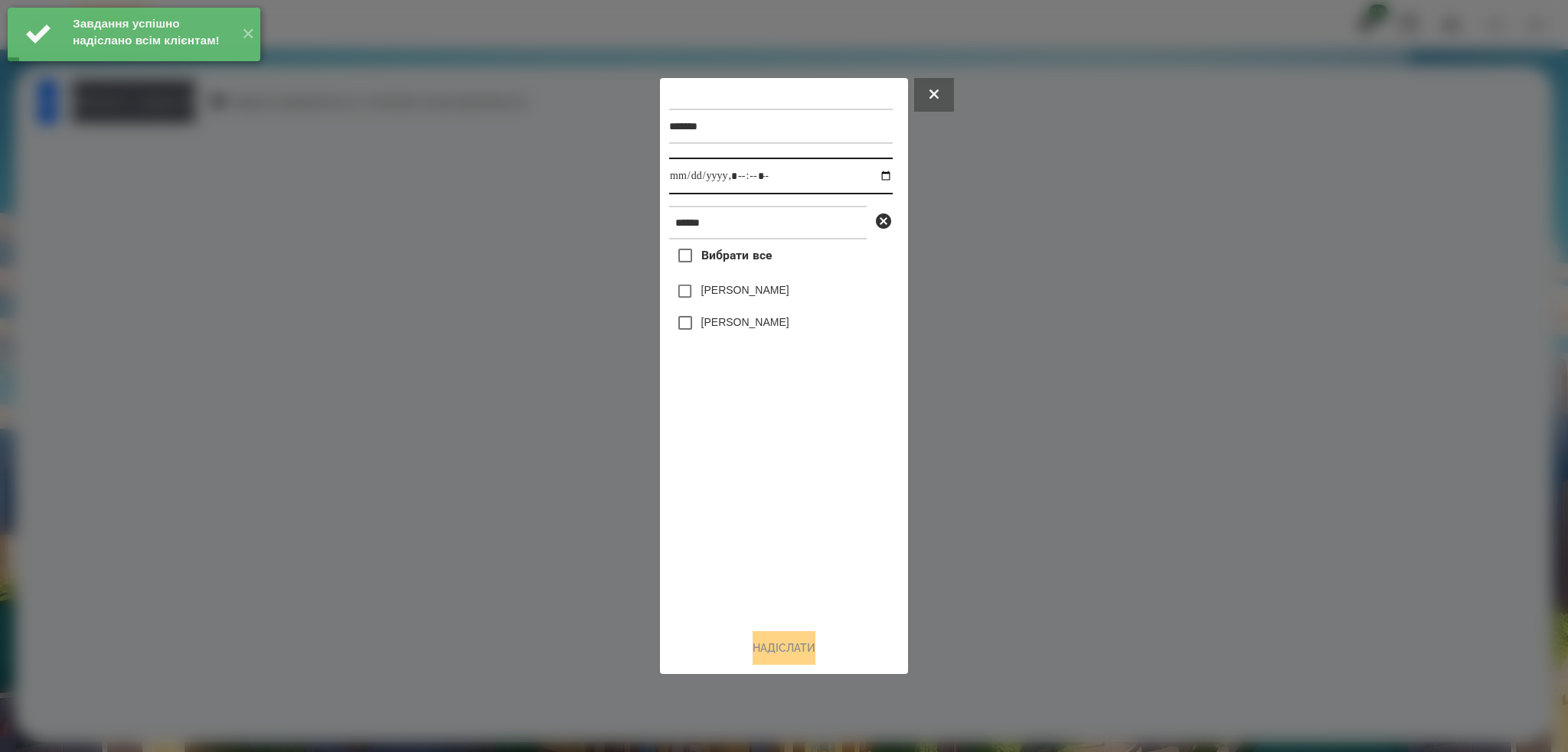
click at [878, 177] on input "datetime-local" at bounding box center [781, 176] width 224 height 37
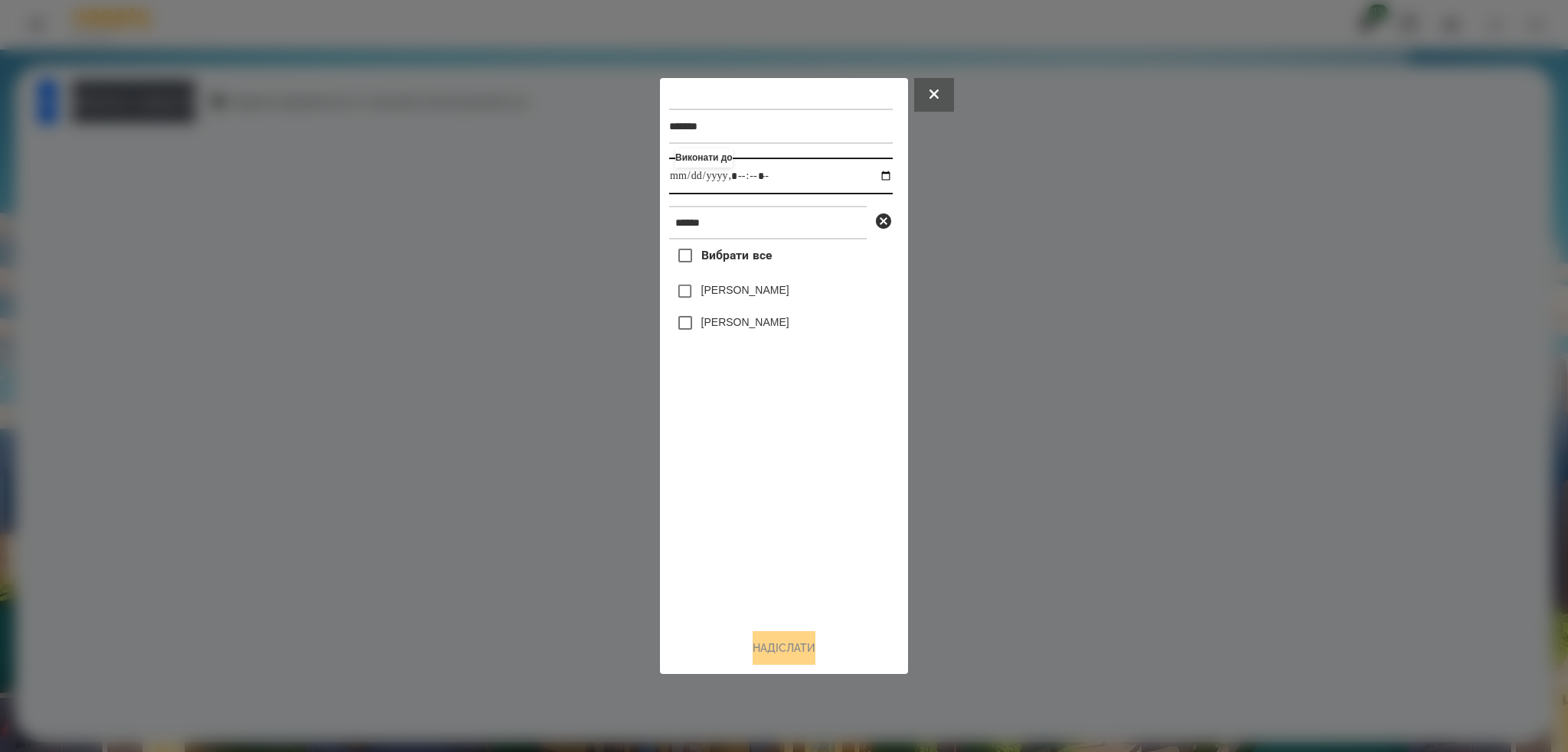
type input "**********"
click at [800, 179] on input "datetime-local" at bounding box center [781, 176] width 224 height 37
click at [763, 672] on div "******* Виконати до ****** Вибрати все [PERSON_NAME] [PERSON_NAME]" at bounding box center [784, 376] width 248 height 597
click at [773, 651] on button "Надіслати" at bounding box center [784, 648] width 63 height 34
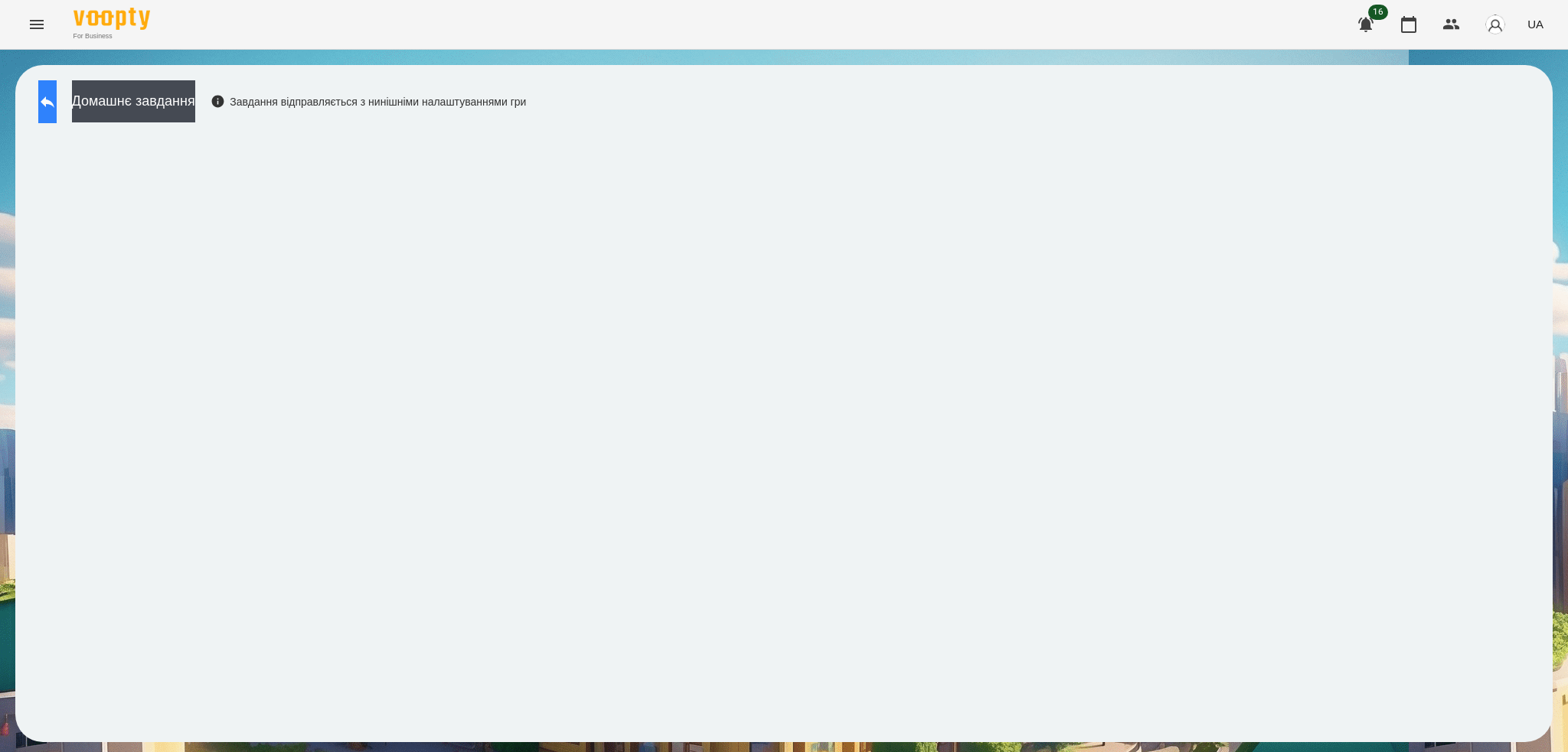
click at [56, 102] on button at bounding box center [48, 101] width 19 height 43
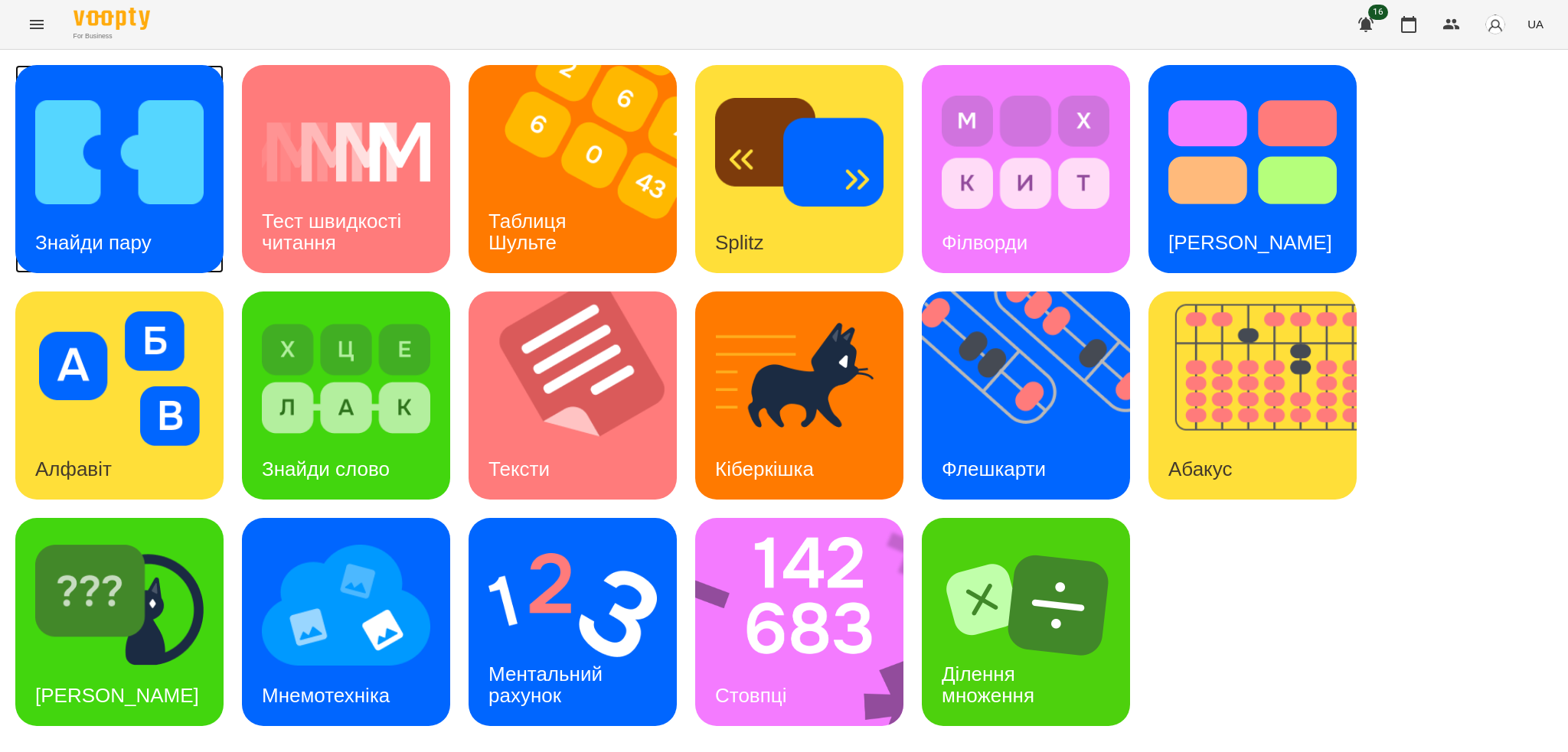
click at [133, 209] on img at bounding box center [119, 152] width 168 height 134
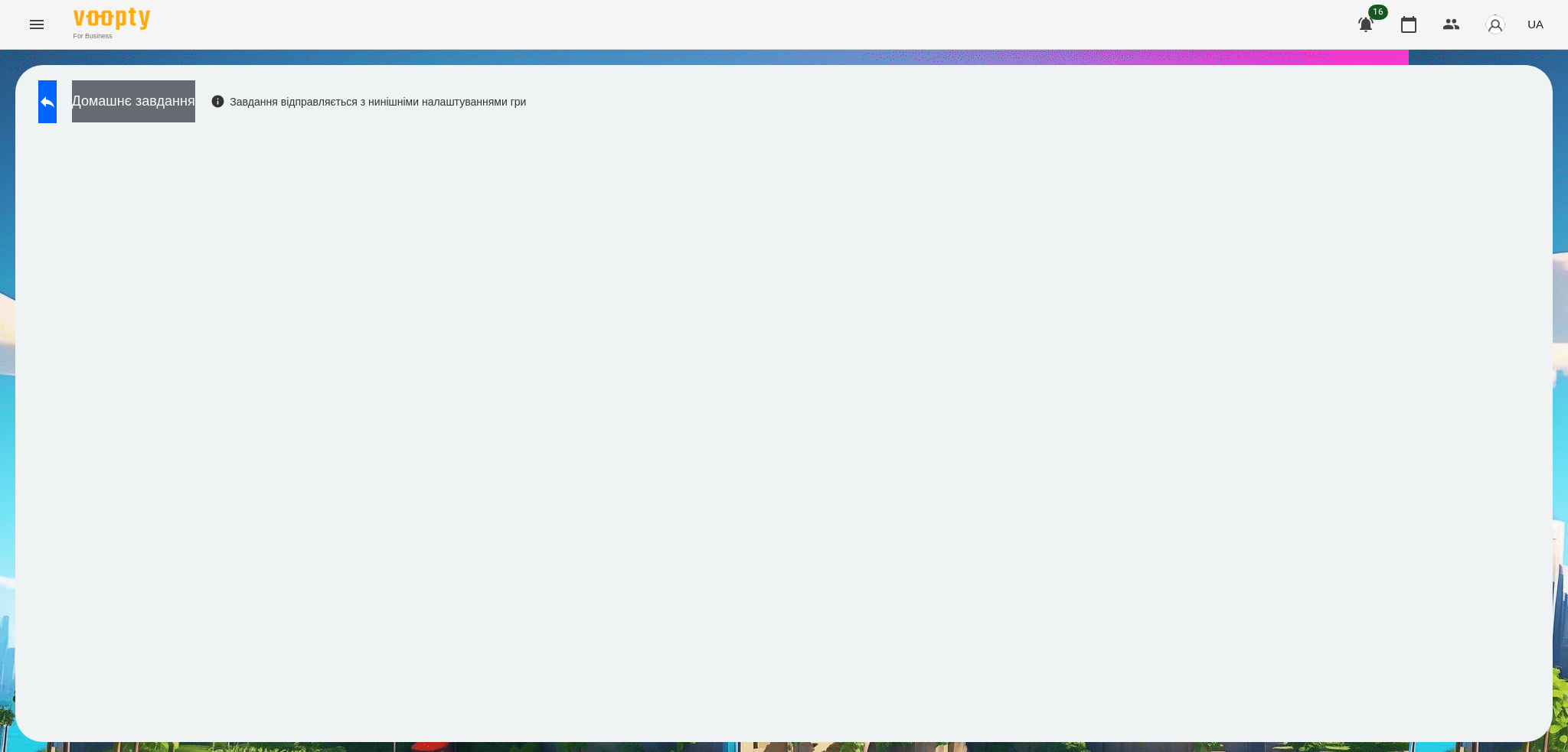
click at [195, 119] on button "Домашнє завдання" at bounding box center [133, 101] width 123 height 42
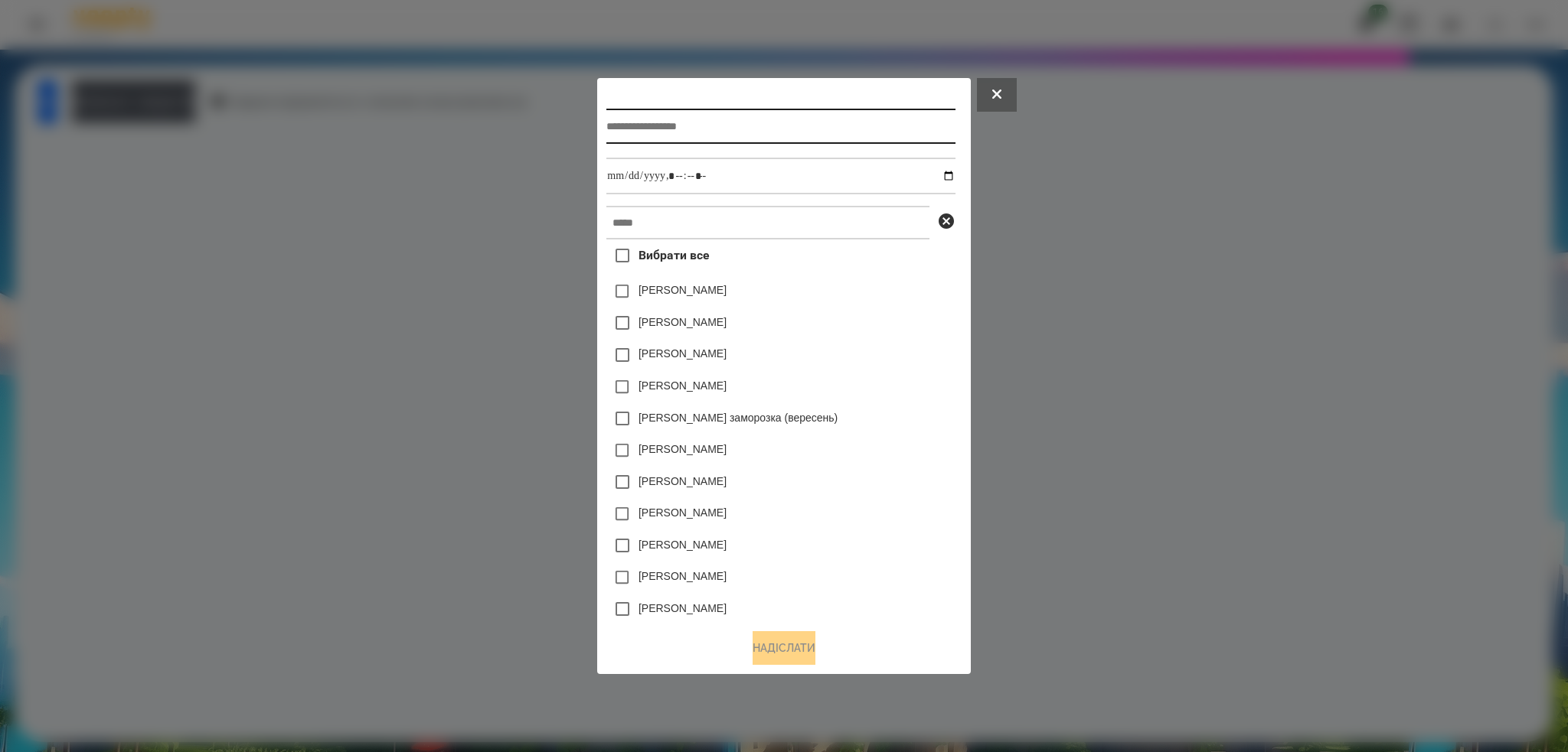
click at [681, 127] on input "text" at bounding box center [780, 126] width 349 height 35
type input "**********"
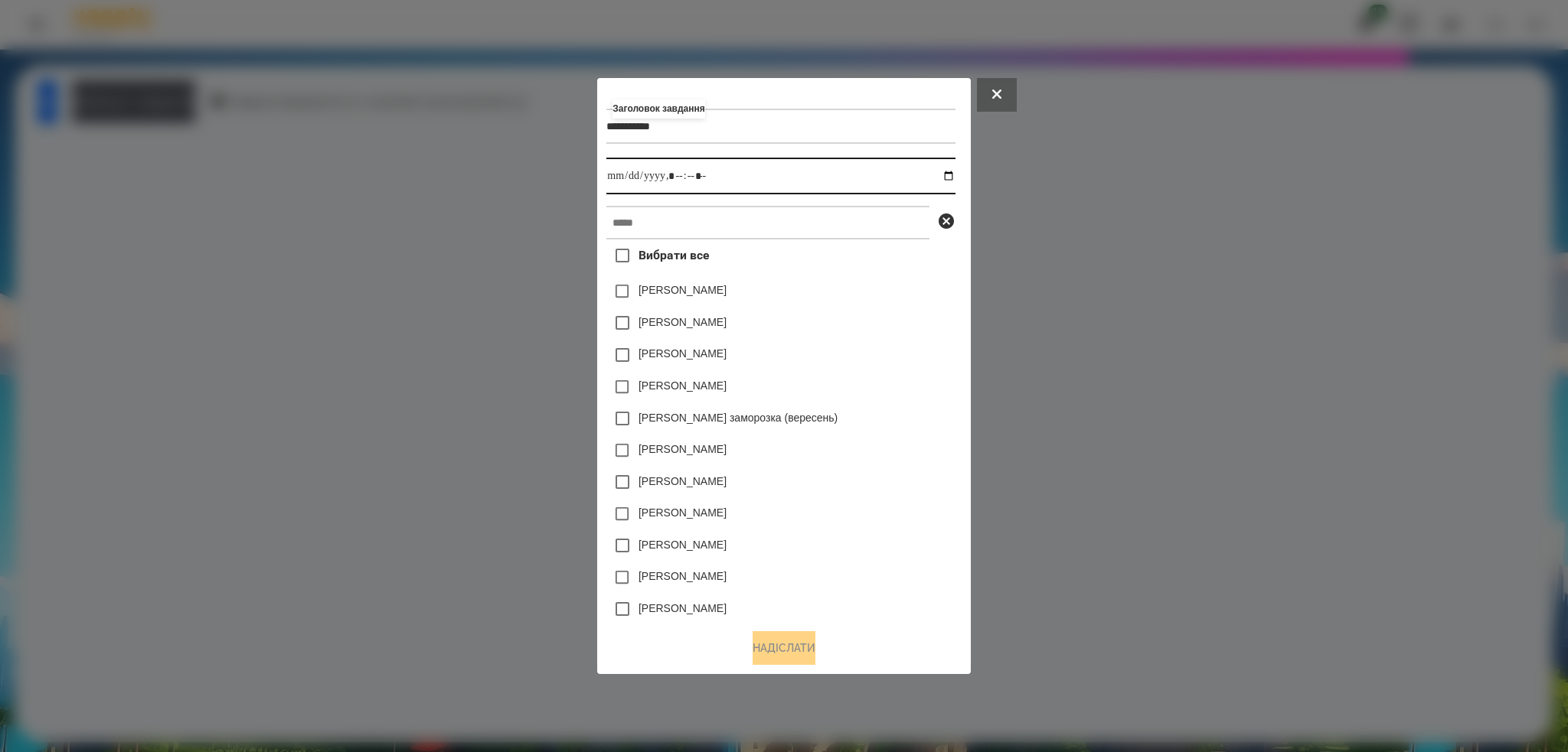
click at [953, 175] on input "datetime-local" at bounding box center [780, 176] width 349 height 37
type input "**********"
click at [728, 181] on input "datetime-local" at bounding box center [780, 176] width 349 height 37
click at [660, 225] on input "text" at bounding box center [767, 223] width 323 height 34
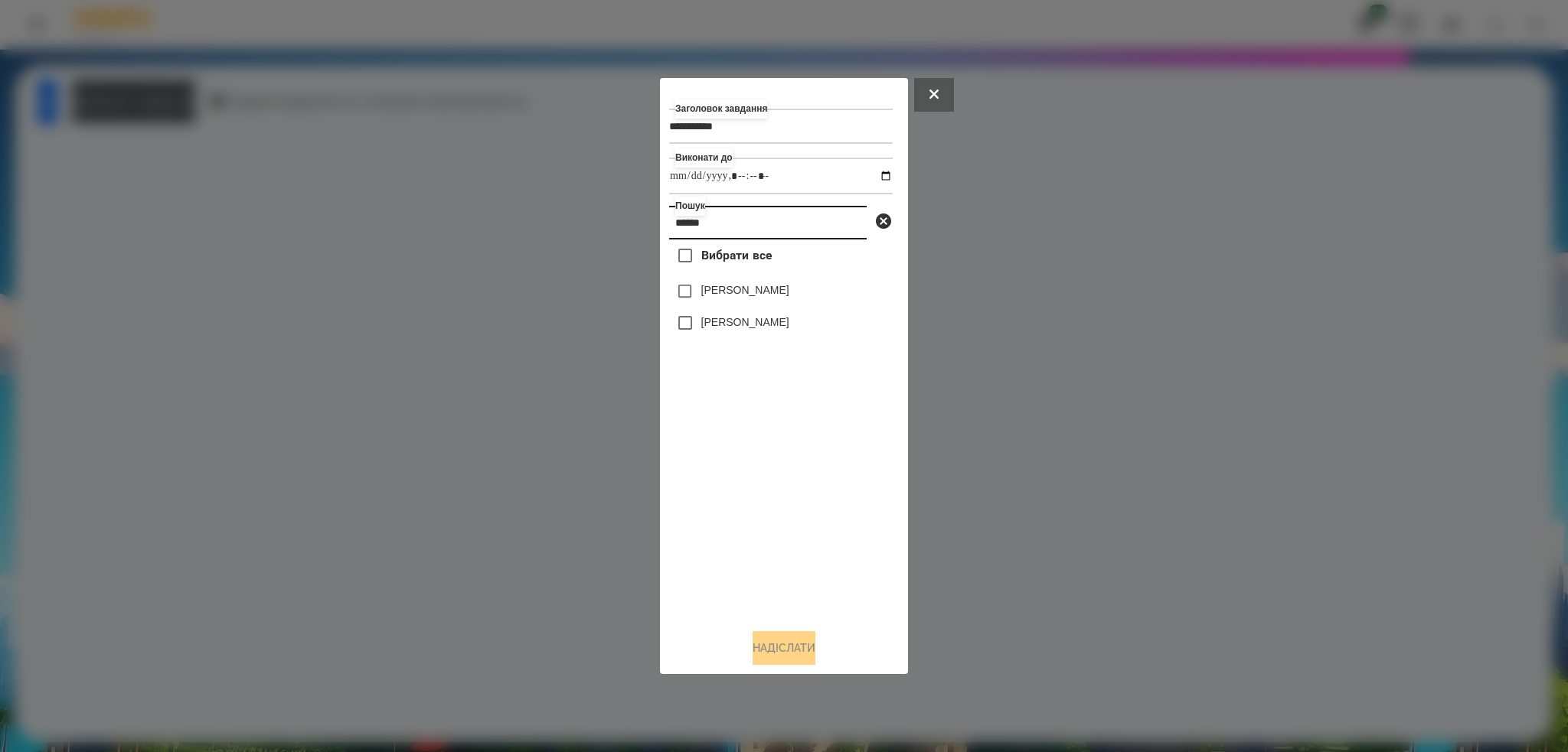
type input "******"
click at [769, 650] on button "Надіслати" at bounding box center [784, 648] width 63 height 34
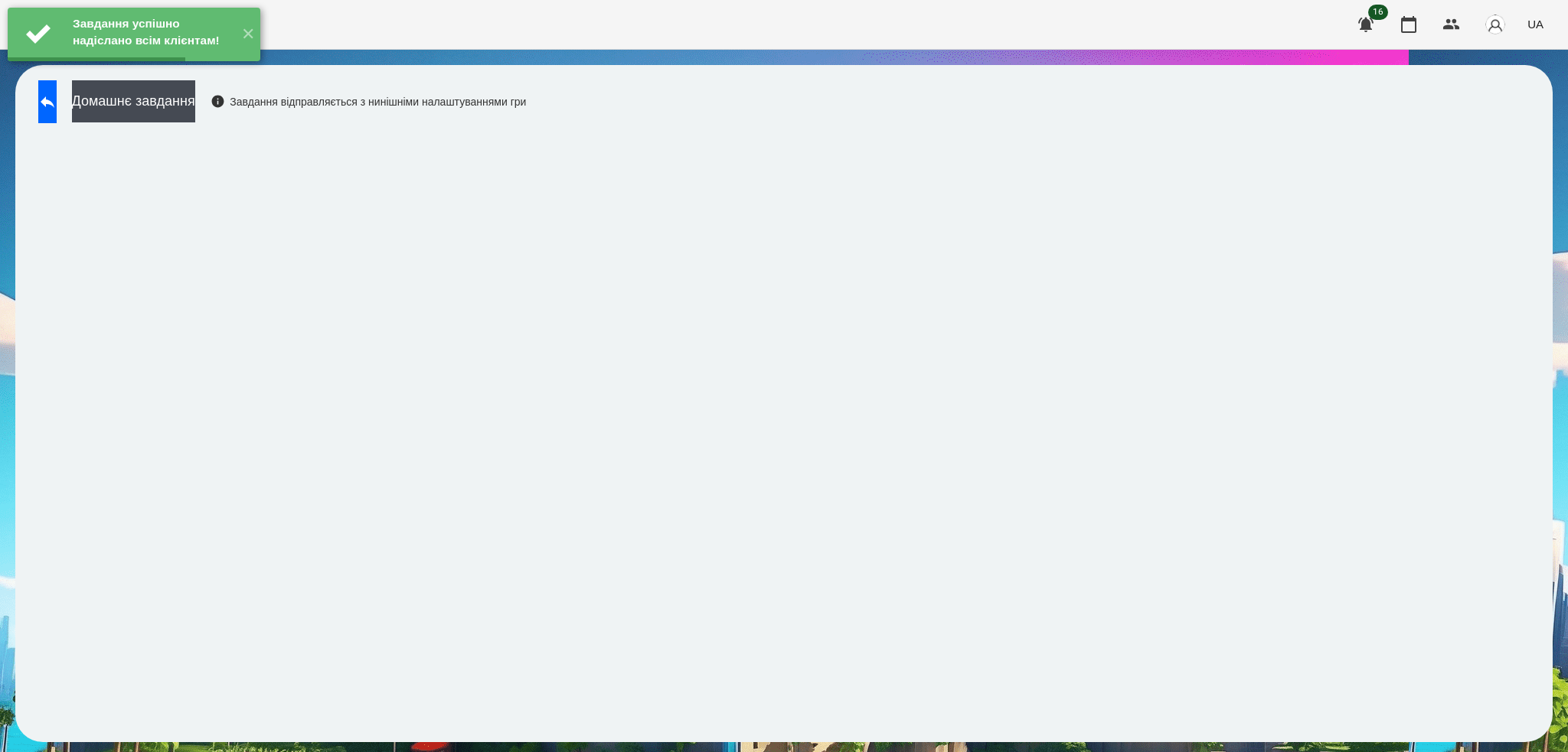
click at [176, 101] on button "Домашнє завдання" at bounding box center [133, 101] width 123 height 42
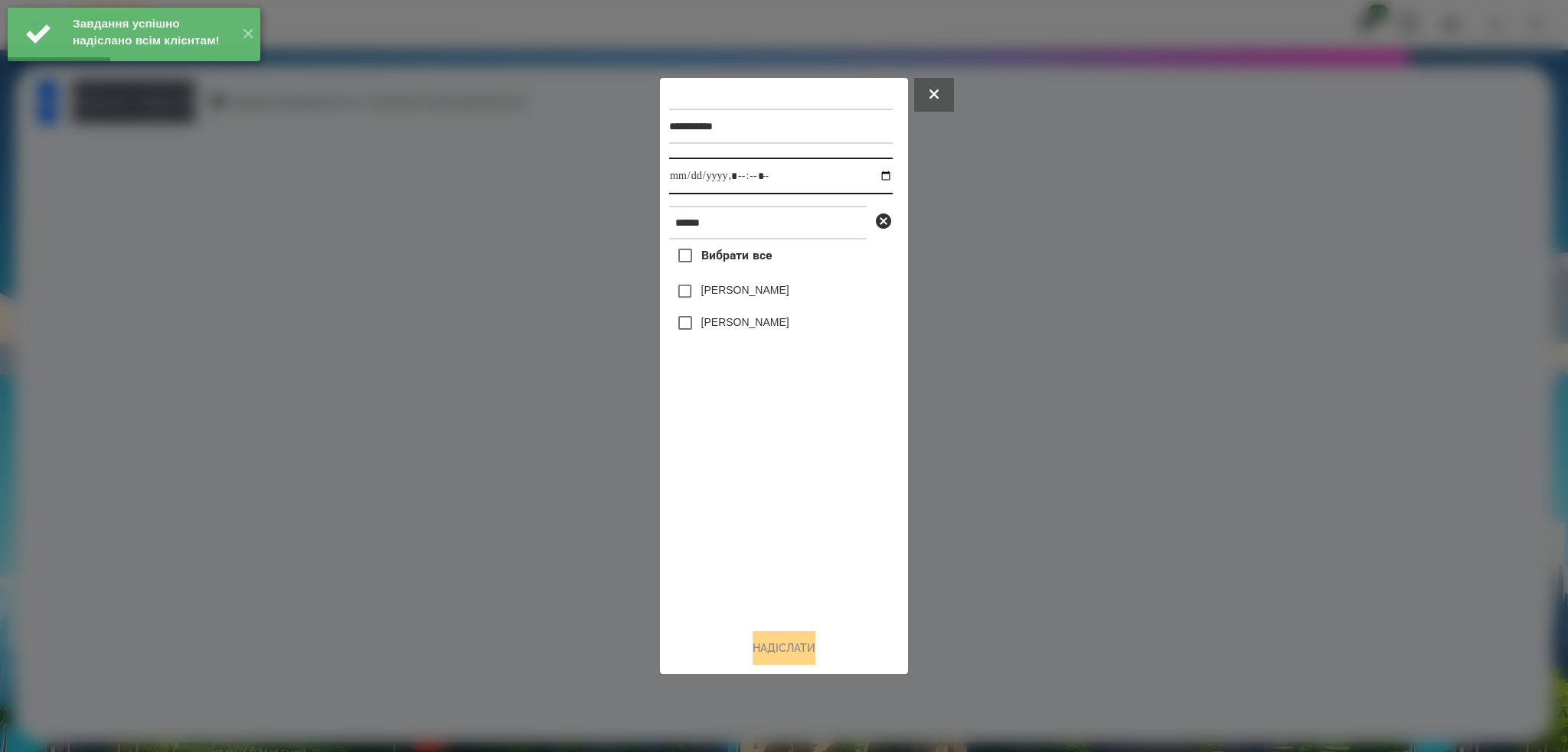
click at [875, 175] on input "datetime-local" at bounding box center [781, 176] width 224 height 37
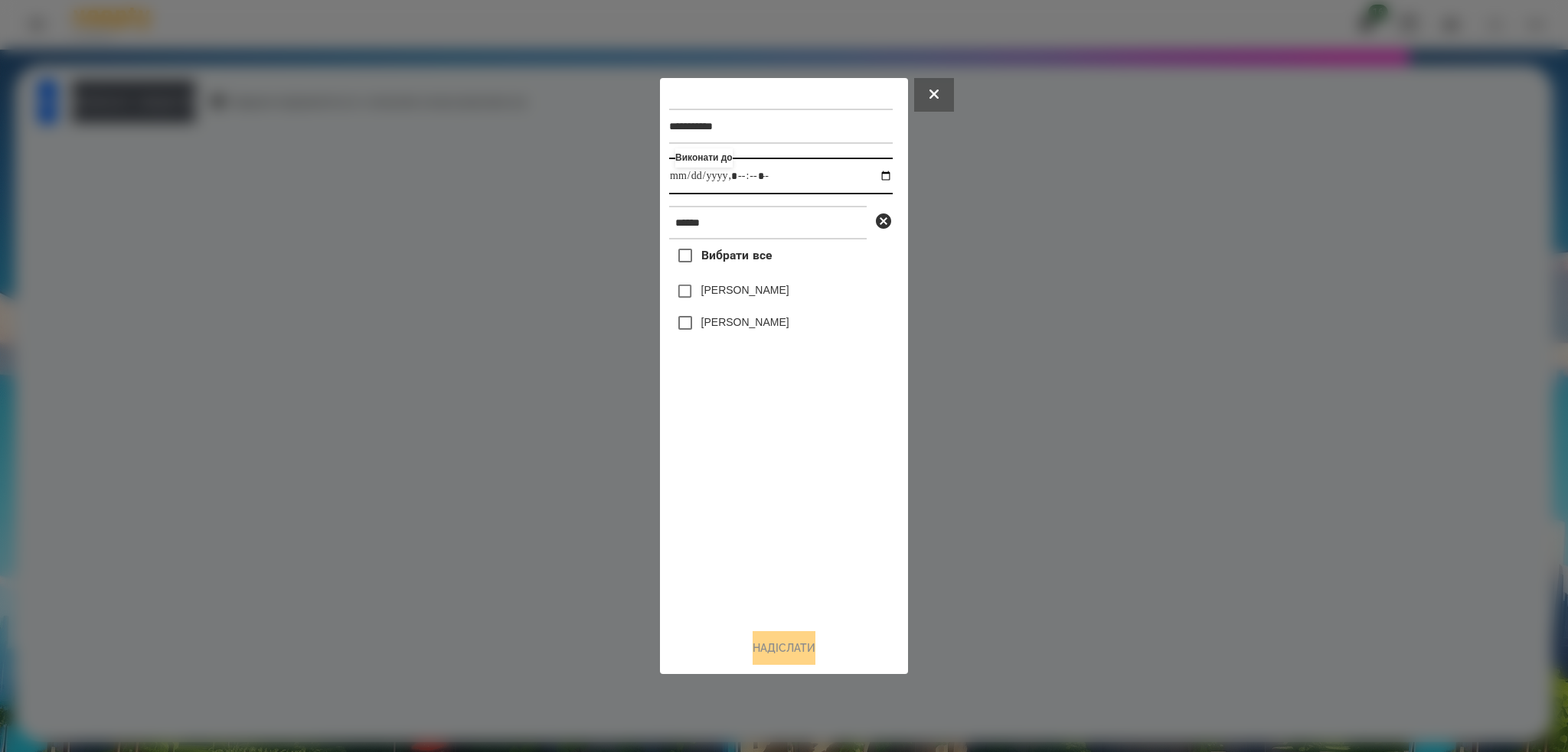
type input "**********"
click at [790, 181] on input "datetime-local" at bounding box center [781, 176] width 224 height 37
click at [778, 651] on button "Надіслати" at bounding box center [784, 648] width 63 height 34
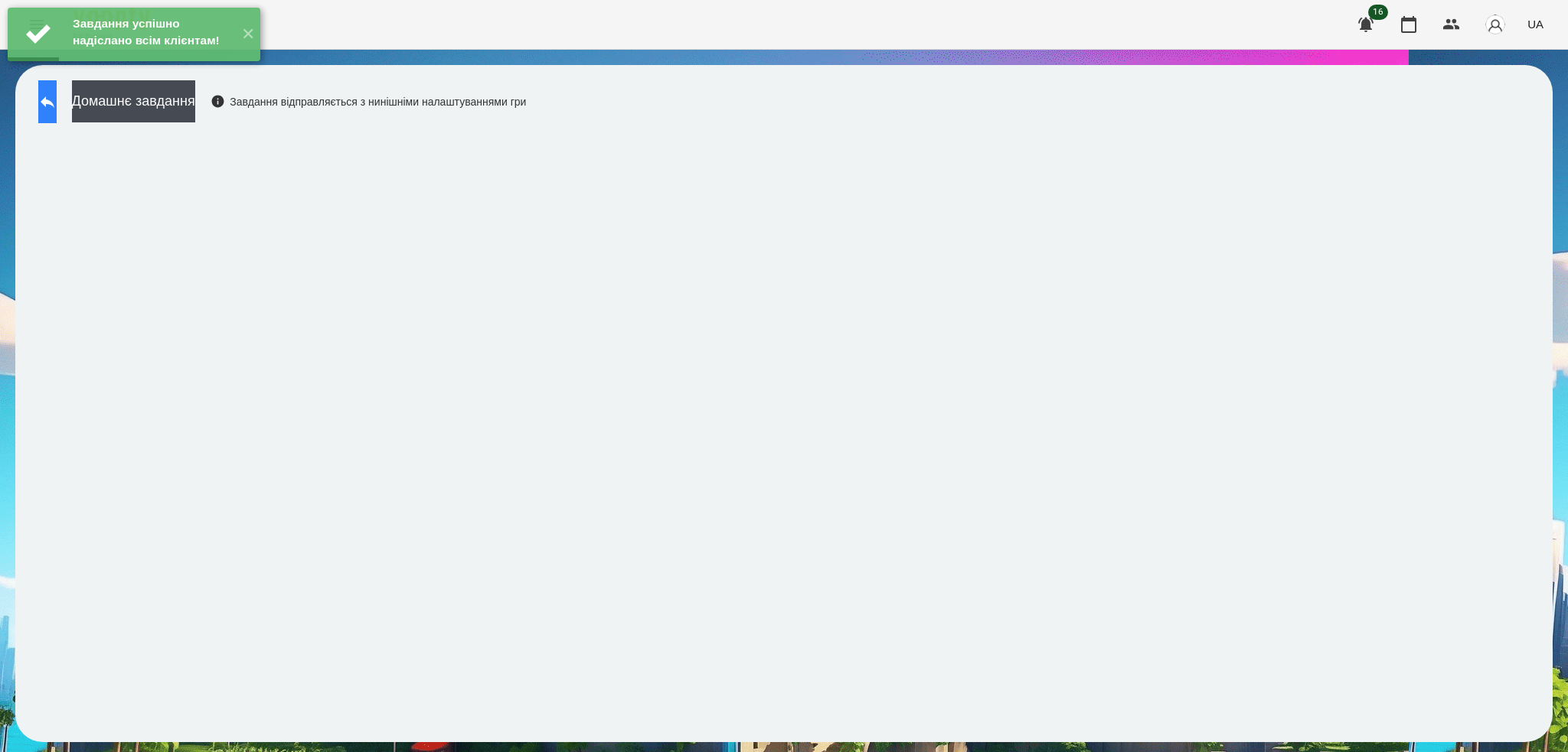
click at [54, 103] on icon at bounding box center [47, 102] width 14 height 11
